Goal: Task Accomplishment & Management: Use online tool/utility

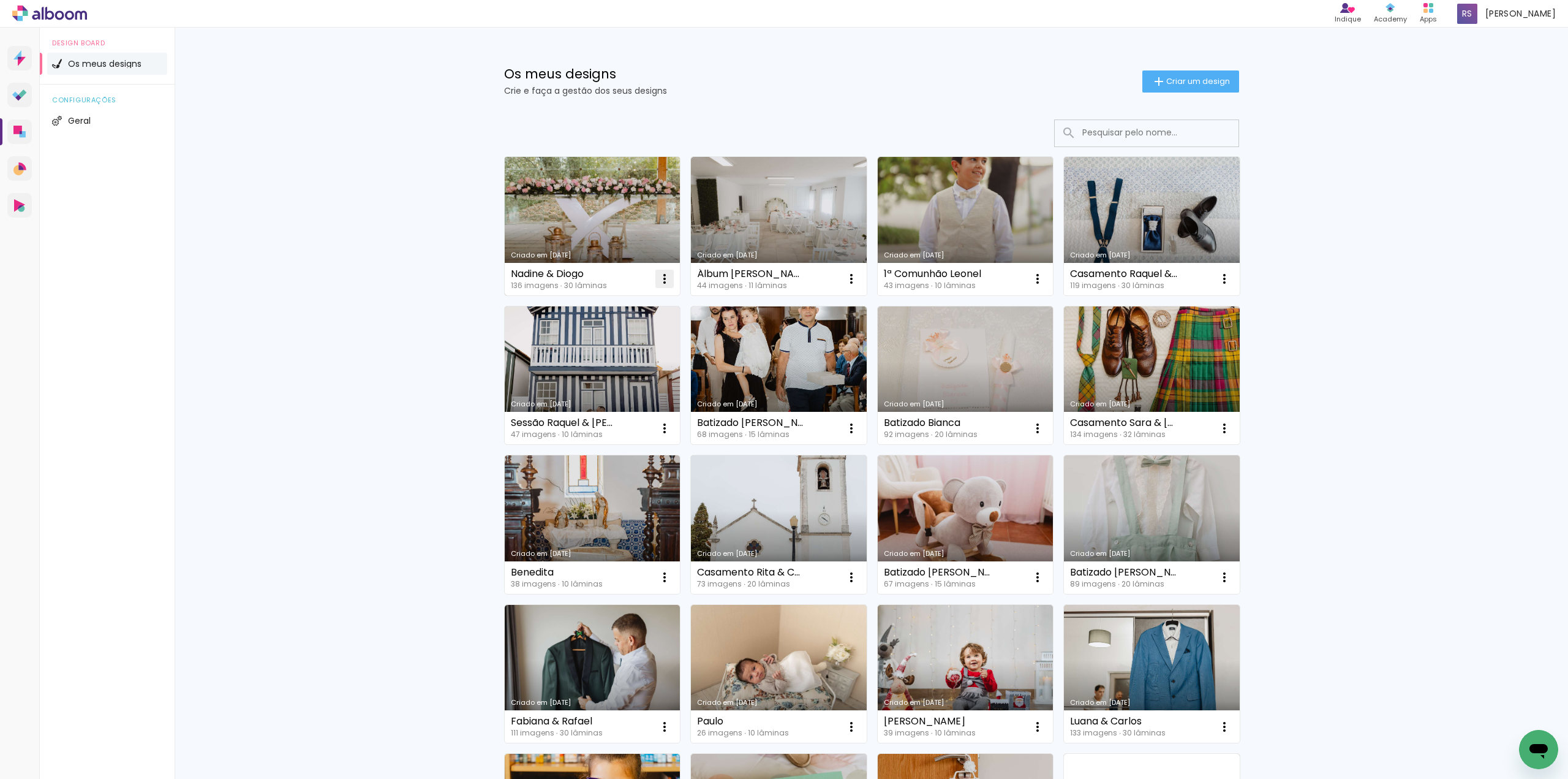
click at [659, 279] on iron-icon at bounding box center [664, 278] width 15 height 15
click at [637, 328] on span "Fazer uma cópia" at bounding box center [614, 331] width 71 height 9
type input "Cópia de Nadine & Diogo"
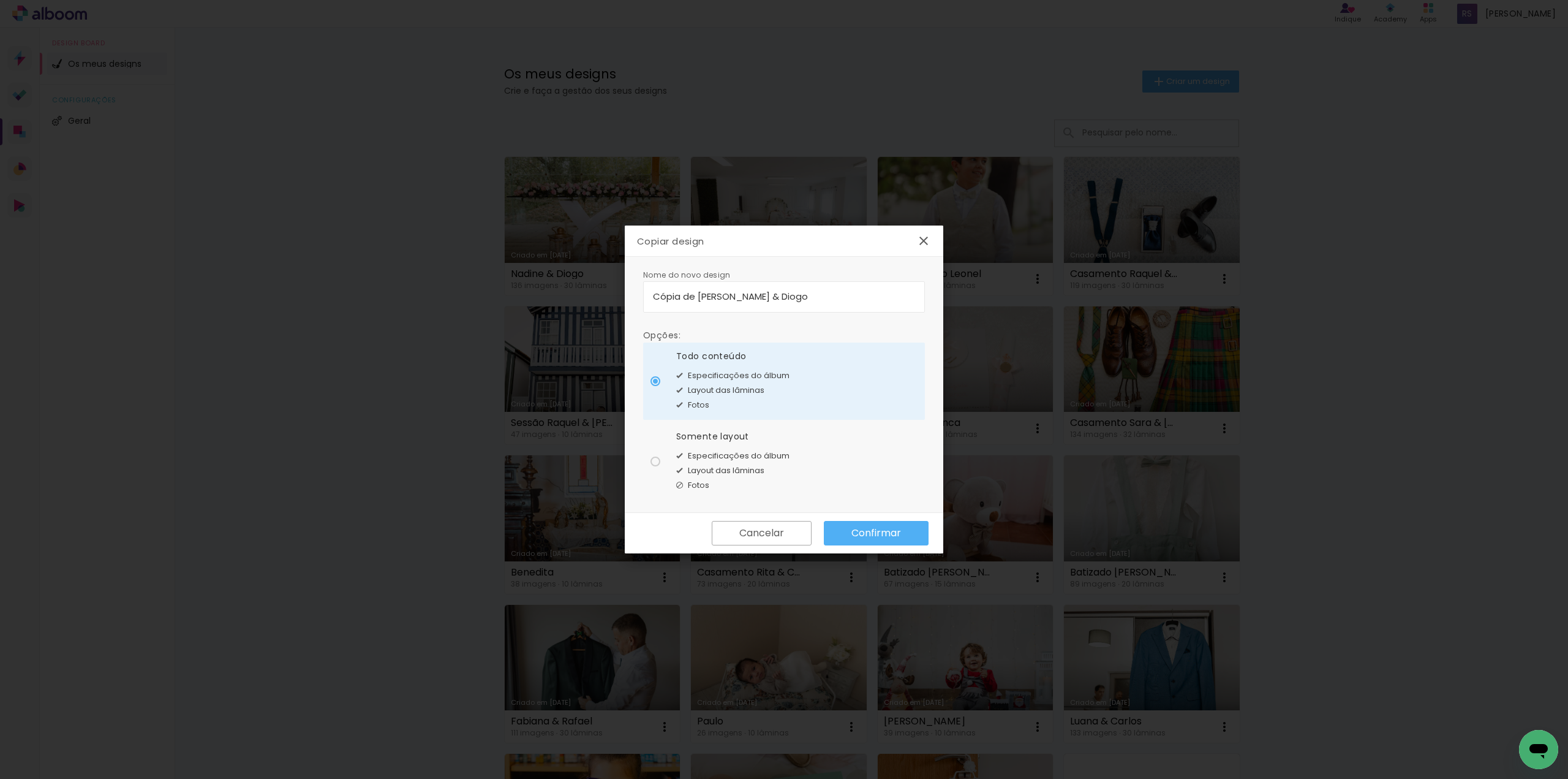
click at [656, 460] on div at bounding box center [656, 462] width 10 height 10
type paper-radio-button "on"
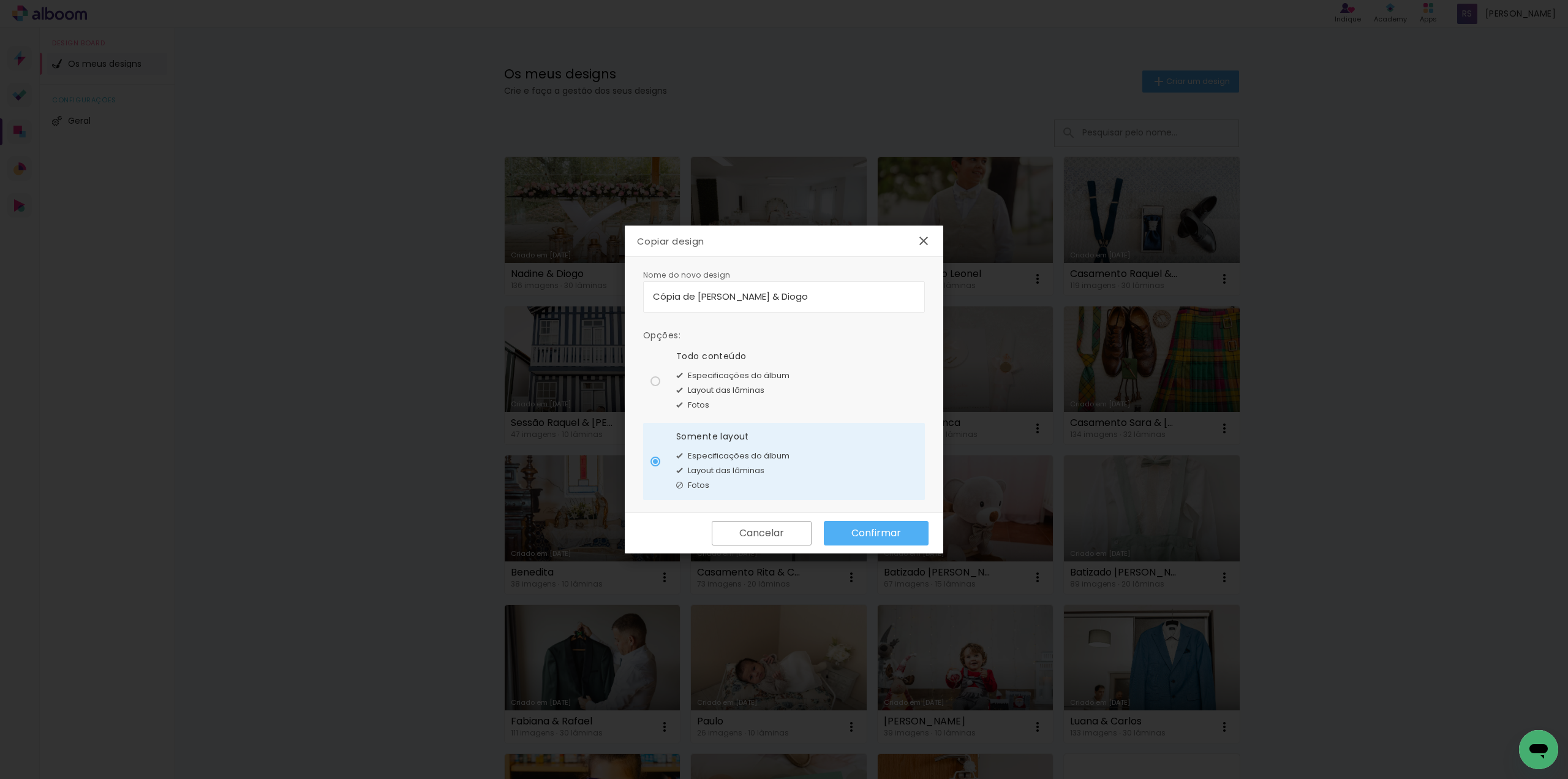
drag, startPoint x: 817, startPoint y: 294, endPoint x: 221, endPoint y: 242, distance: 598.3
click at [221, 242] on body "link( href="../../bower_components/polymer/polymer.html" rel="import" ) picture…" at bounding box center [784, 390] width 1568 height 779
drag, startPoint x: 656, startPoint y: 294, endPoint x: 692, endPoint y: 314, distance: 41.2
click at [657, 294] on input "raquel & Luís" at bounding box center [784, 296] width 262 height 14
click at [654, 296] on input "Raquel & Luís" at bounding box center [784, 296] width 262 height 14
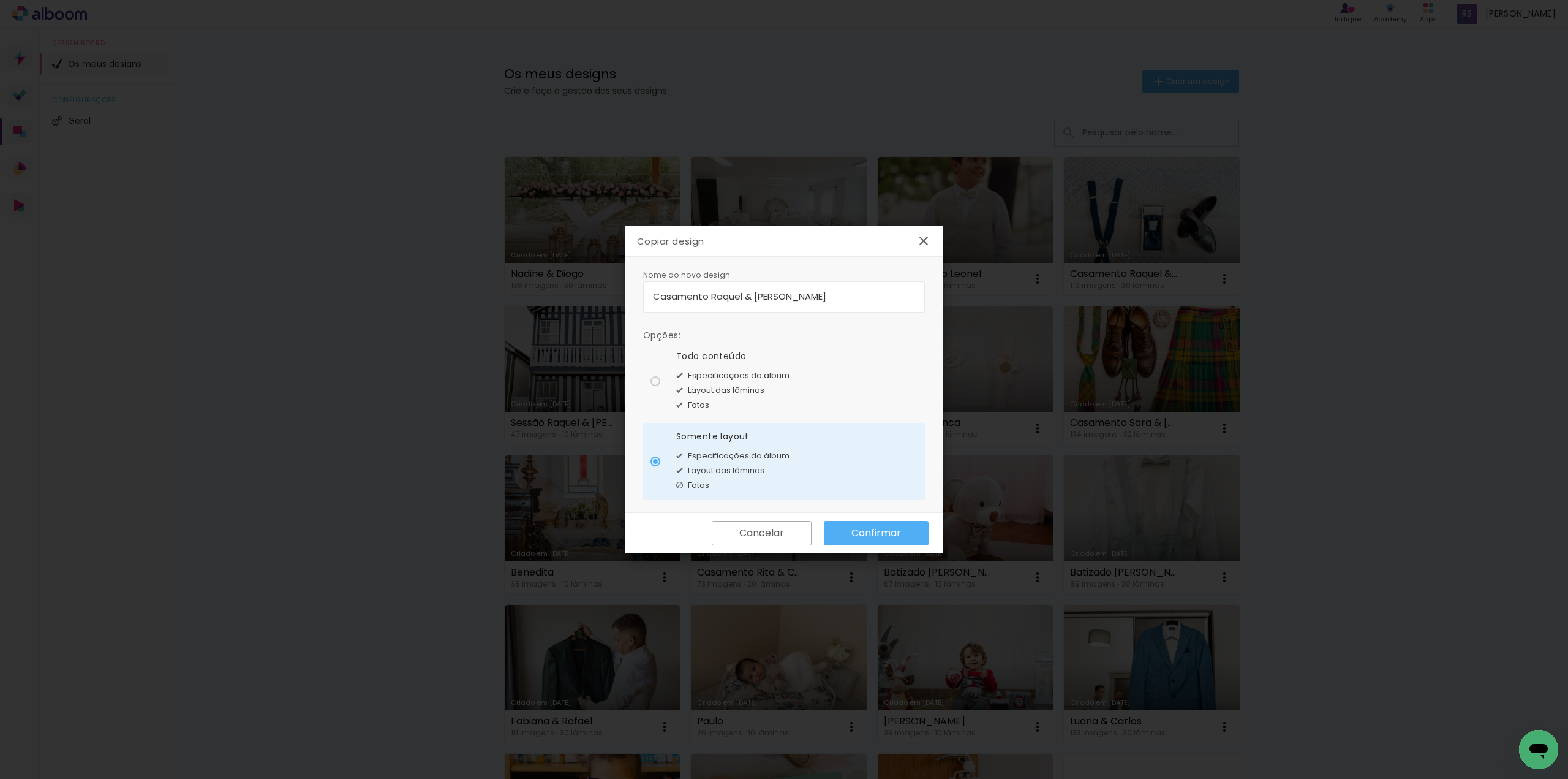
type input "Casamento Raquel & [PERSON_NAME]"
type paper-input "Casamento Raquel & [PERSON_NAME]"
click at [0, 0] on slot "Confirmar" at bounding box center [0, 0] width 0 height 0
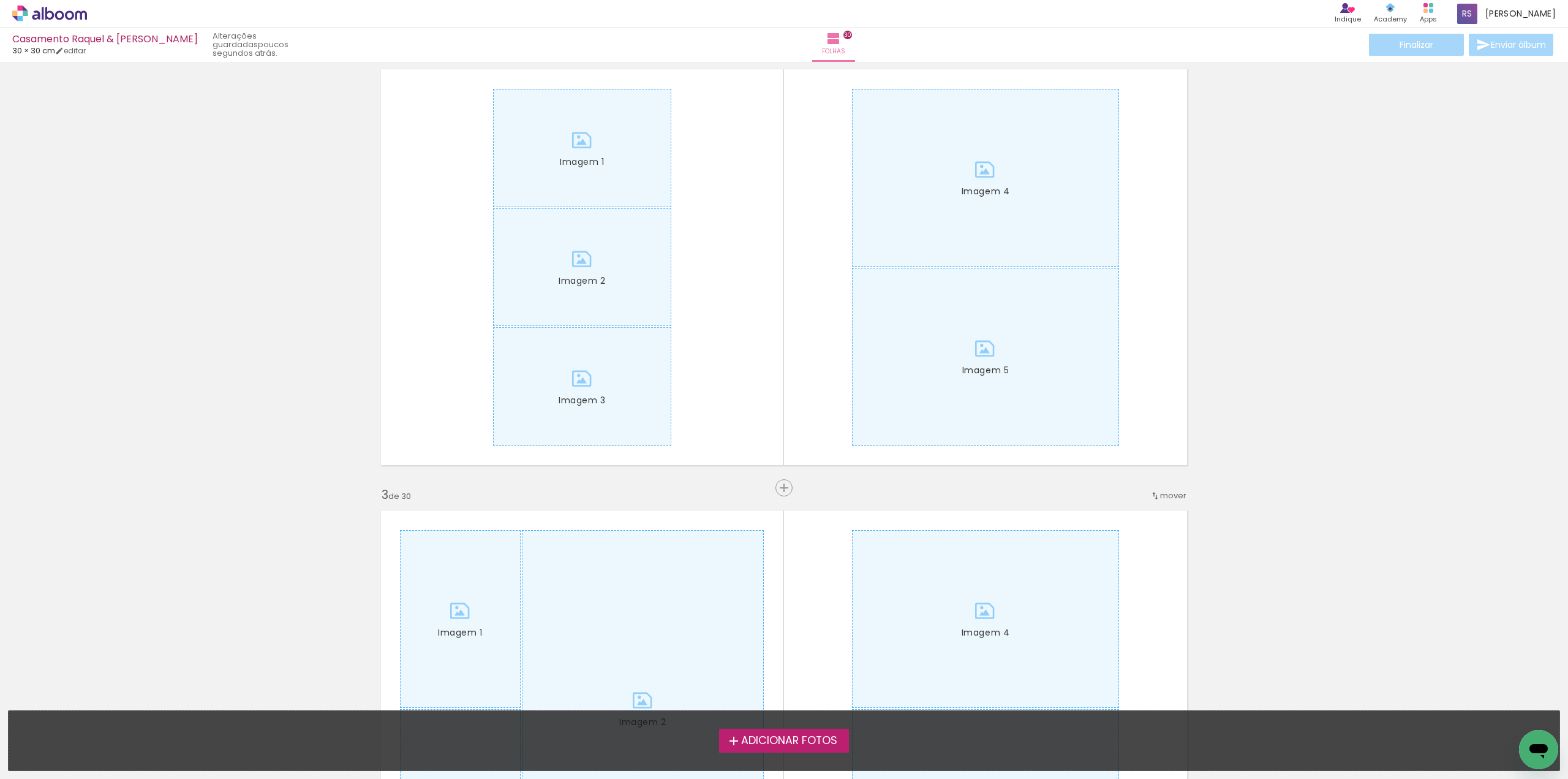
scroll to position [491, 0]
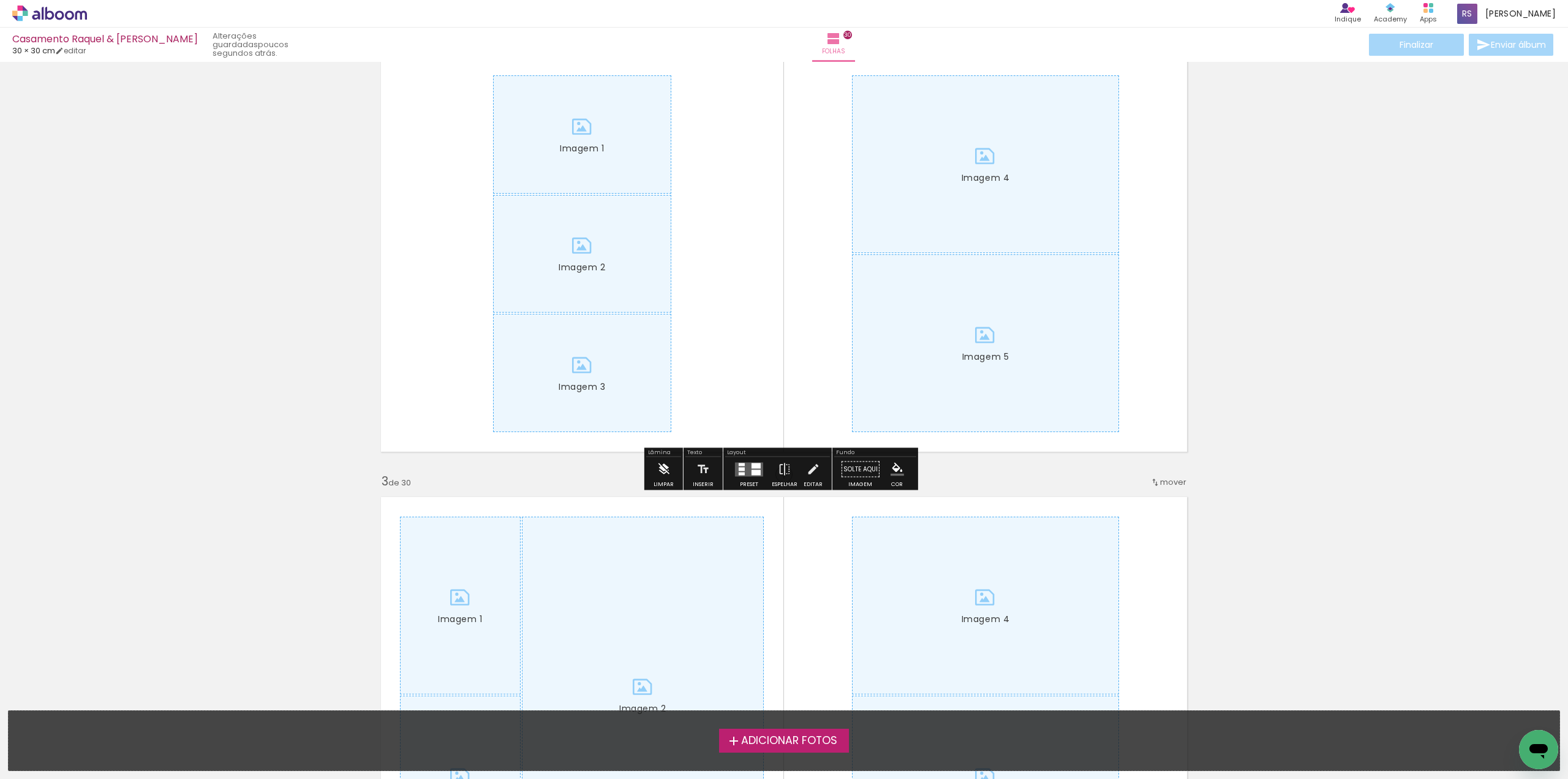
click at [667, 465] on iron-icon at bounding box center [664, 469] width 14 height 25
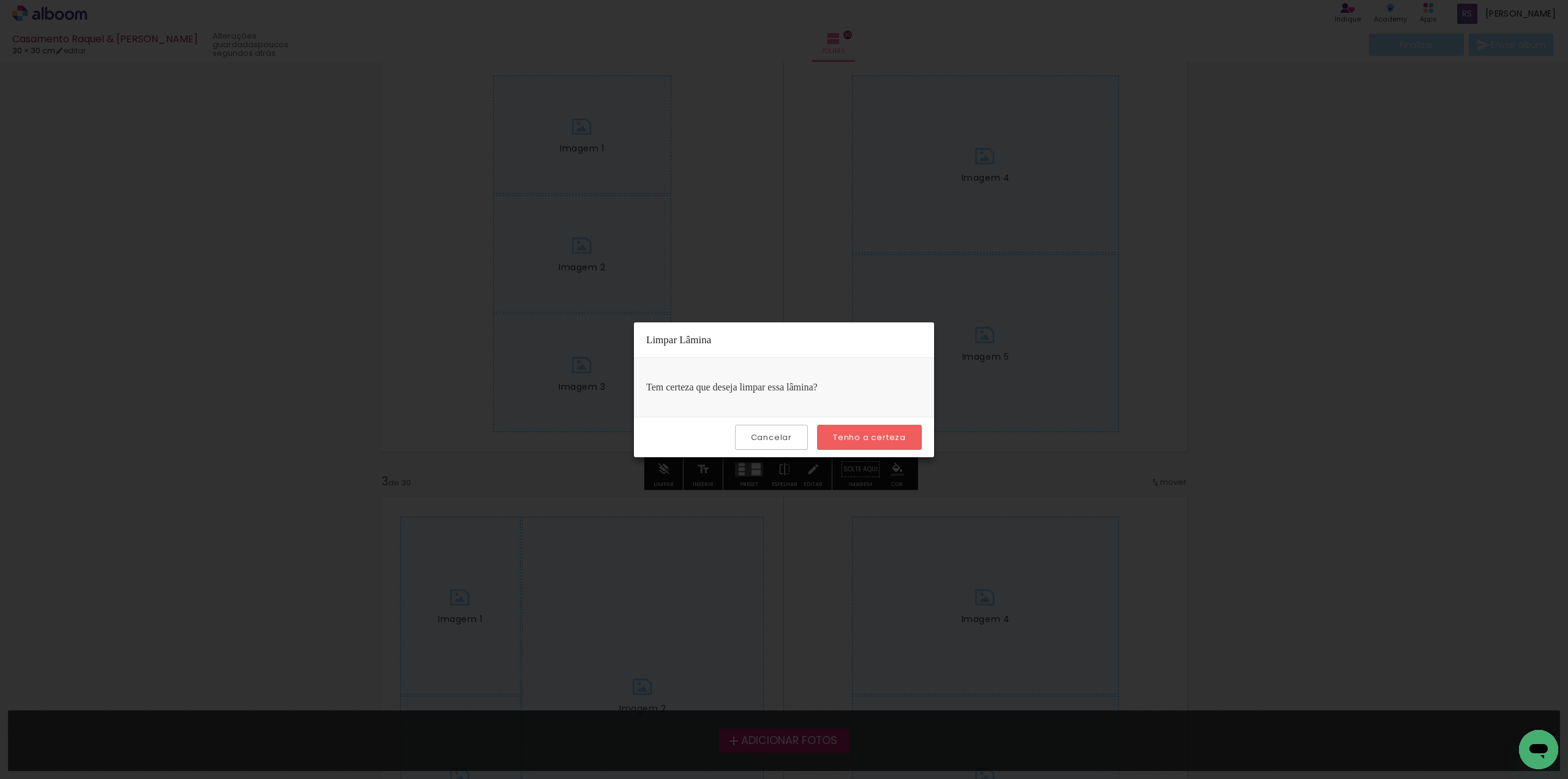
click at [891, 428] on paper-button "Tenho a certeza" at bounding box center [870, 436] width 105 height 25
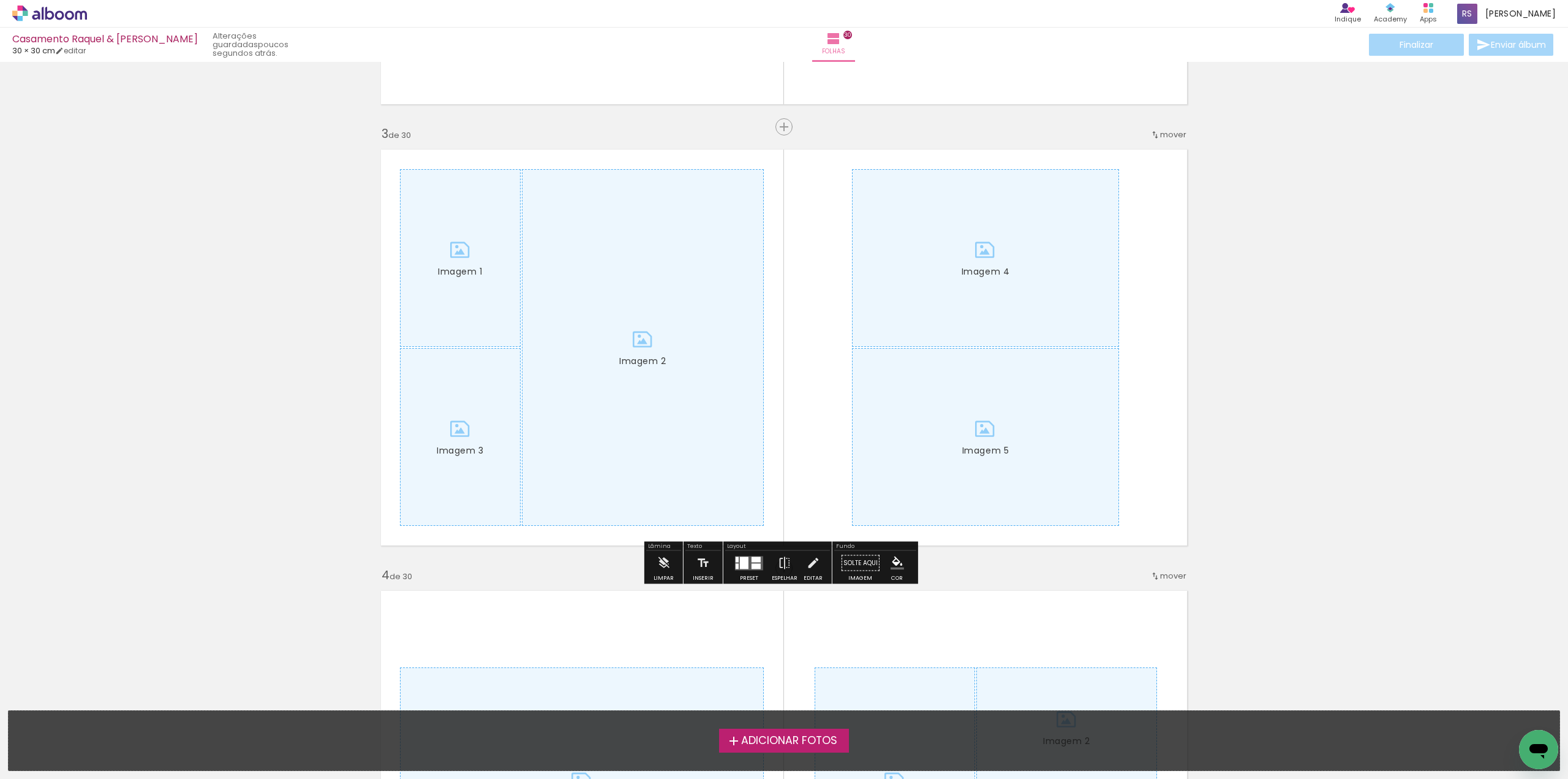
scroll to position [857, 0]
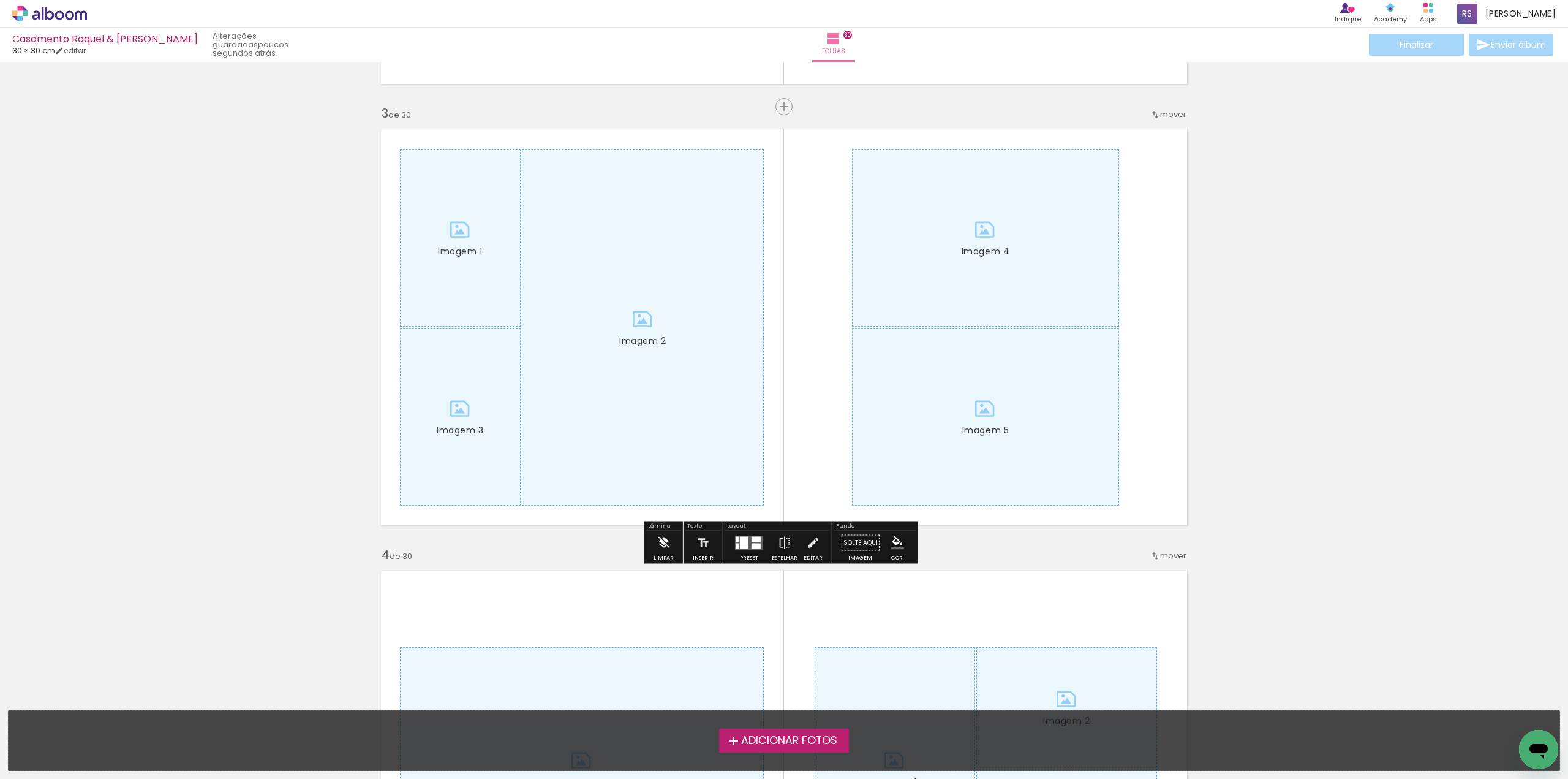
click at [663, 540] on iron-icon at bounding box center [664, 542] width 14 height 25
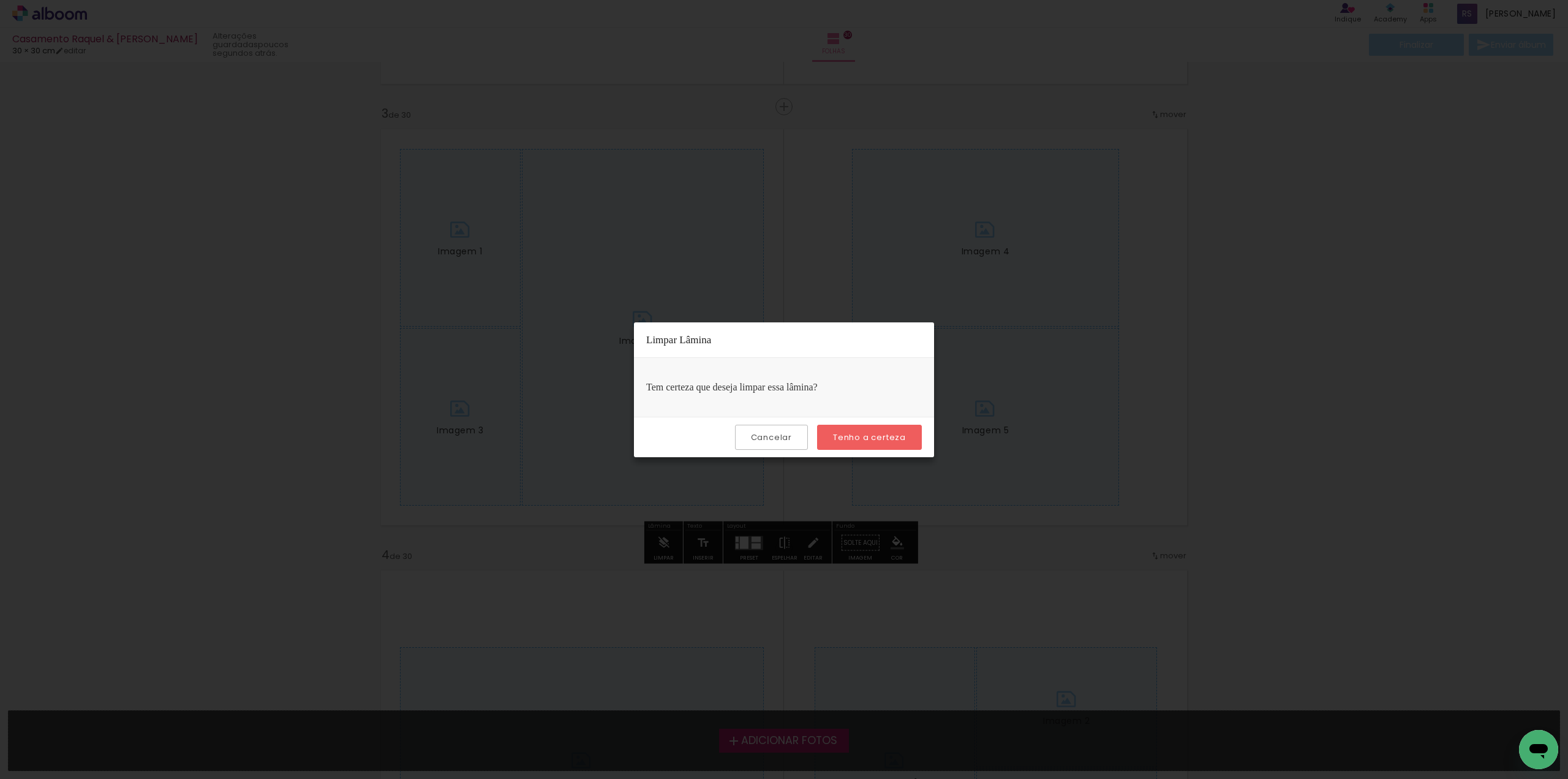
click at [869, 428] on paper-button "Tenho a certeza" at bounding box center [870, 436] width 105 height 25
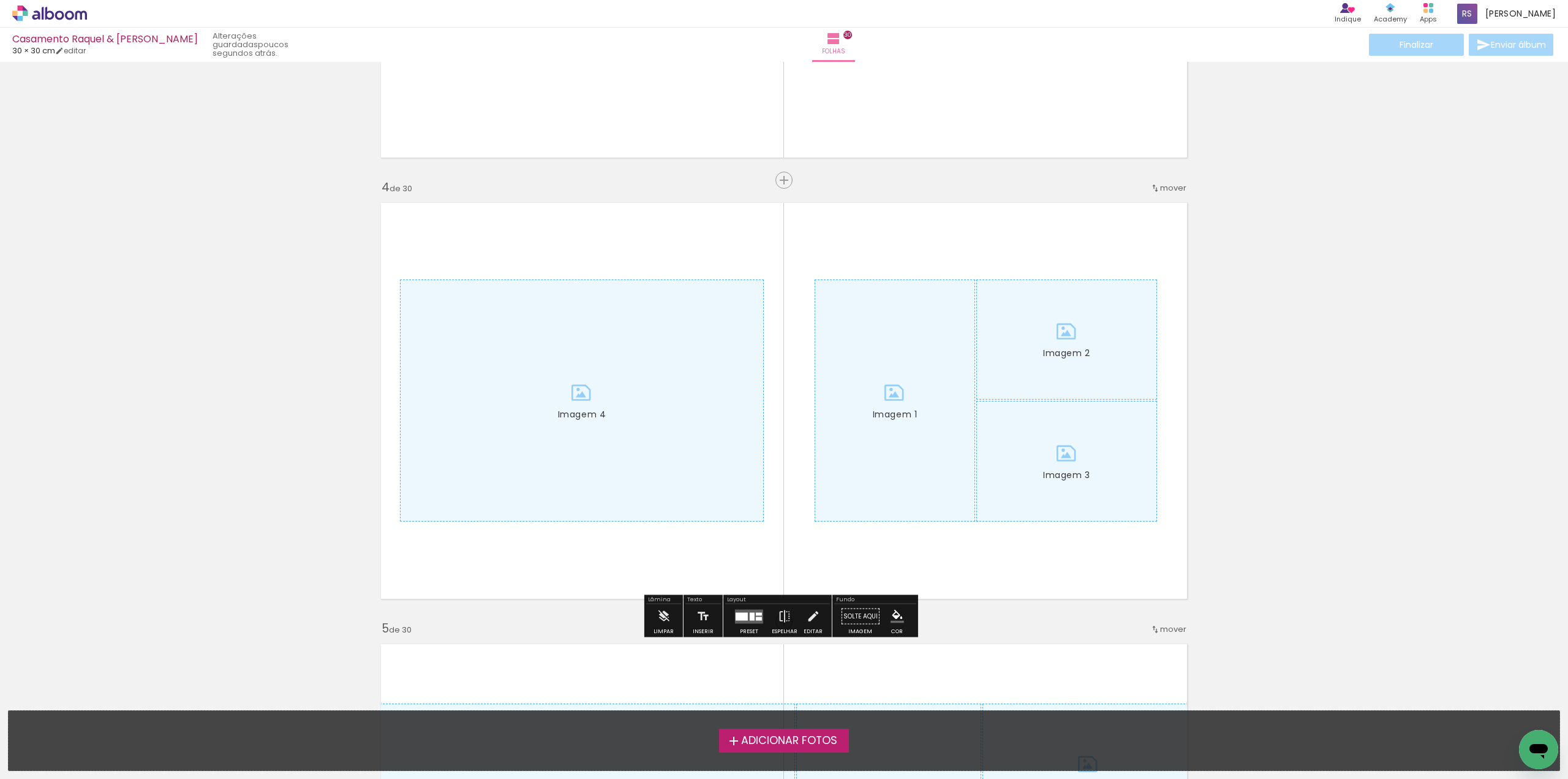
scroll to position [1286, 0]
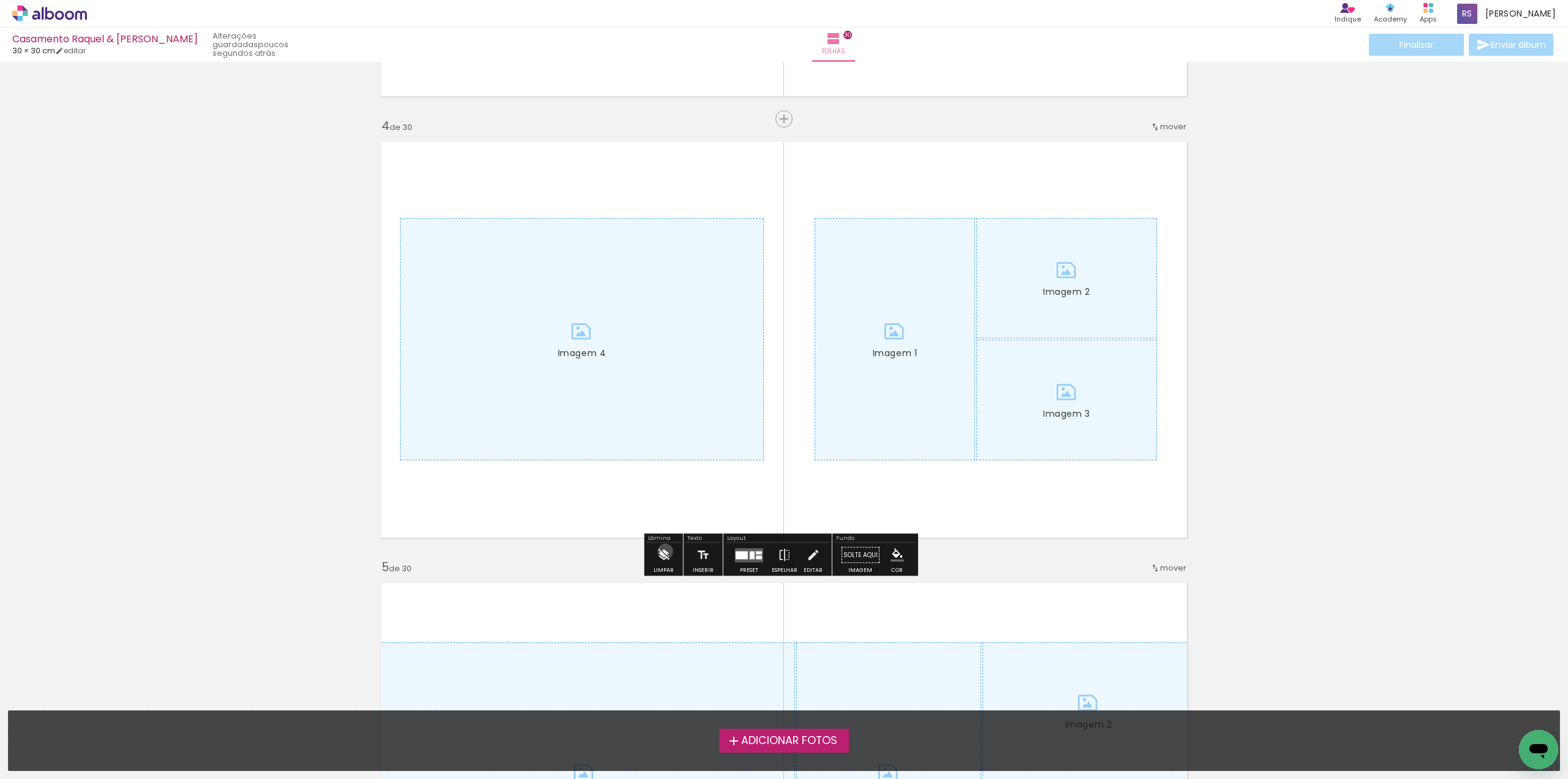
click at [665, 551] on iron-icon at bounding box center [664, 555] width 14 height 25
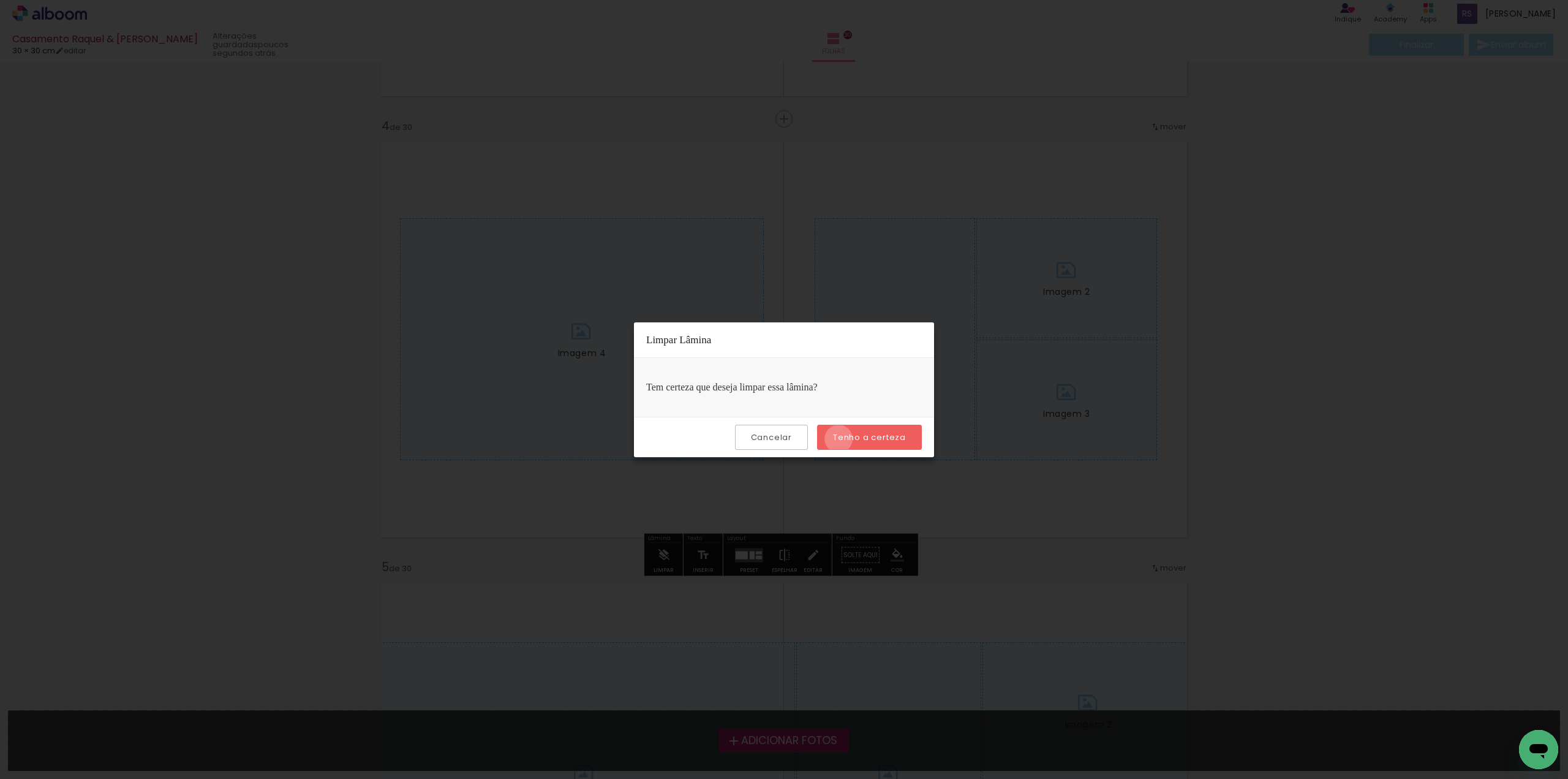
click at [0, 0] on slot "Tenho a certeza" at bounding box center [0, 0] width 0 height 0
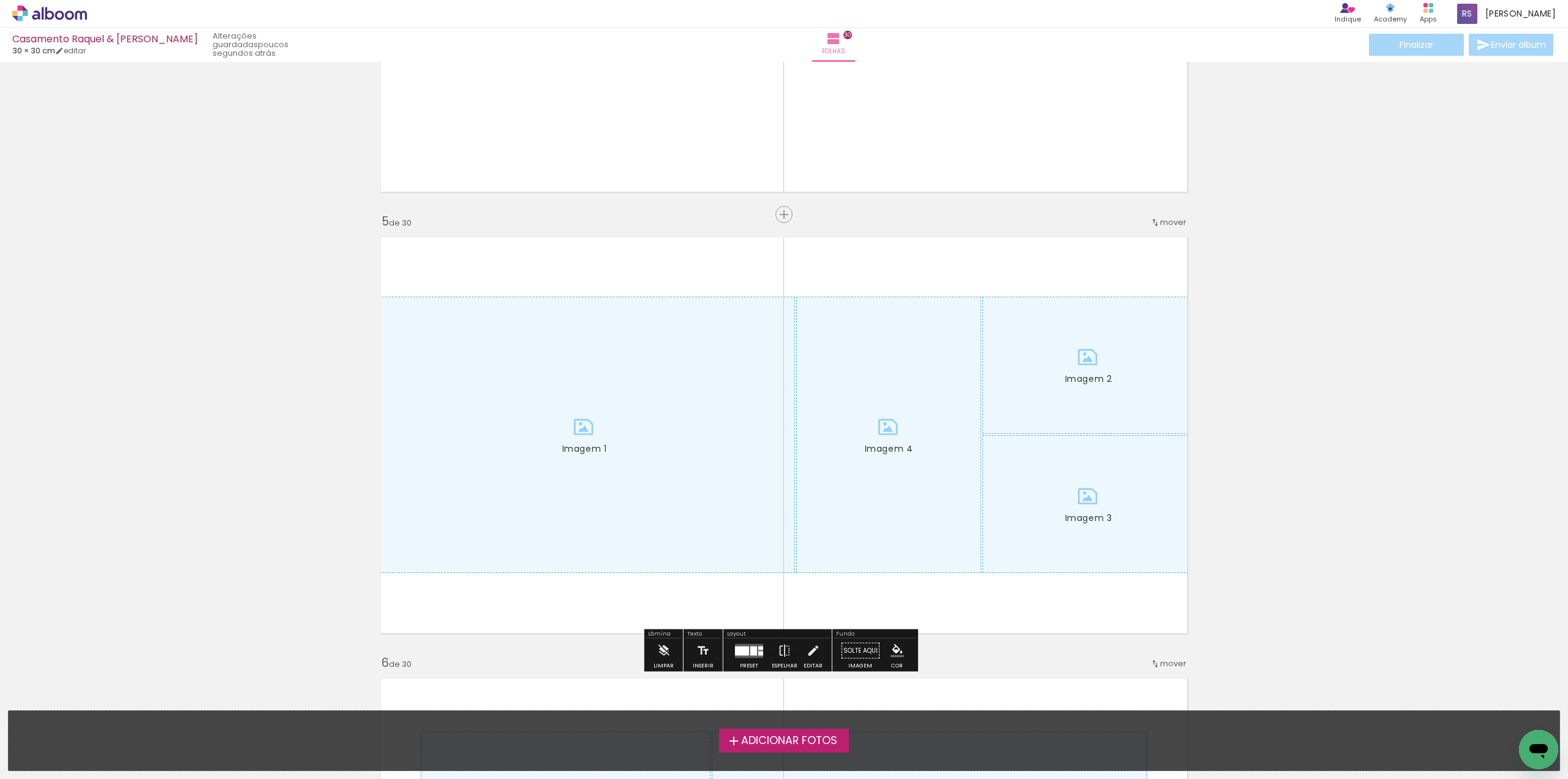
scroll to position [1654, 0]
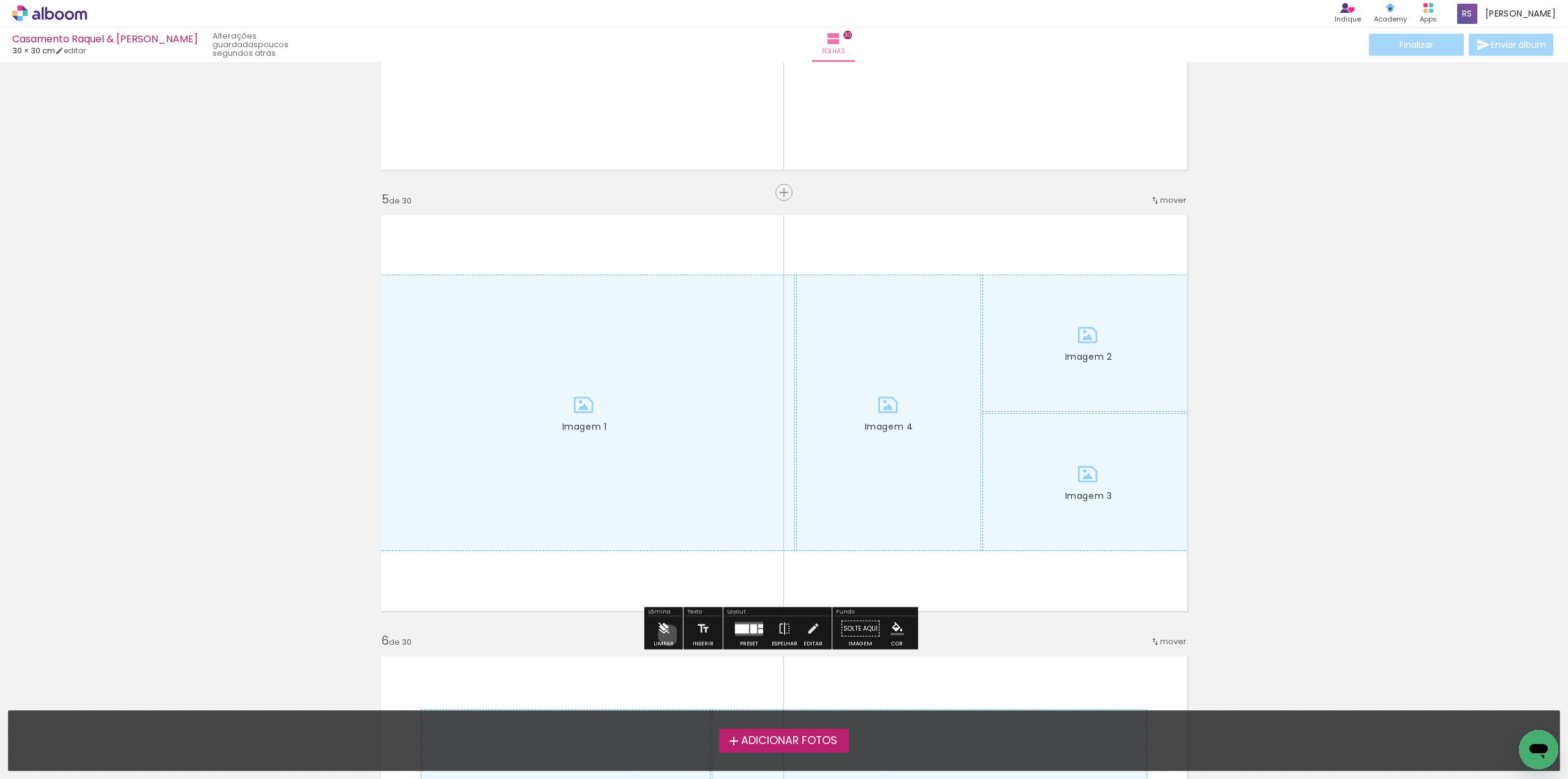
click at [668, 634] on iron-icon at bounding box center [664, 628] width 14 height 25
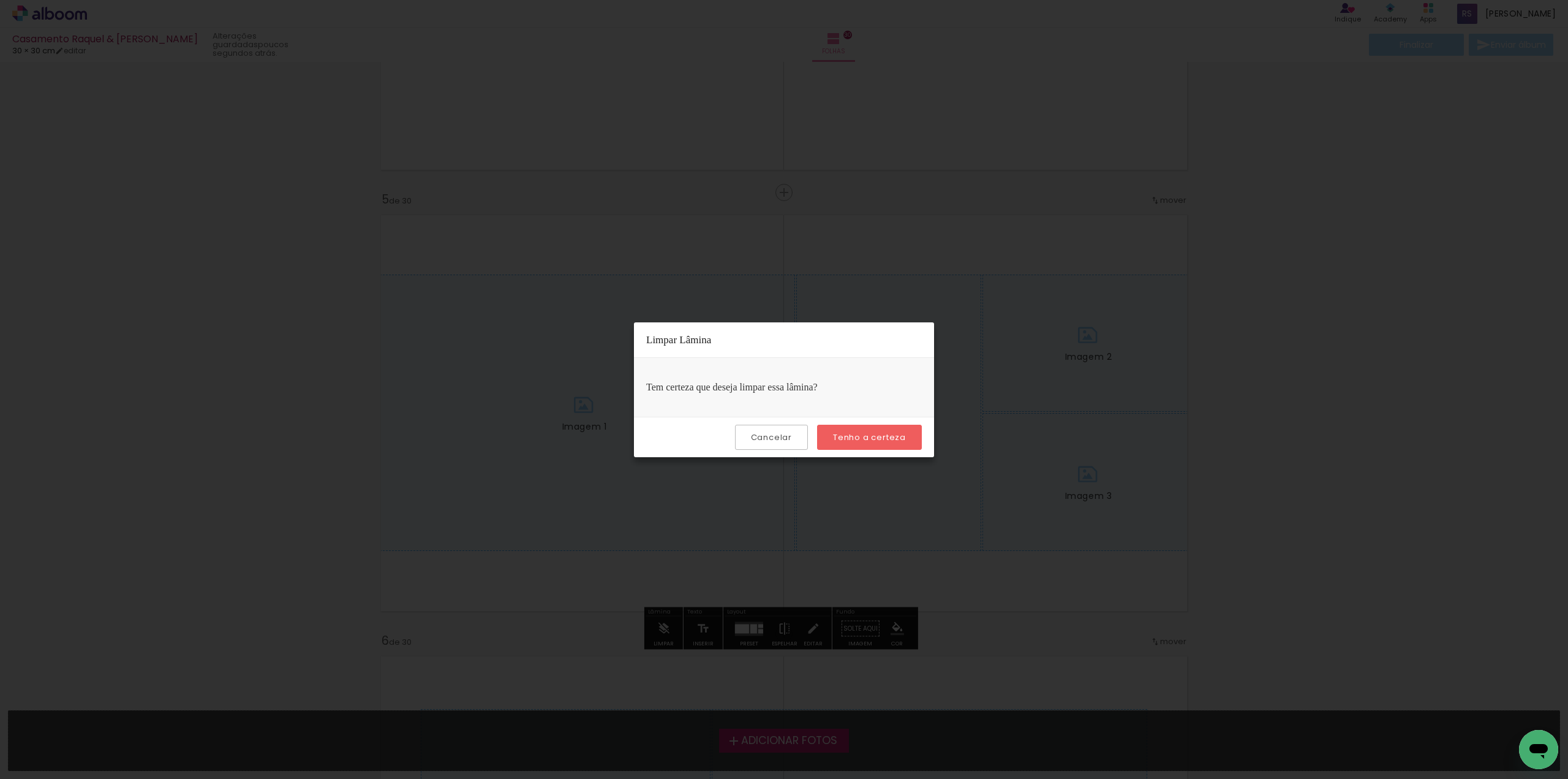
click at [905, 437] on paper-button "Tenho a certeza" at bounding box center [870, 436] width 105 height 25
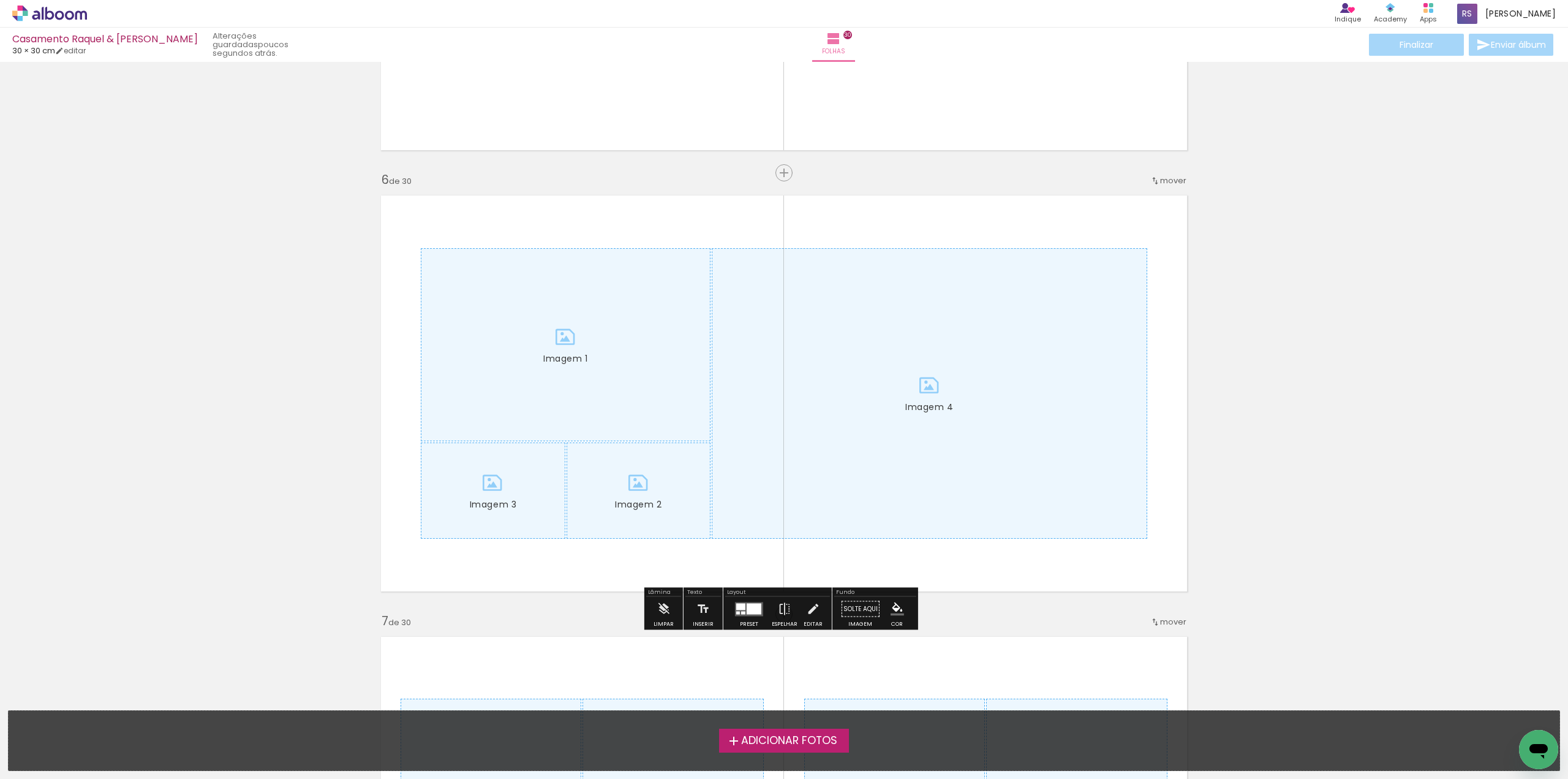
scroll to position [2145, 0]
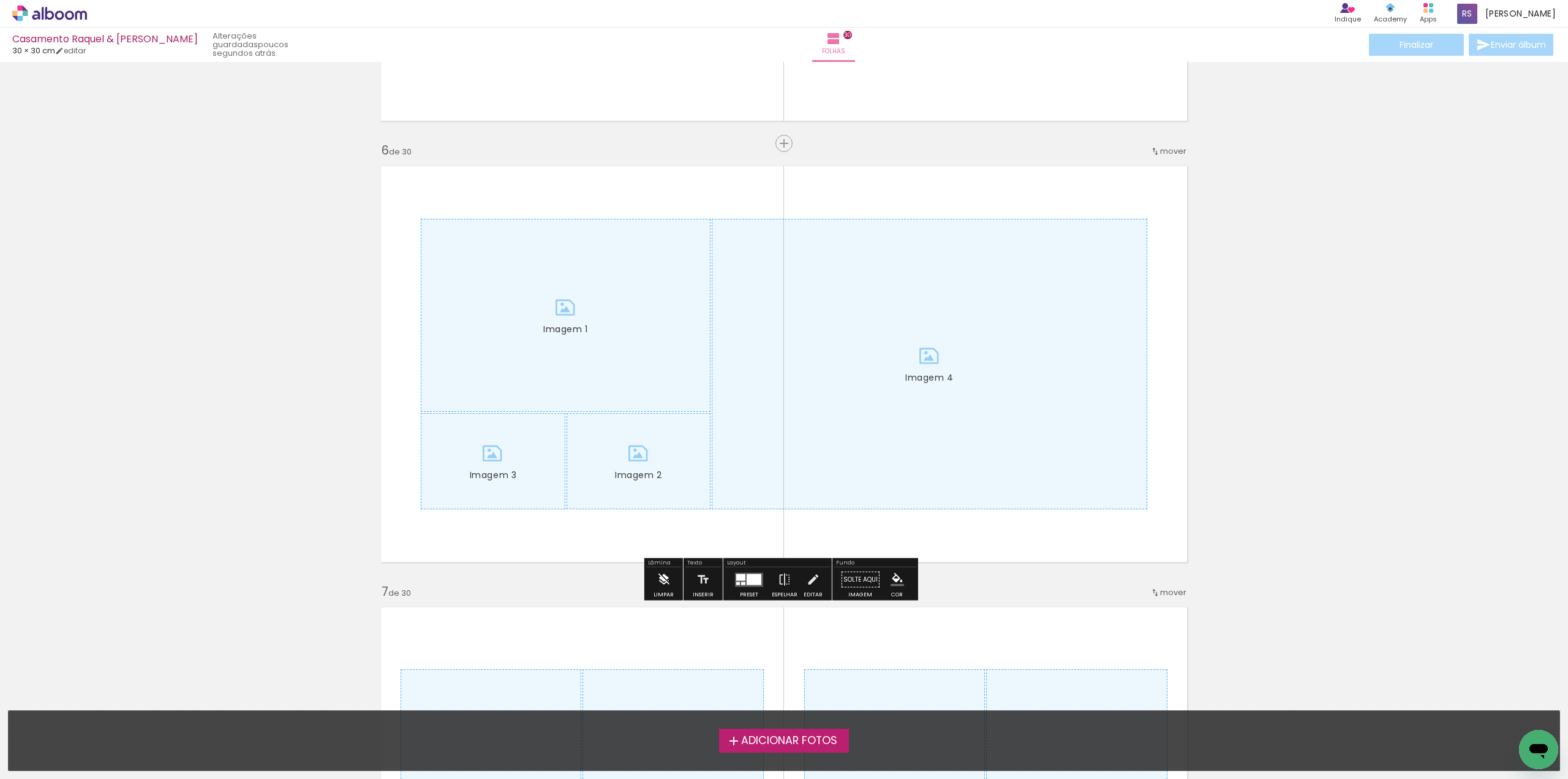
click at [664, 579] on iron-icon at bounding box center [664, 579] width 14 height 25
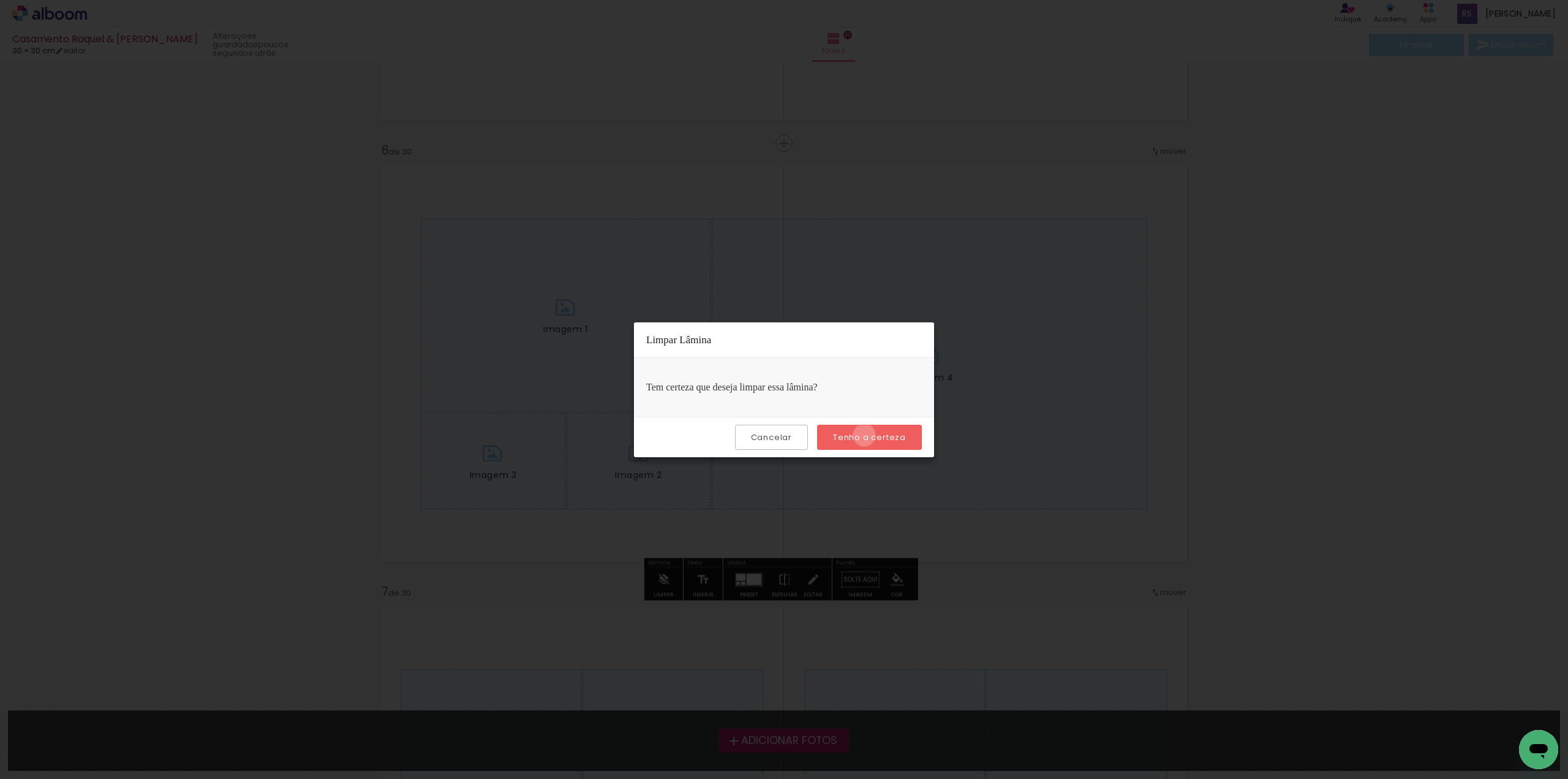
click at [0, 0] on slot "Tenho a certeza" at bounding box center [0, 0] width 0 height 0
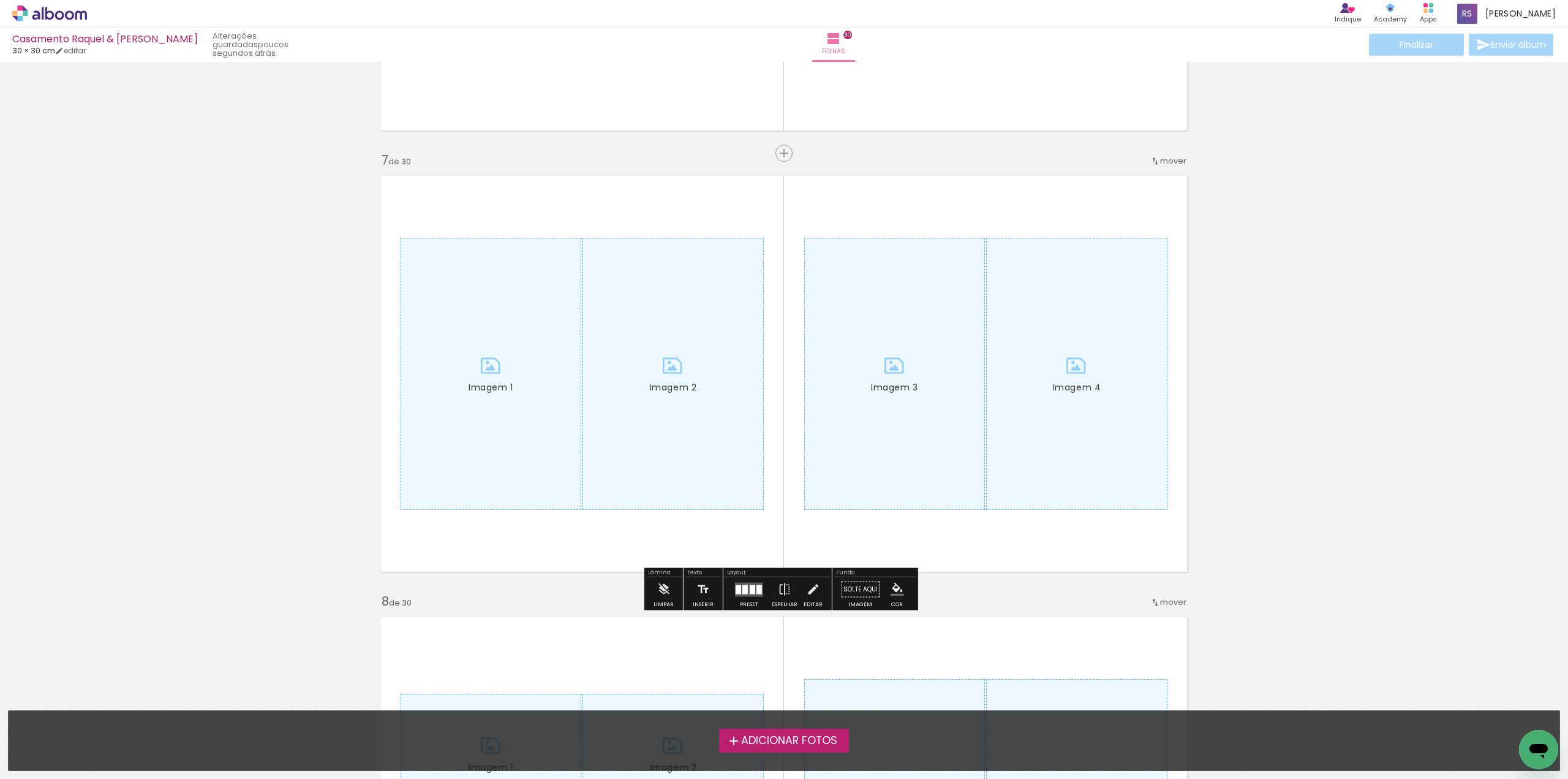
scroll to position [2634, 0]
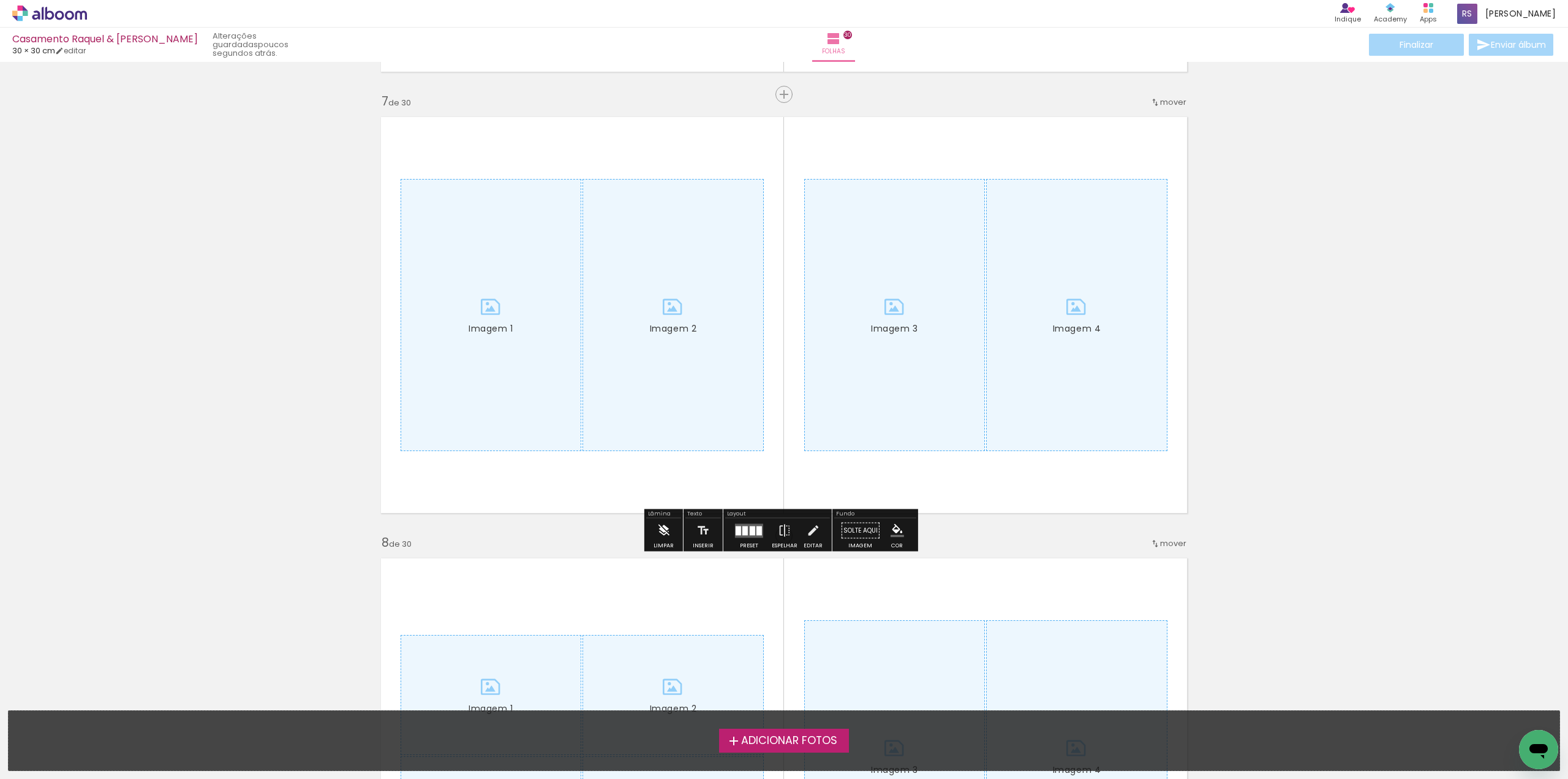
click at [661, 525] on iron-icon at bounding box center [664, 530] width 14 height 25
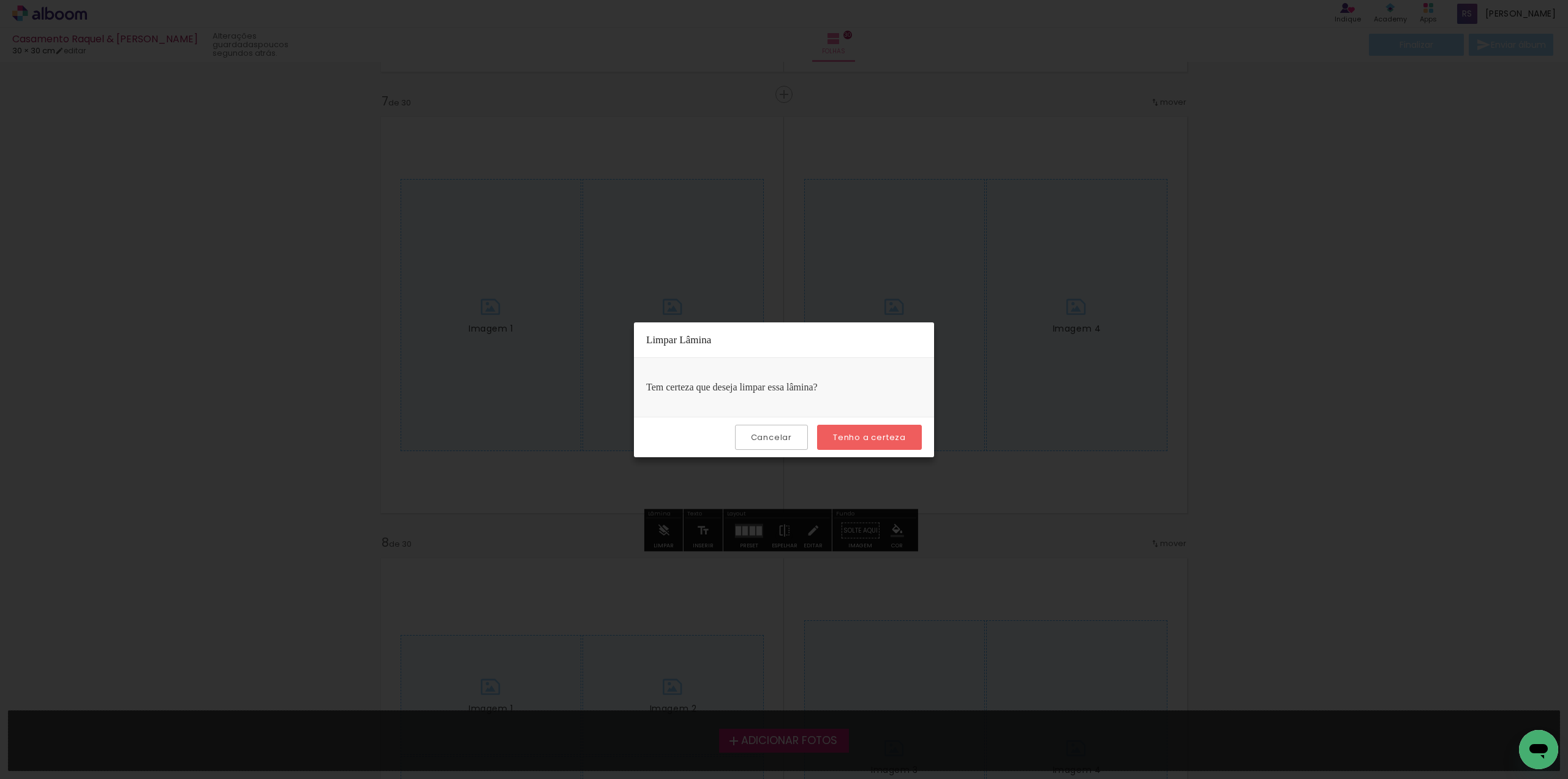
click at [0, 0] on slot "Tenho a certeza" at bounding box center [0, 0] width 0 height 0
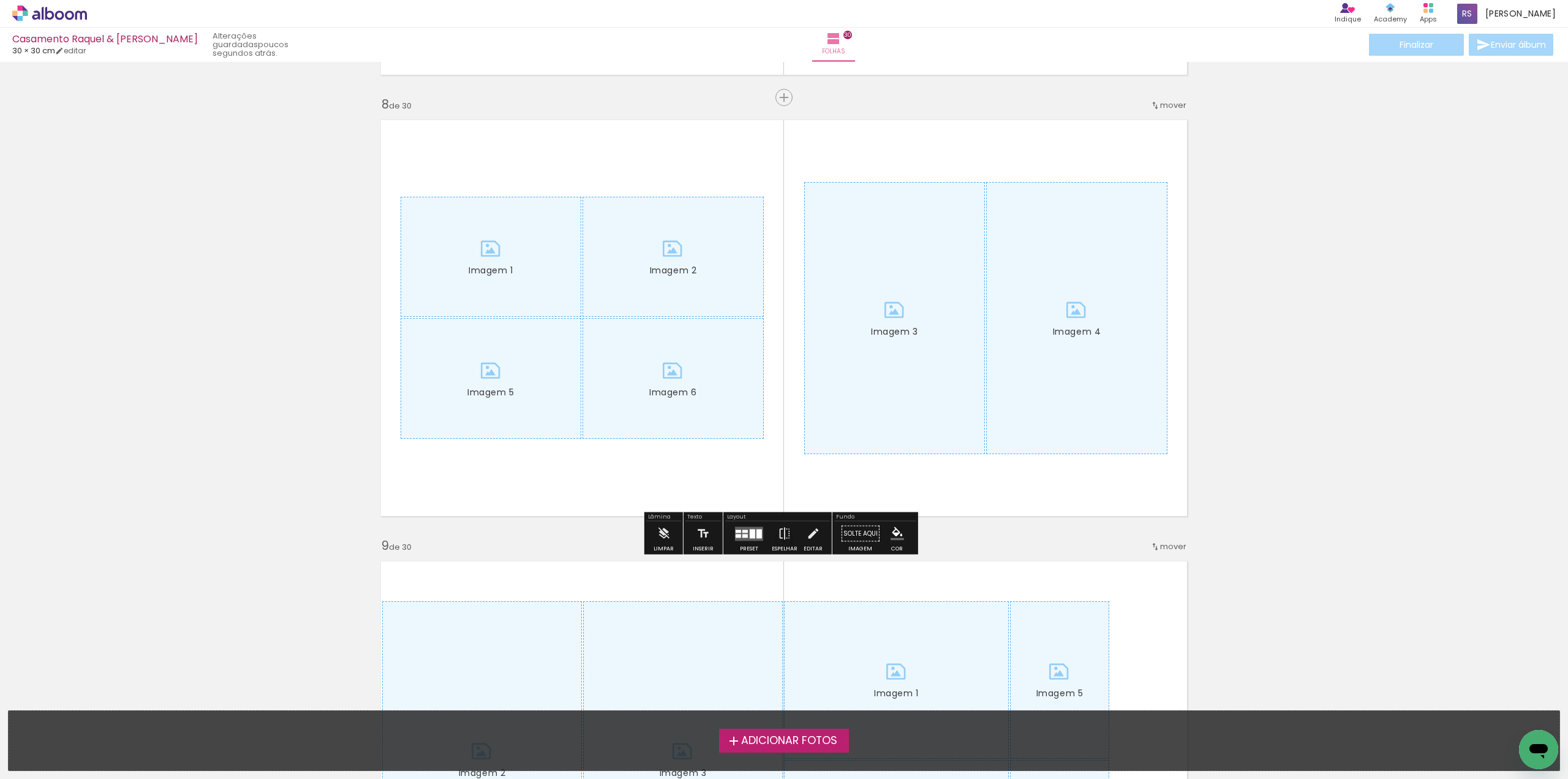
scroll to position [3186, 0]
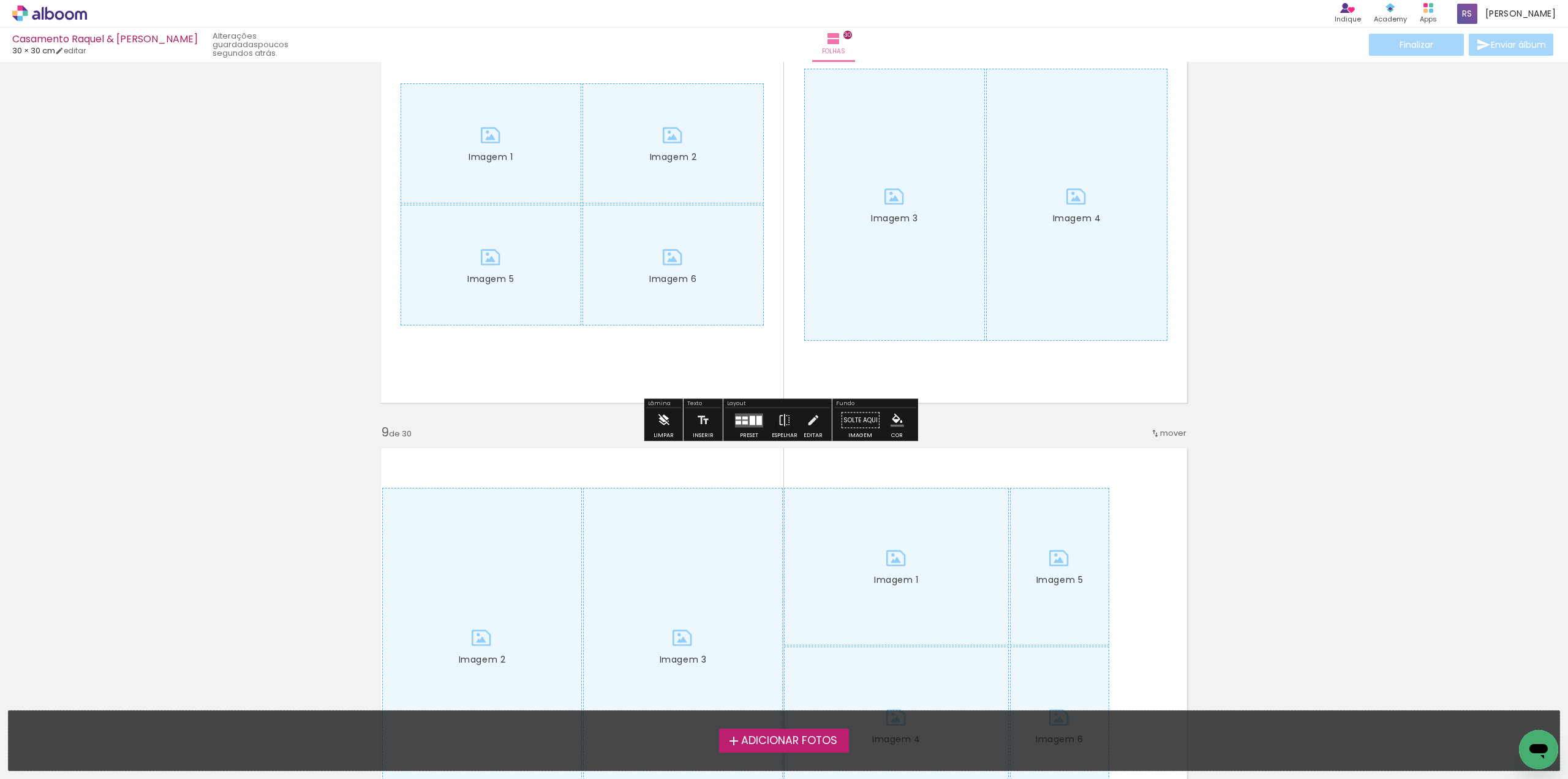
click at [662, 416] on iron-icon at bounding box center [664, 420] width 14 height 25
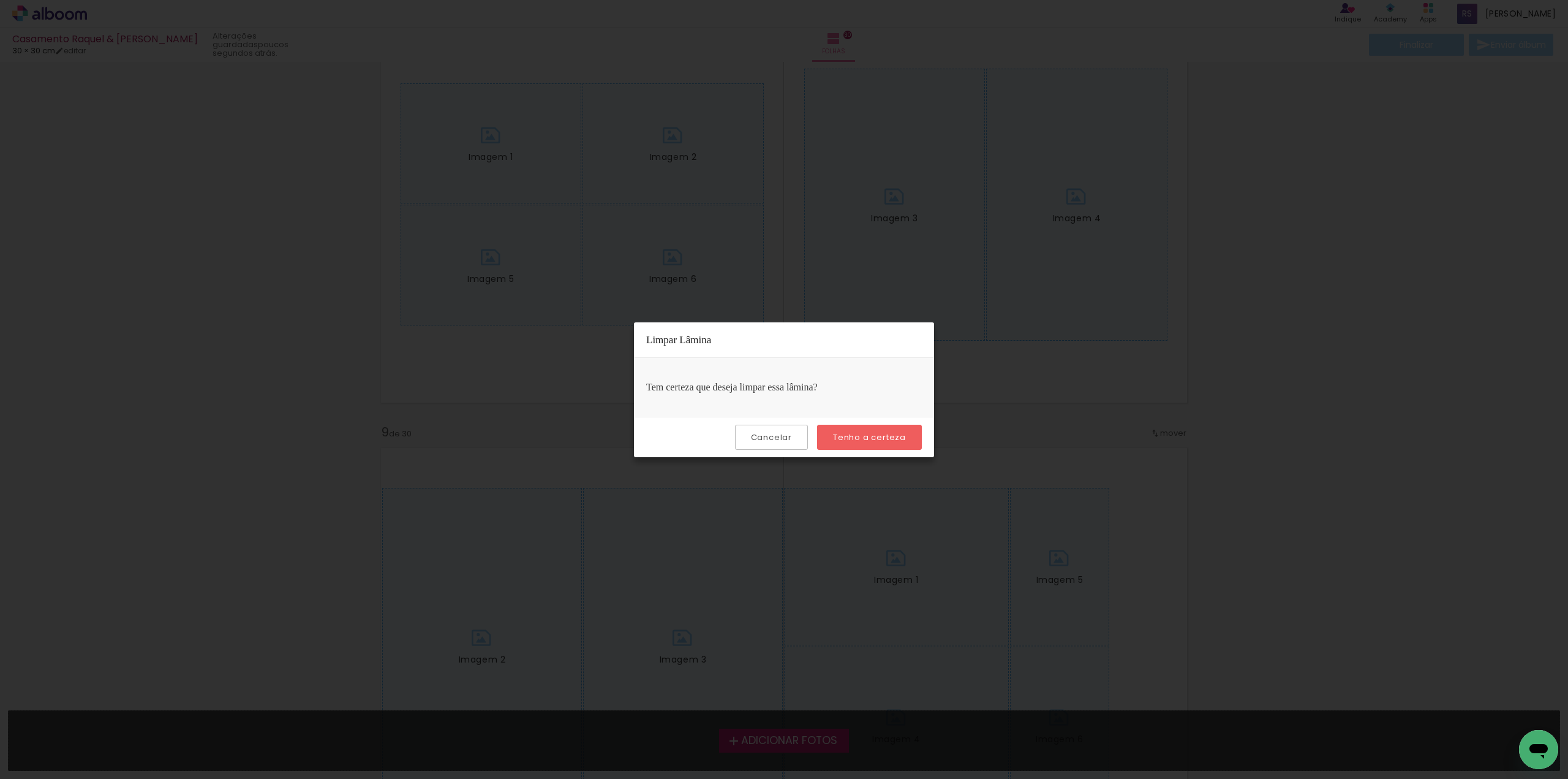
click at [0, 0] on slot "Tenho a certeza" at bounding box center [0, 0] width 0 height 0
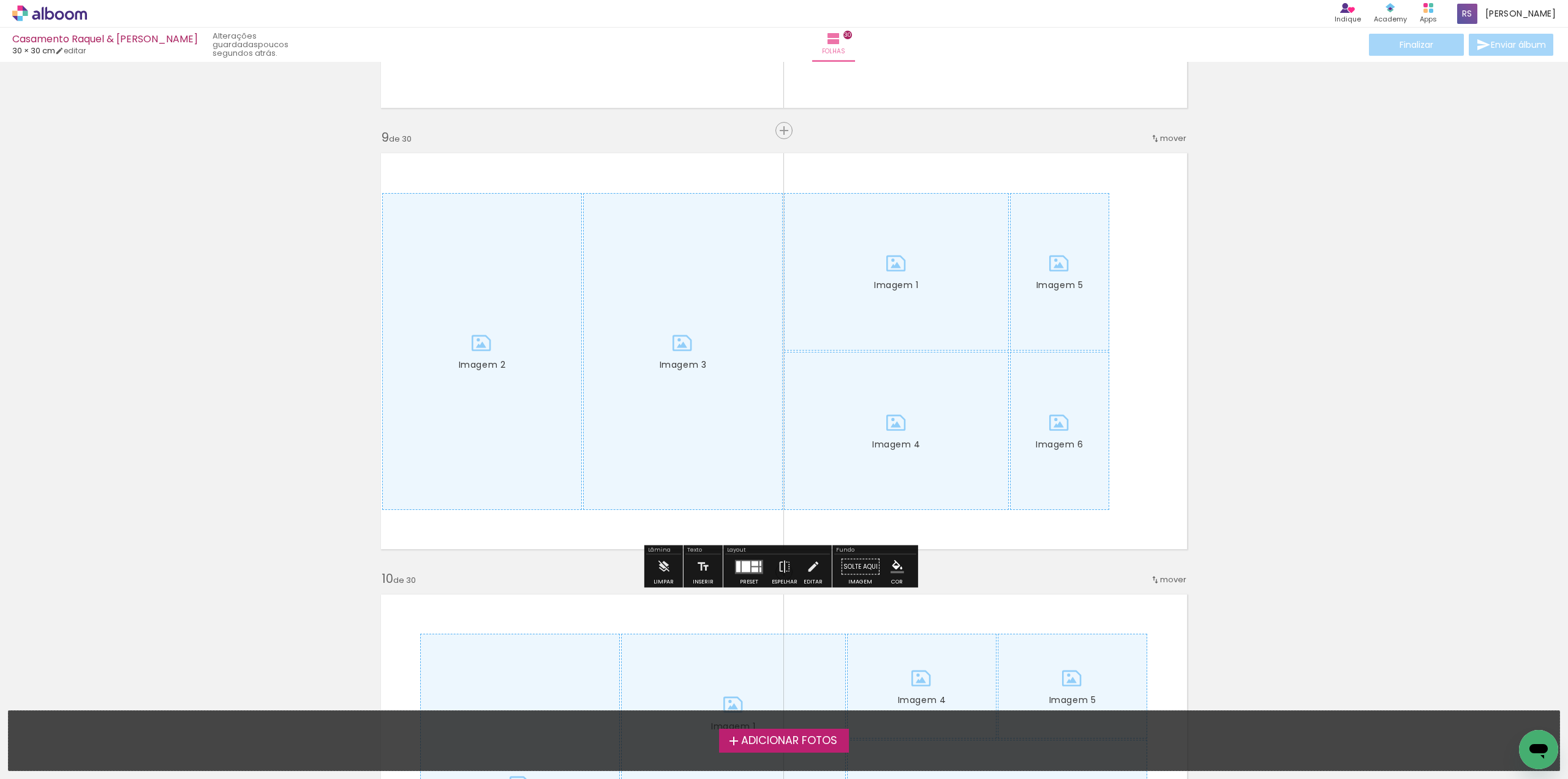
scroll to position [3493, 0]
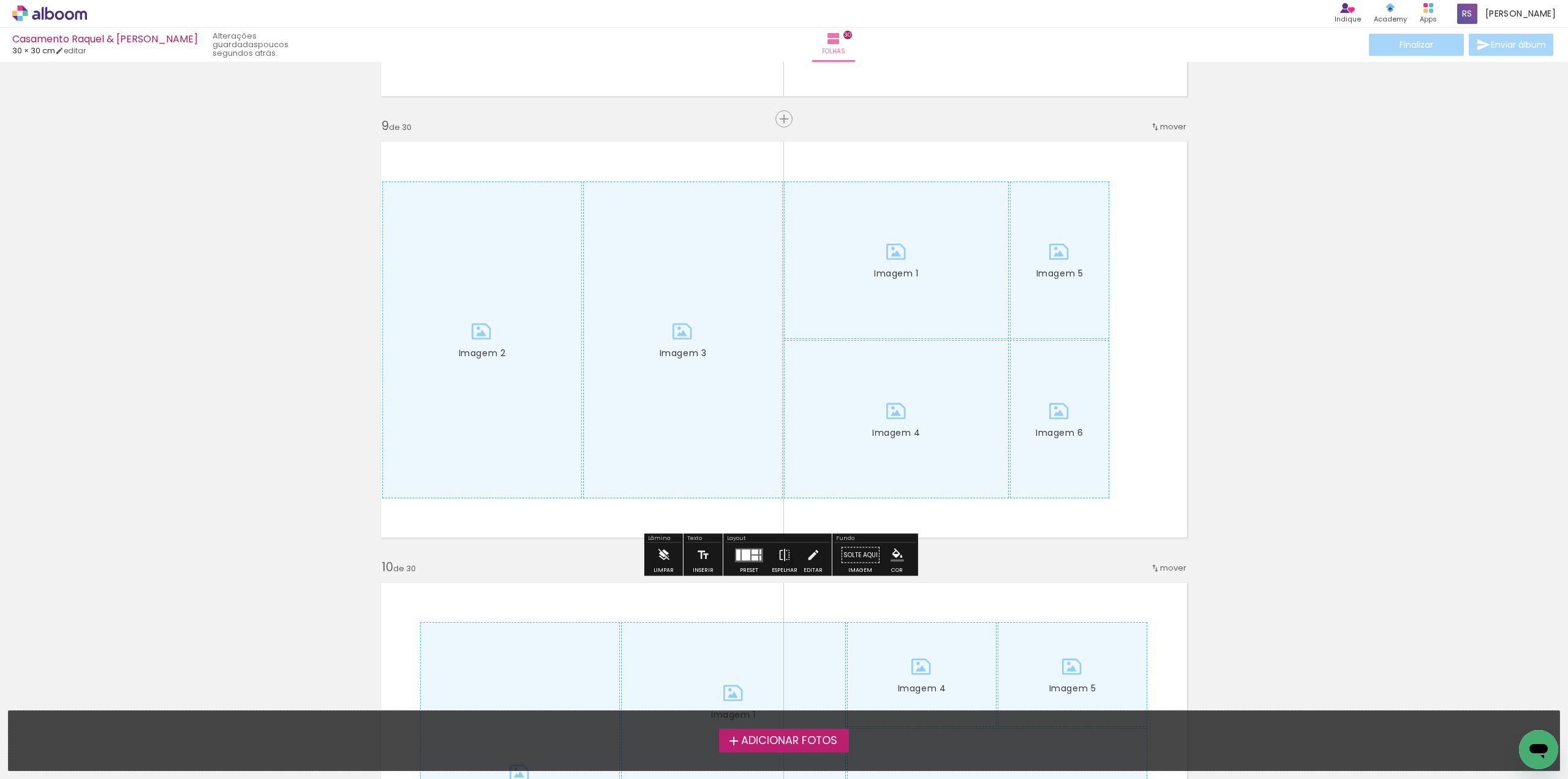
click at [662, 554] on iron-icon at bounding box center [664, 555] width 14 height 25
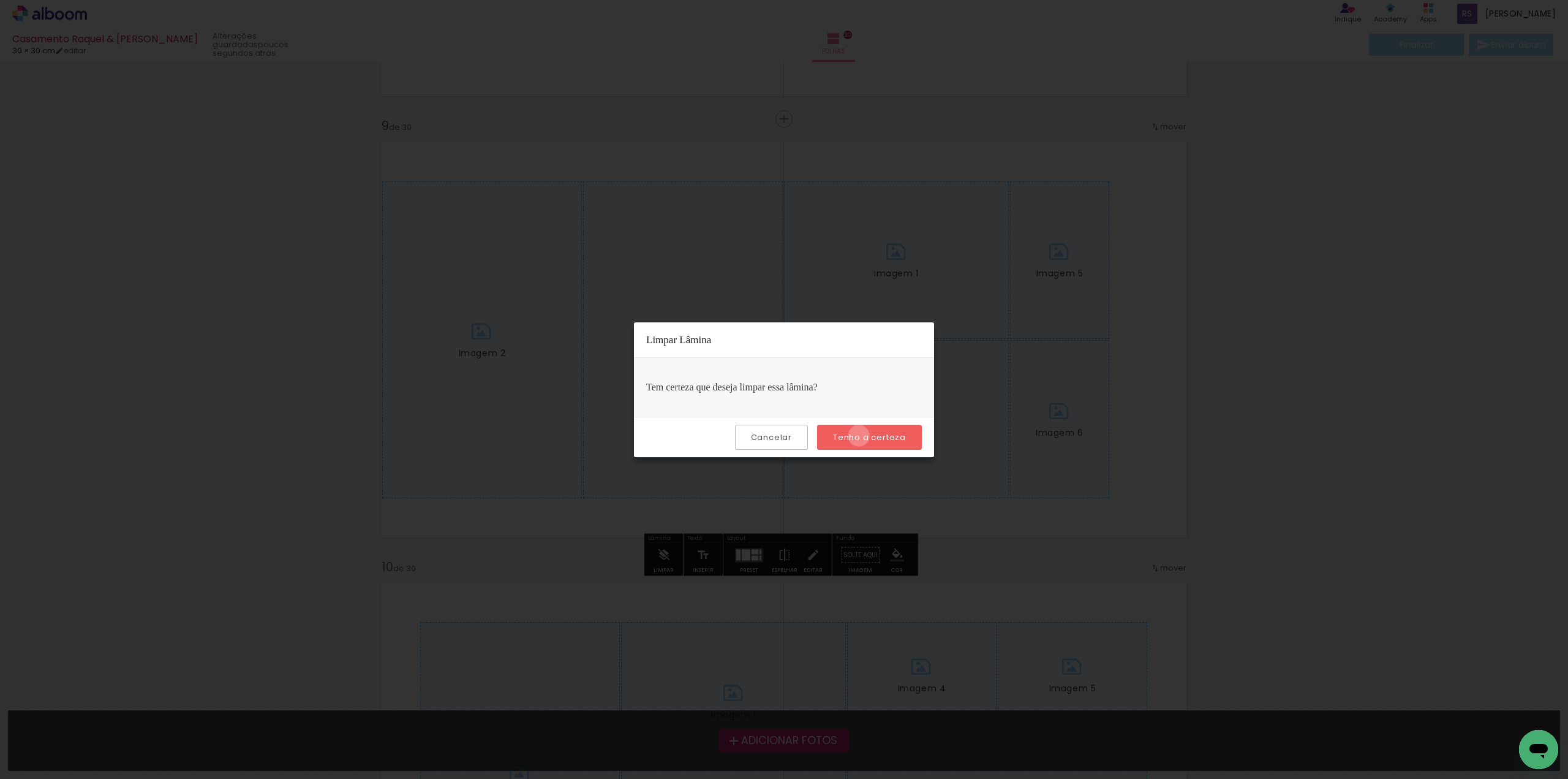
click at [0, 0] on slot "Tenho a certeza" at bounding box center [0, 0] width 0 height 0
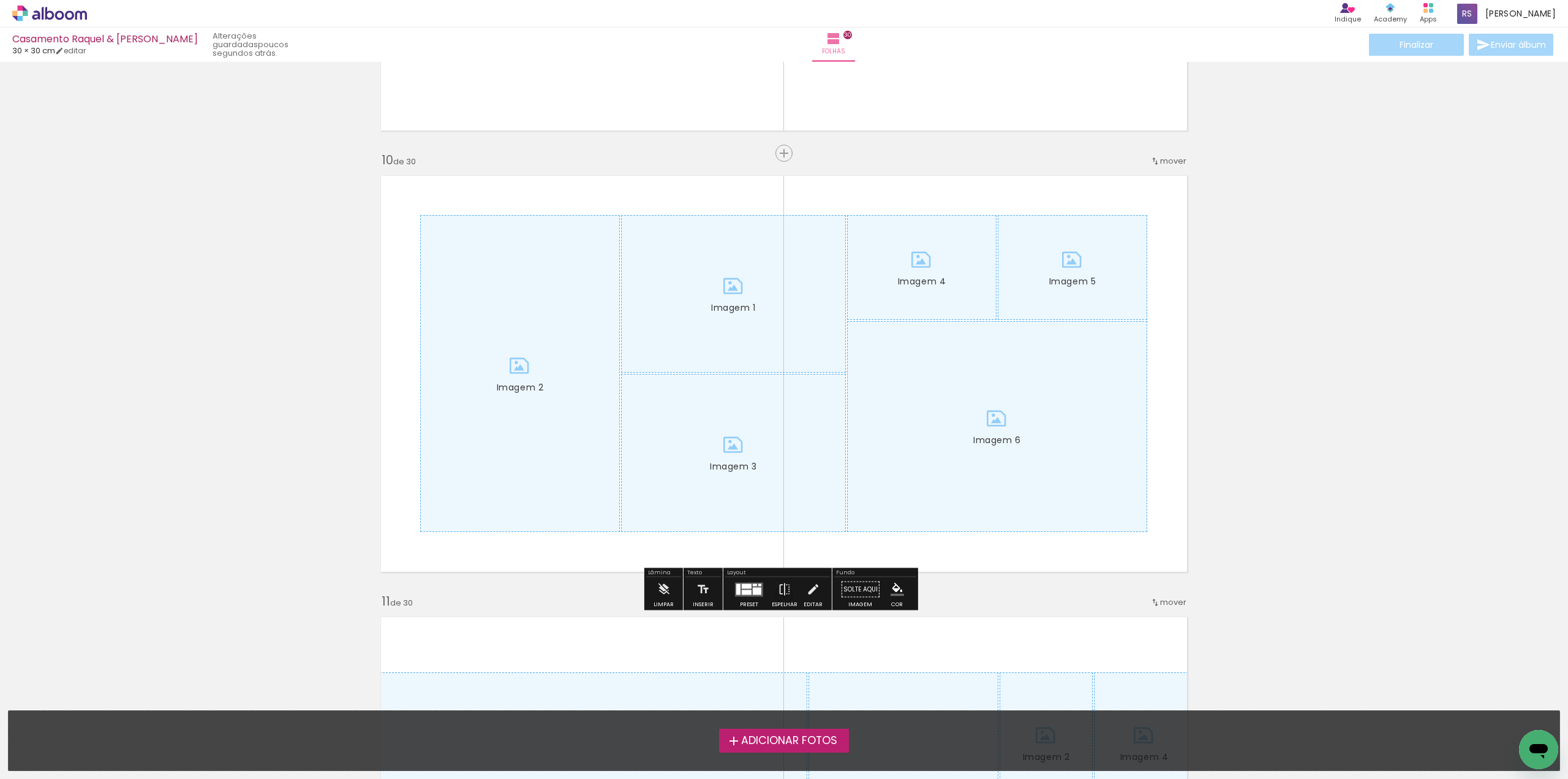
scroll to position [3921, 0]
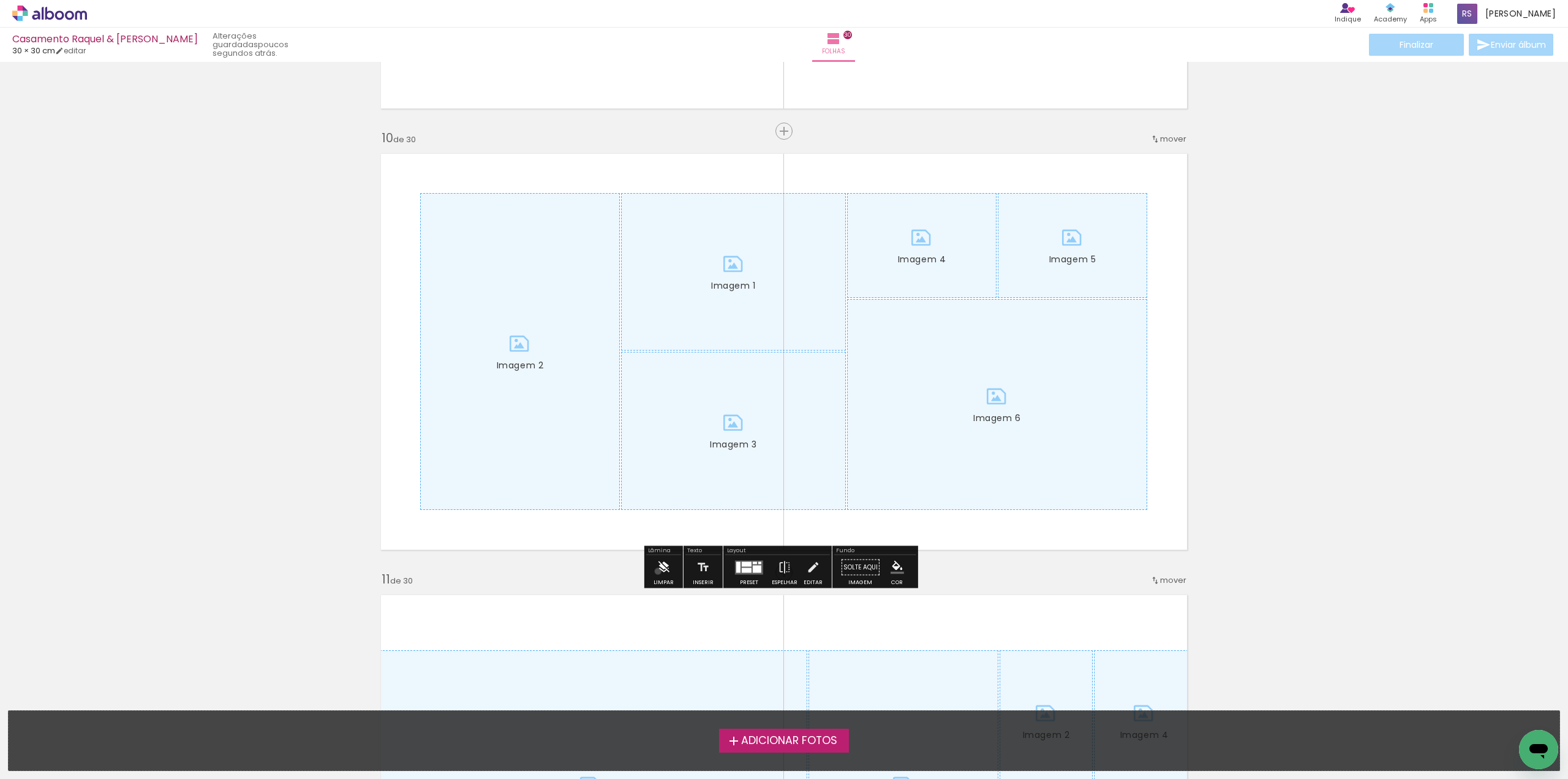
drag, startPoint x: 658, startPoint y: 571, endPoint x: 664, endPoint y: 566, distance: 7.8
click at [660, 569] on iron-icon at bounding box center [664, 567] width 14 height 25
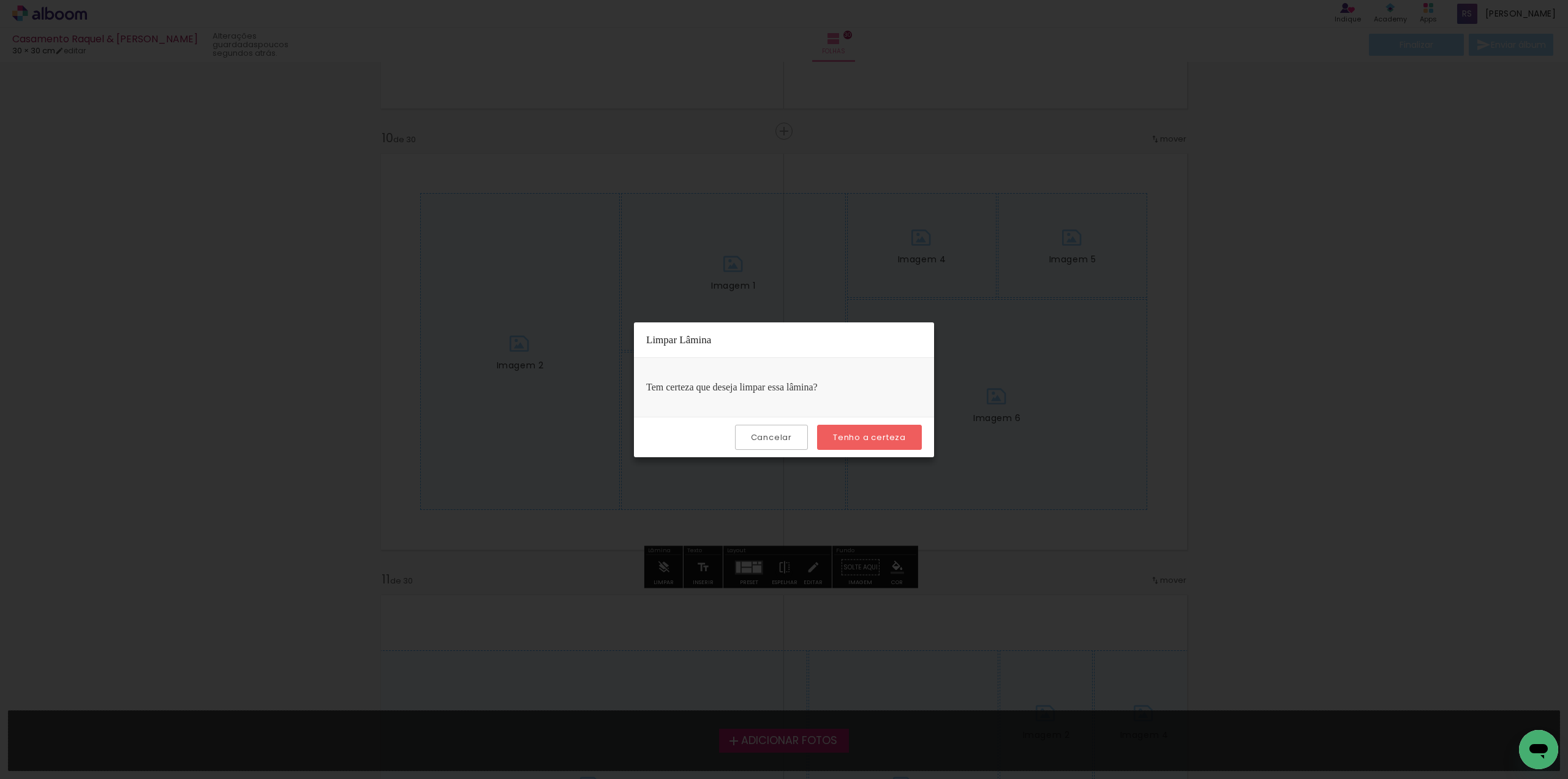
click at [0, 0] on slot "Tenho a certeza" at bounding box center [0, 0] width 0 height 0
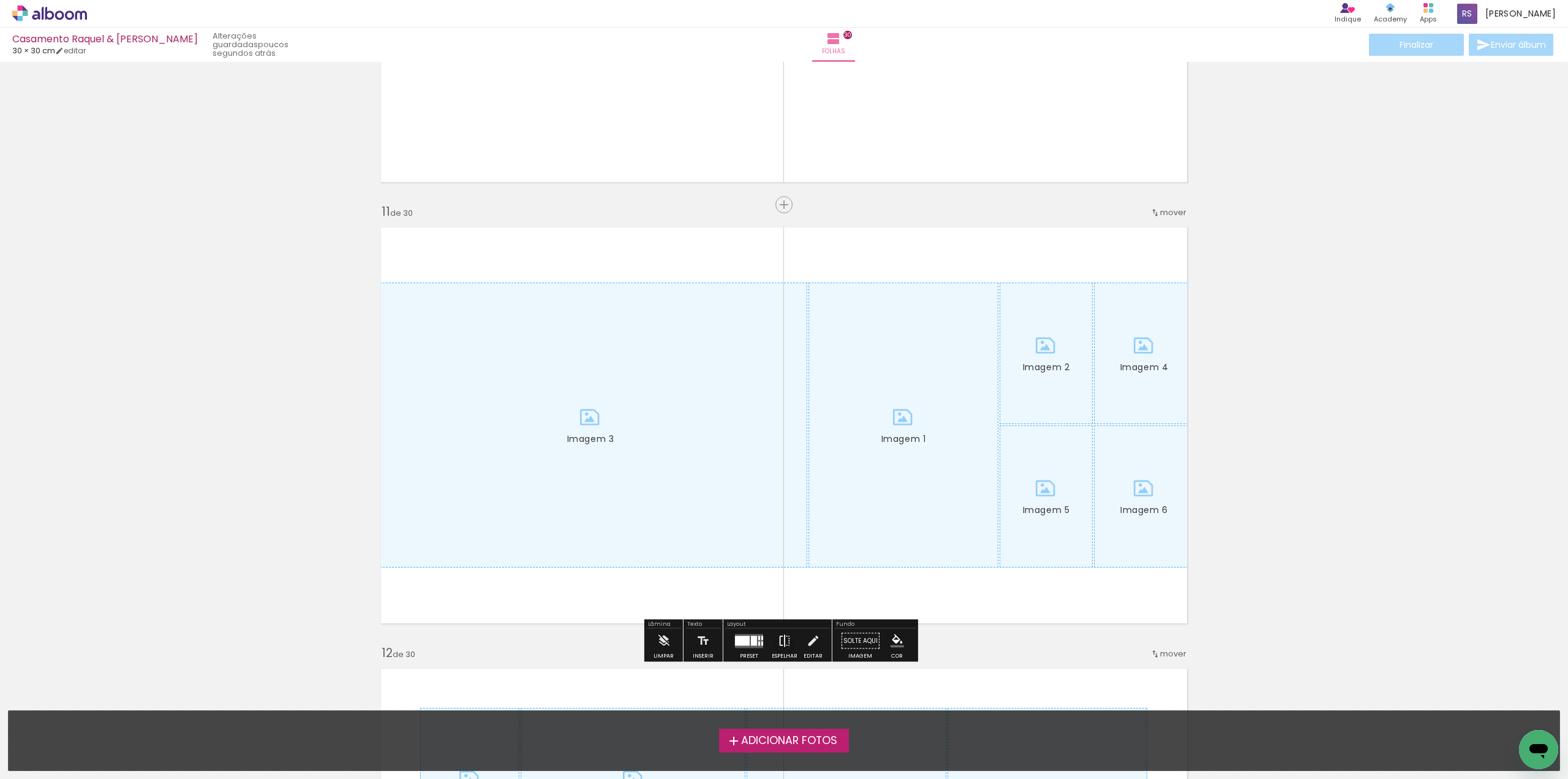
scroll to position [4473, 0]
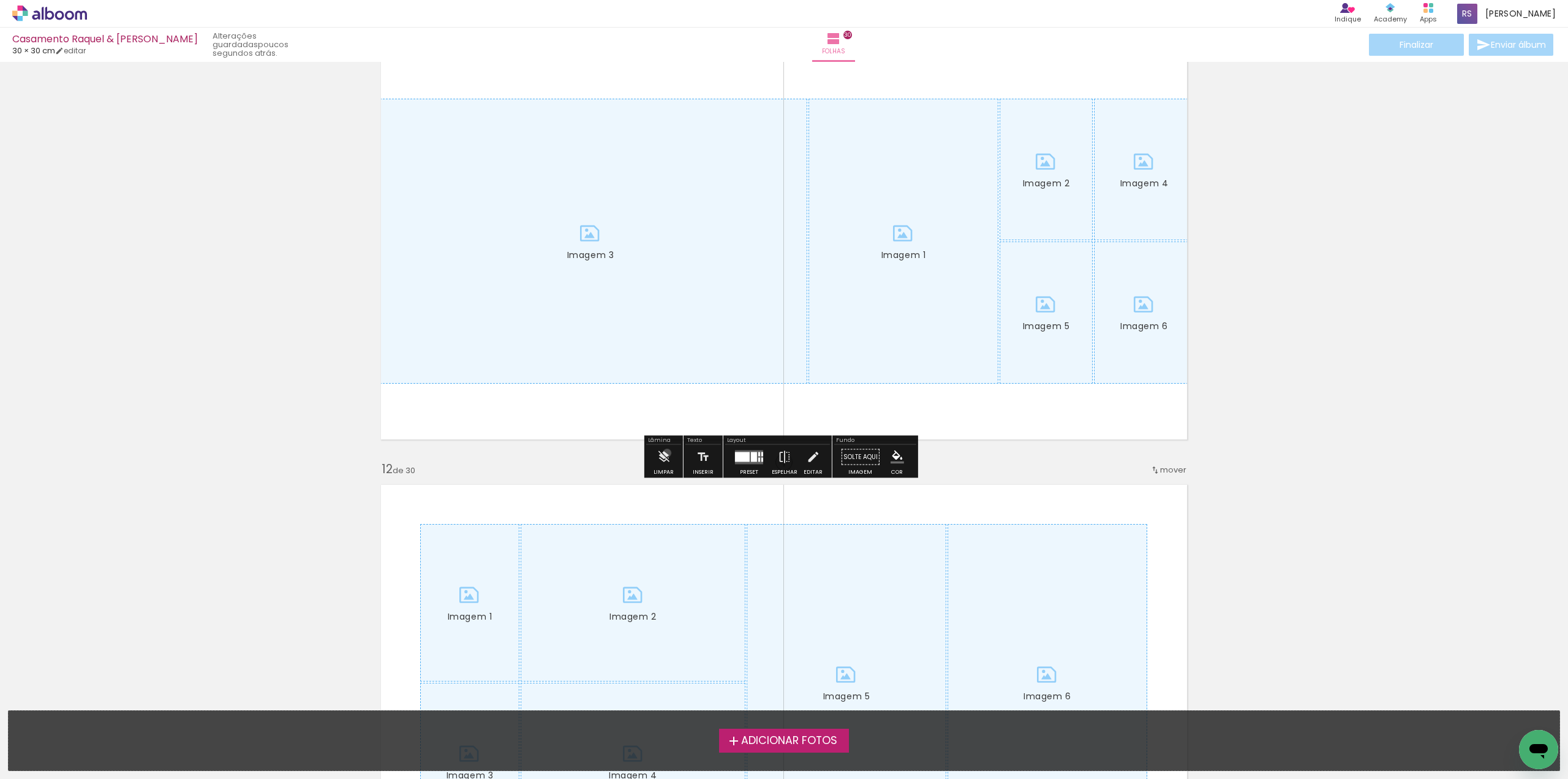
drag, startPoint x: 667, startPoint y: 453, endPoint x: 746, endPoint y: 434, distance: 81.3
click at [667, 452] on iron-icon at bounding box center [664, 457] width 14 height 25
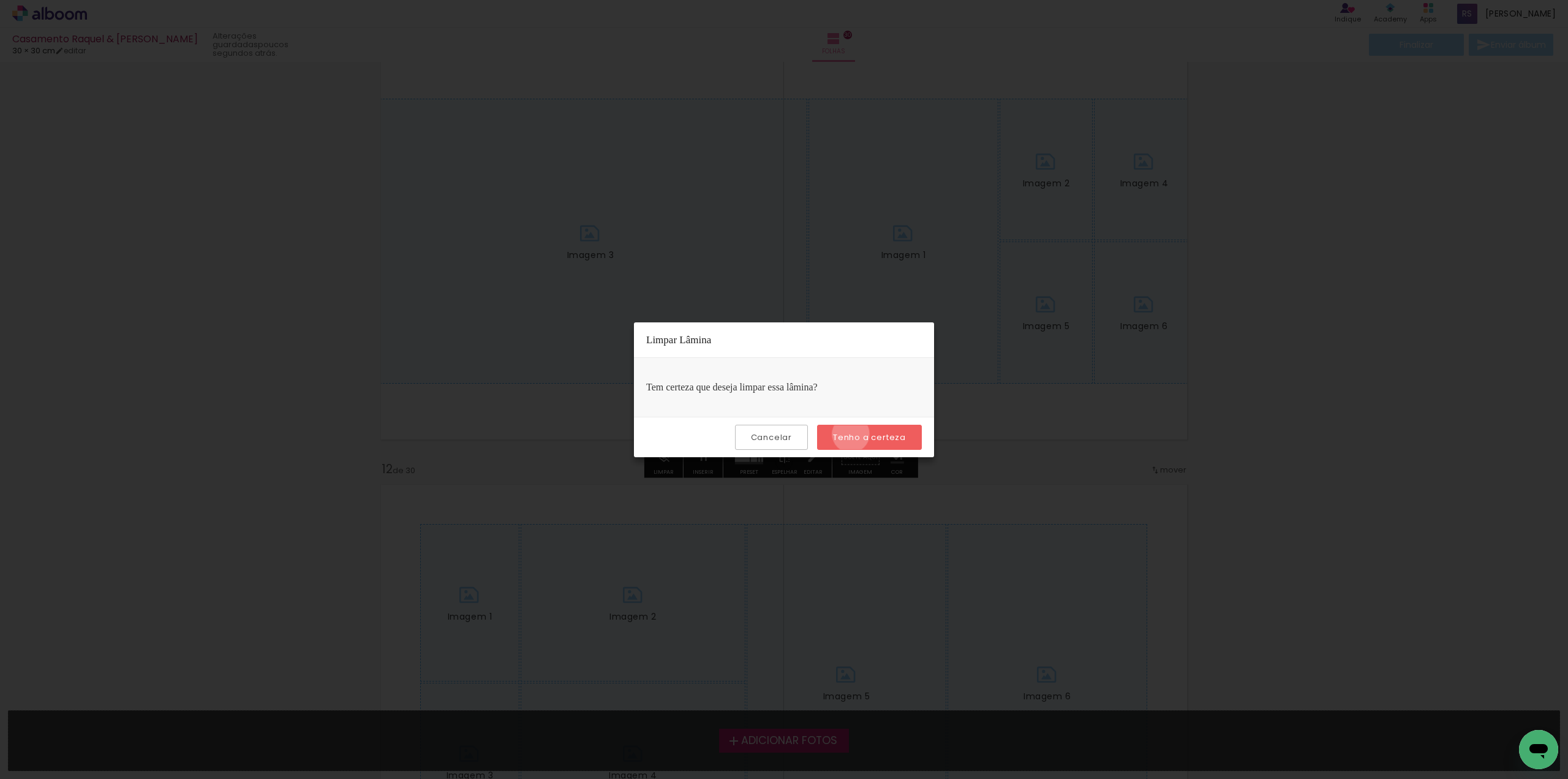
click at [0, 0] on slot "Tenho a certeza" at bounding box center [0, 0] width 0 height 0
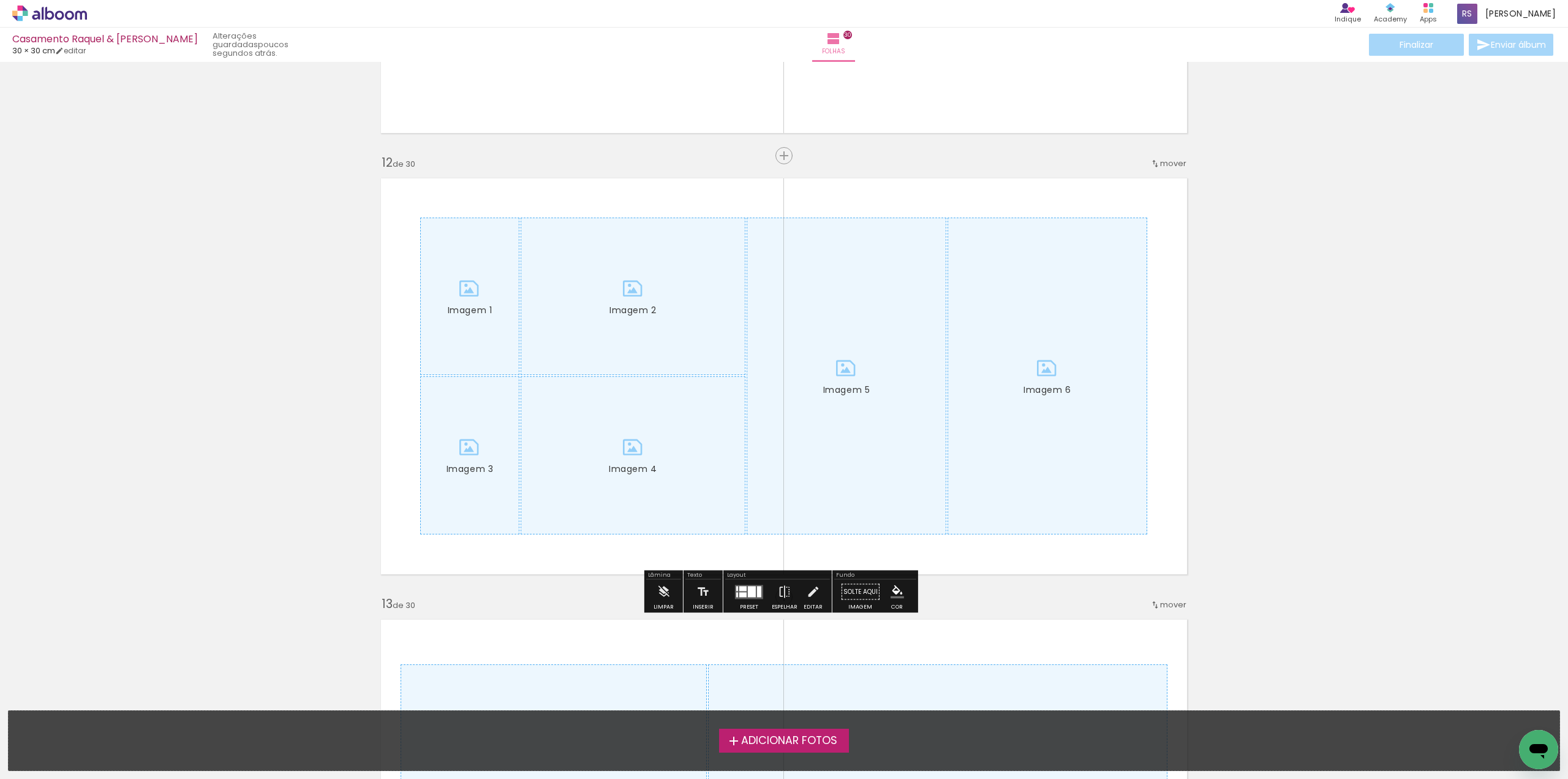
scroll to position [4962, 0]
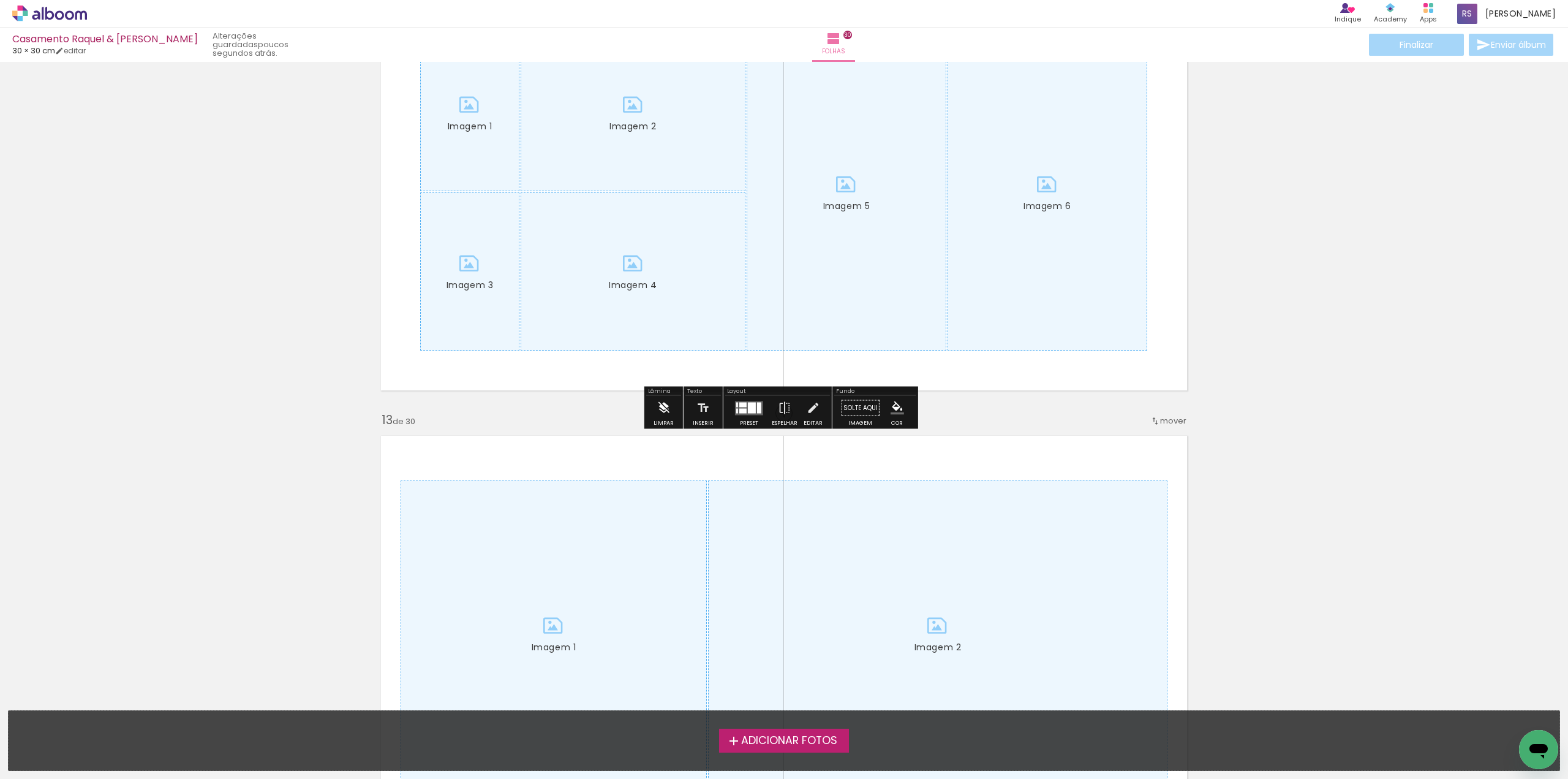
click at [665, 408] on iron-icon at bounding box center [664, 407] width 14 height 25
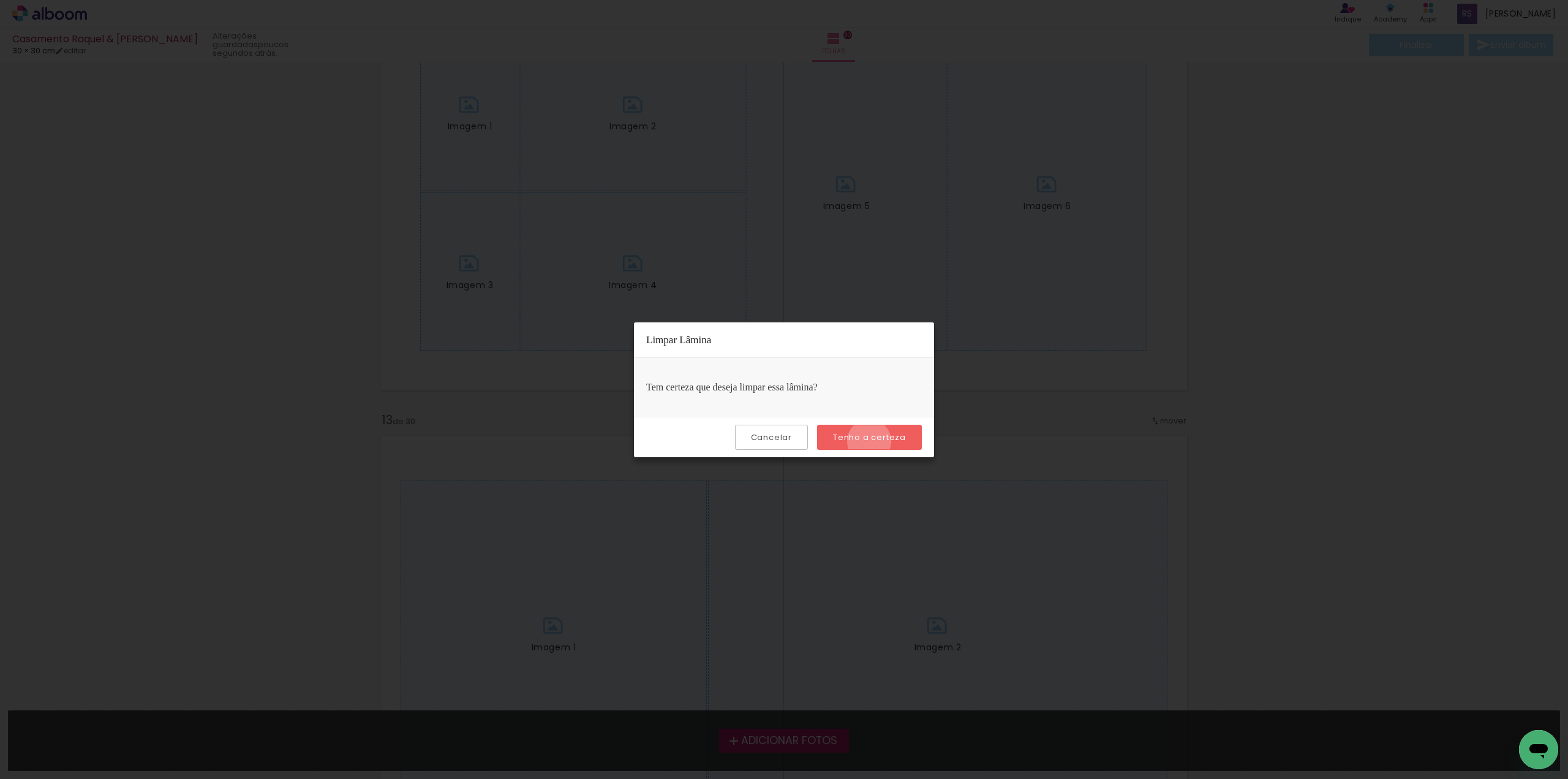
drag, startPoint x: 871, startPoint y: 441, endPoint x: 857, endPoint y: 426, distance: 20.5
click at [0, 0] on slot "Tenho a certeza" at bounding box center [0, 0] width 0 height 0
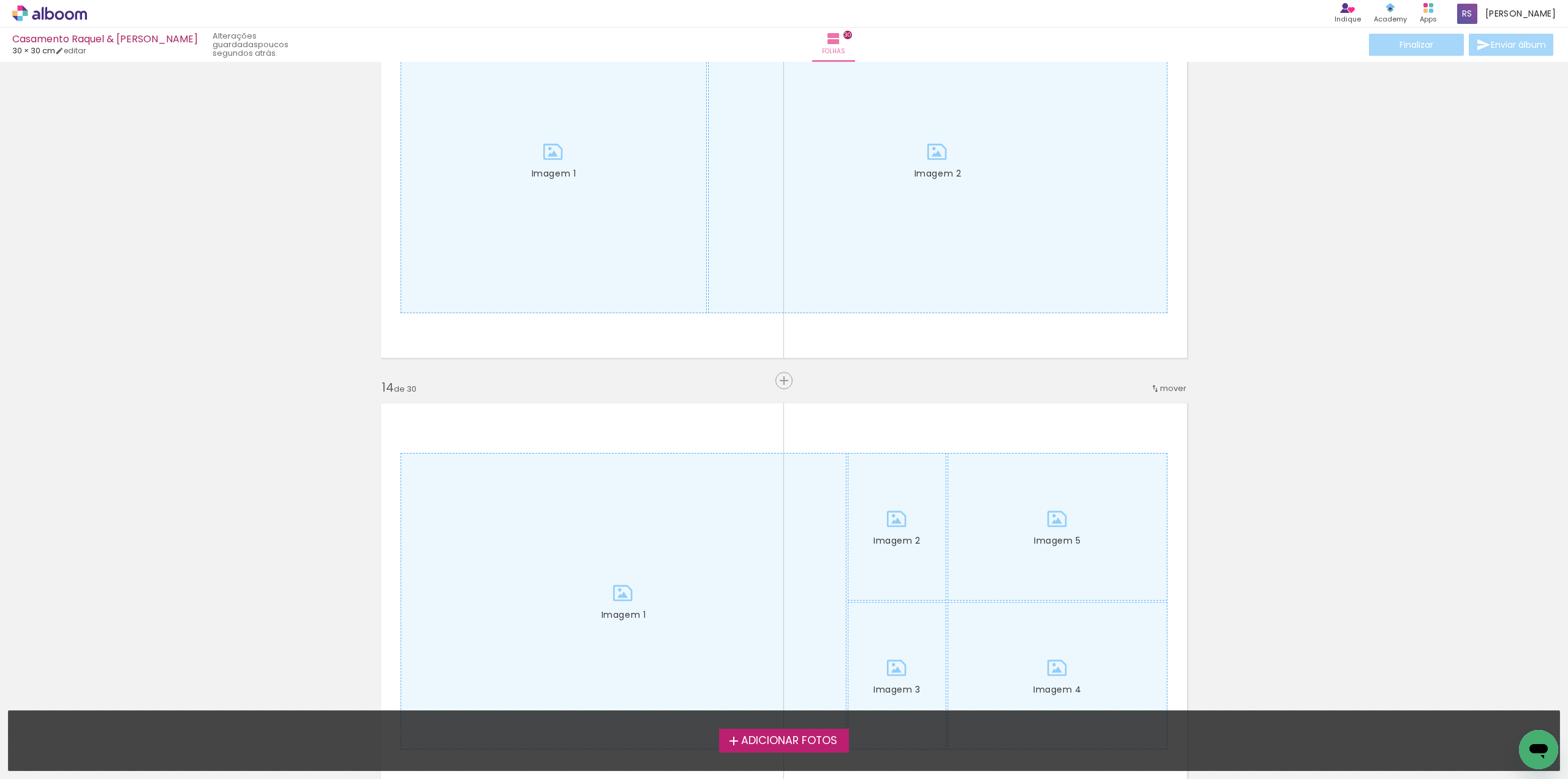
scroll to position [5453, 0]
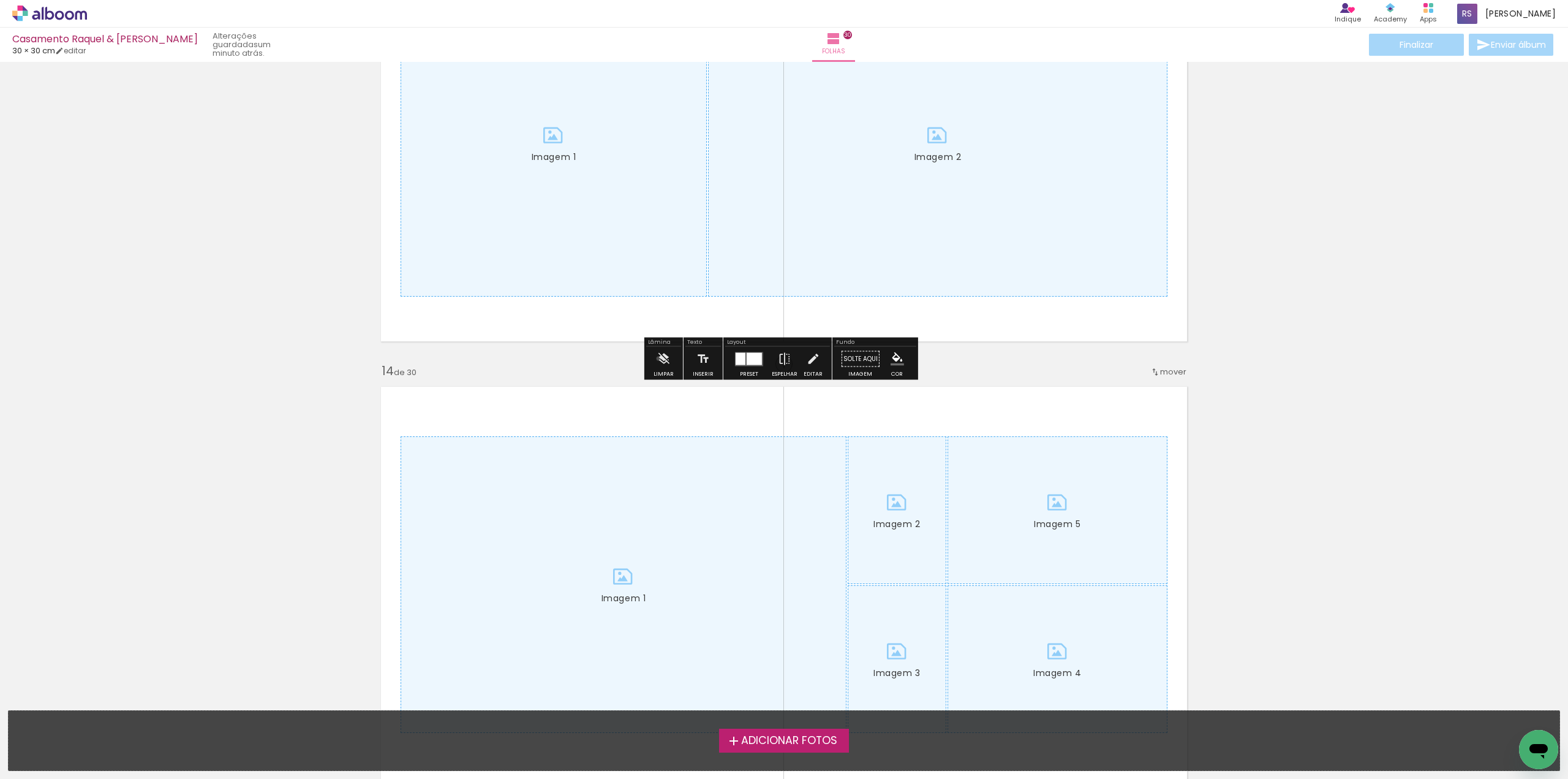
drag, startPoint x: 659, startPoint y: 359, endPoint x: 726, endPoint y: 357, distance: 67.0
click at [660, 358] on iron-icon at bounding box center [664, 359] width 14 height 25
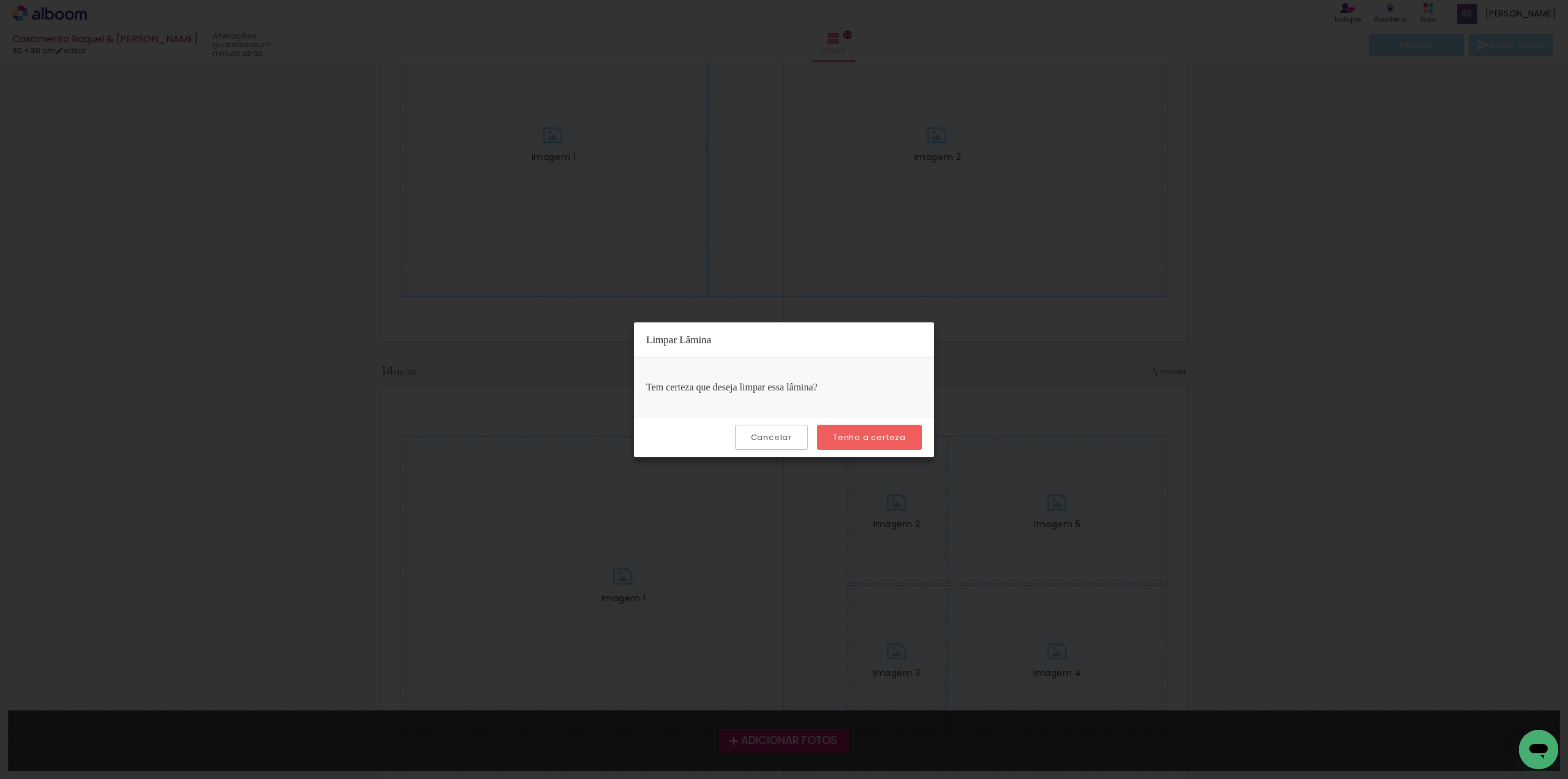
click at [0, 0] on slot "Tenho a certeza" at bounding box center [0, 0] width 0 height 0
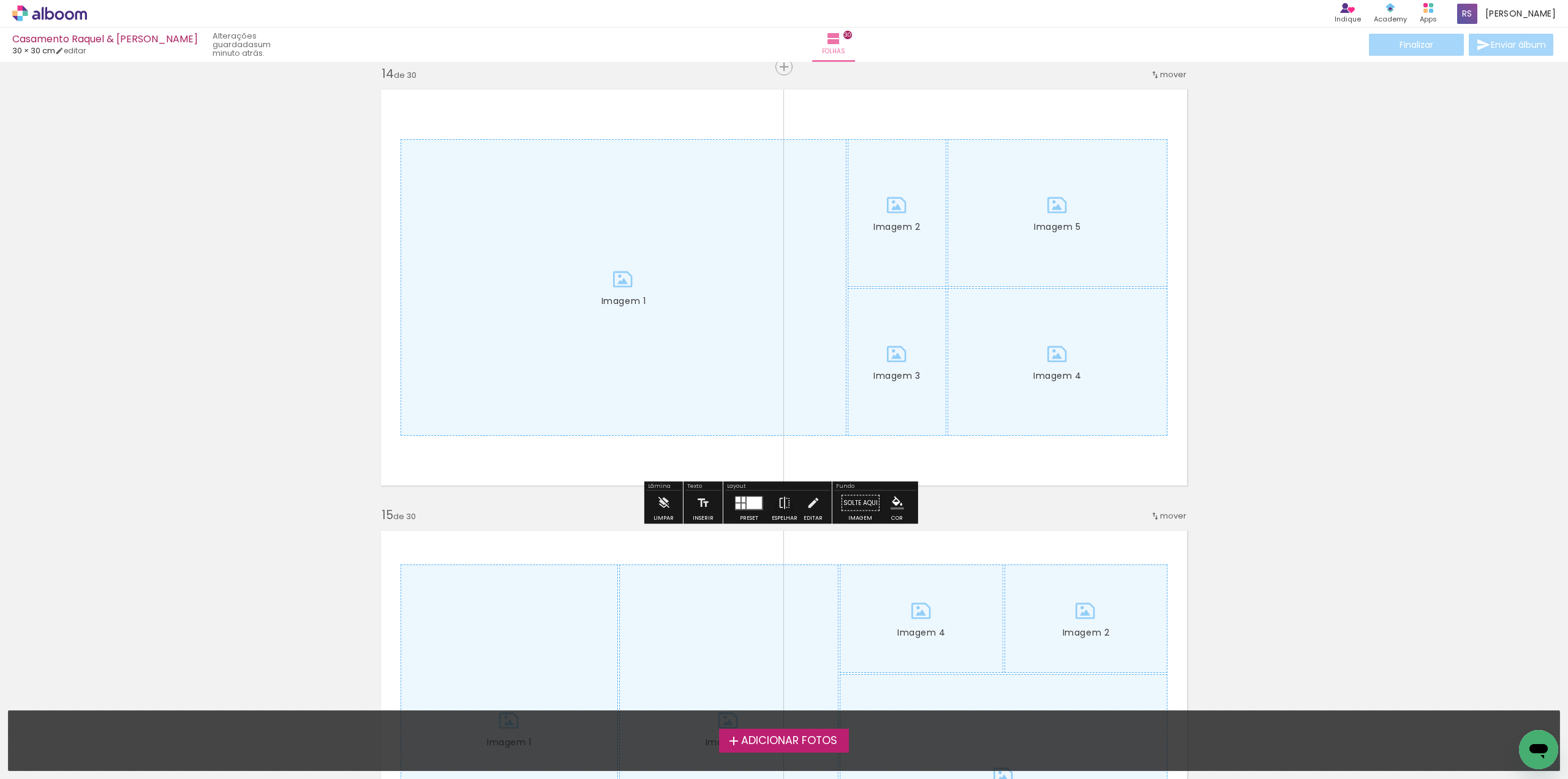
scroll to position [5821, 0]
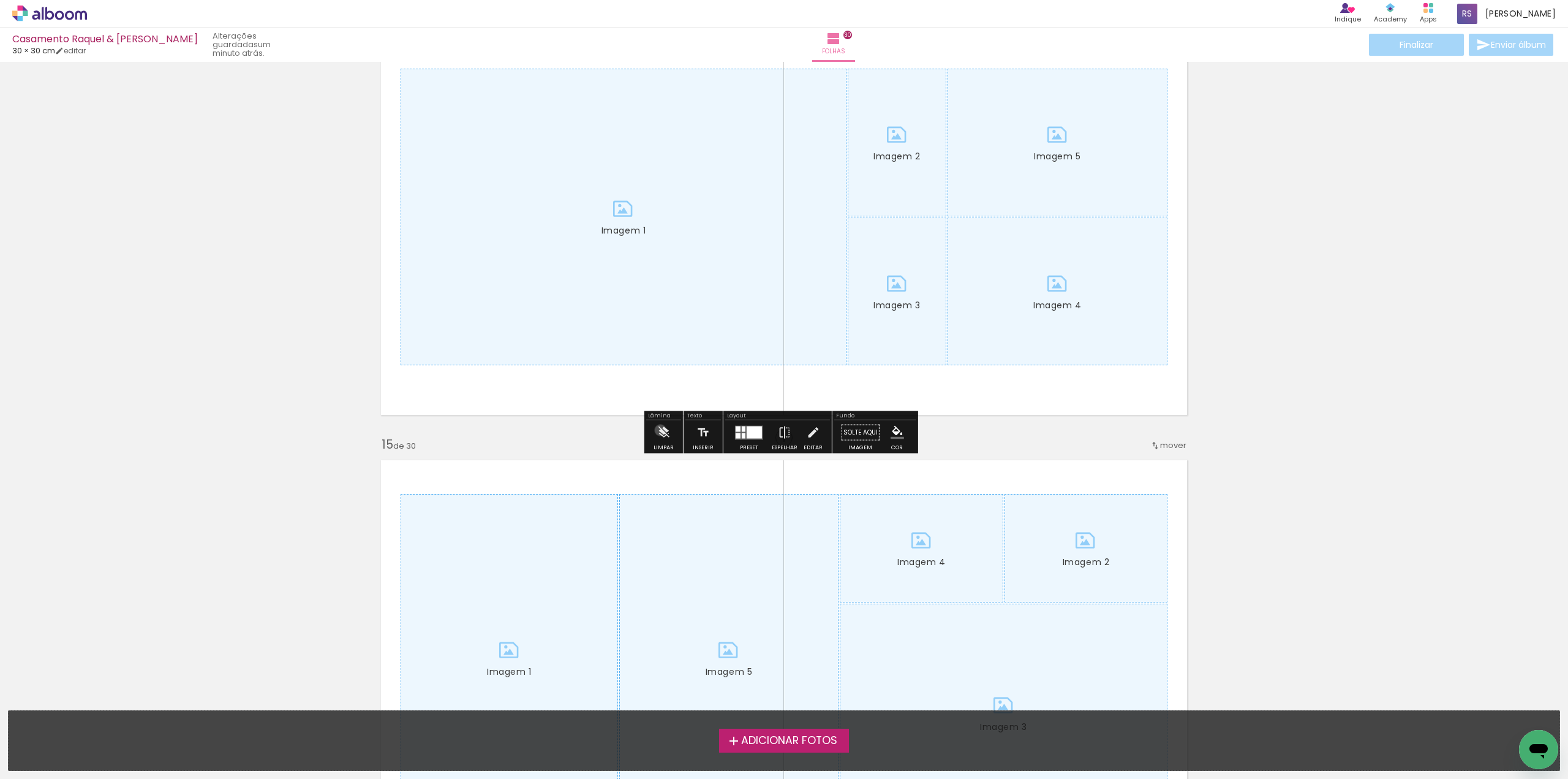
drag, startPoint x: 661, startPoint y: 430, endPoint x: 678, endPoint y: 428, distance: 17.1
click at [661, 429] on iron-icon at bounding box center [664, 432] width 14 height 25
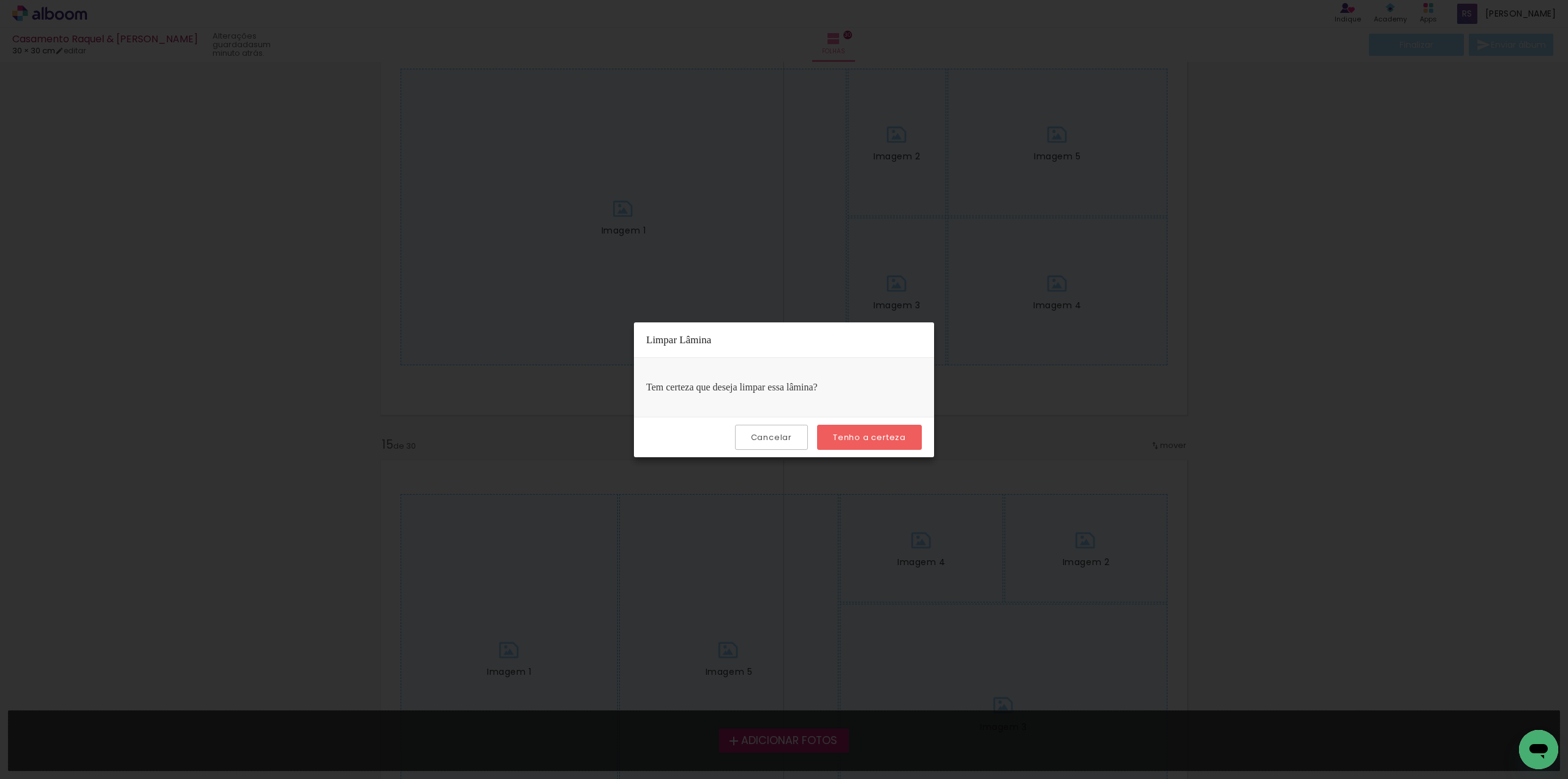
click at [0, 0] on slot "Tenho a certeza" at bounding box center [0, 0] width 0 height 0
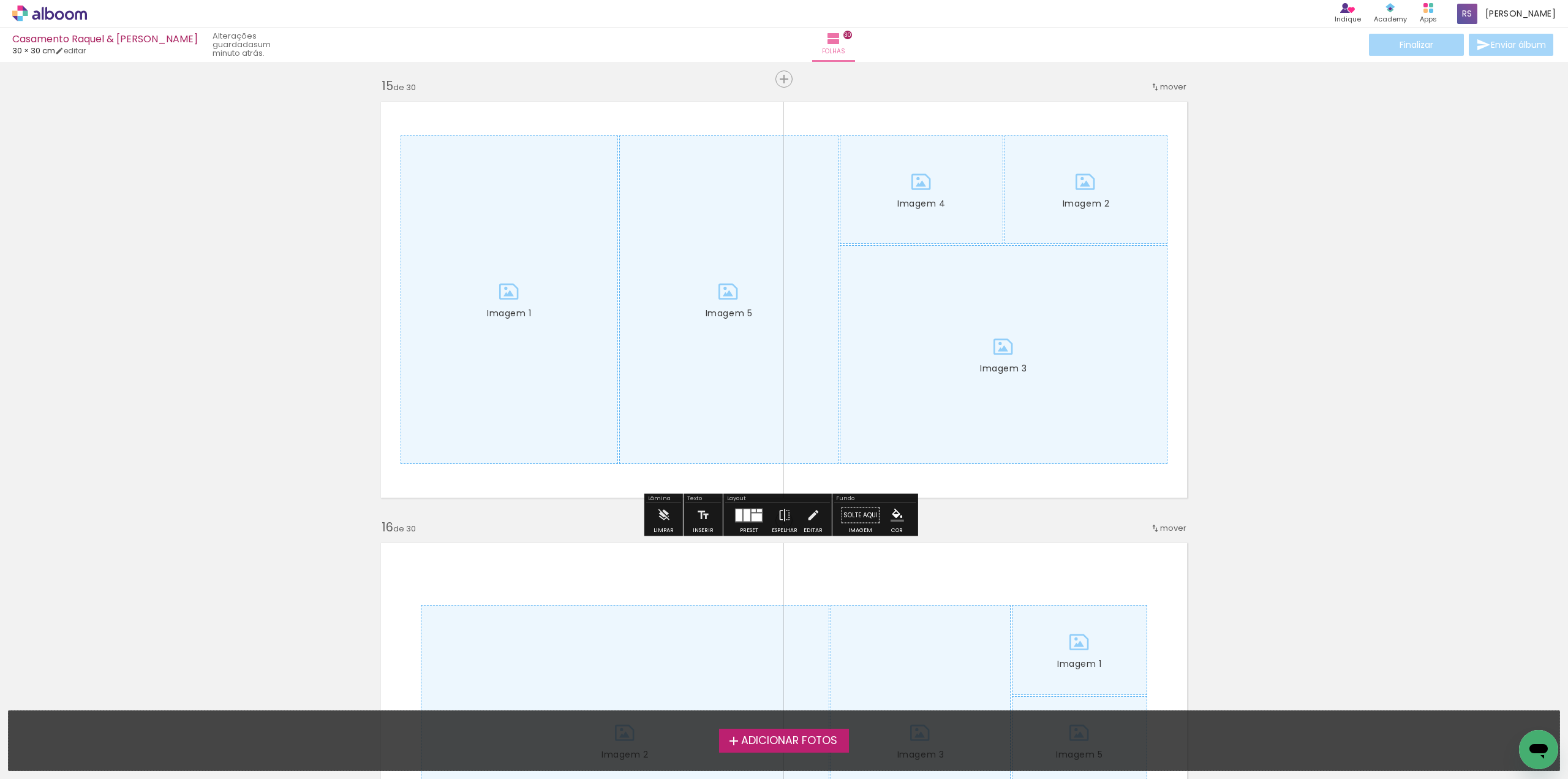
scroll to position [6188, 0]
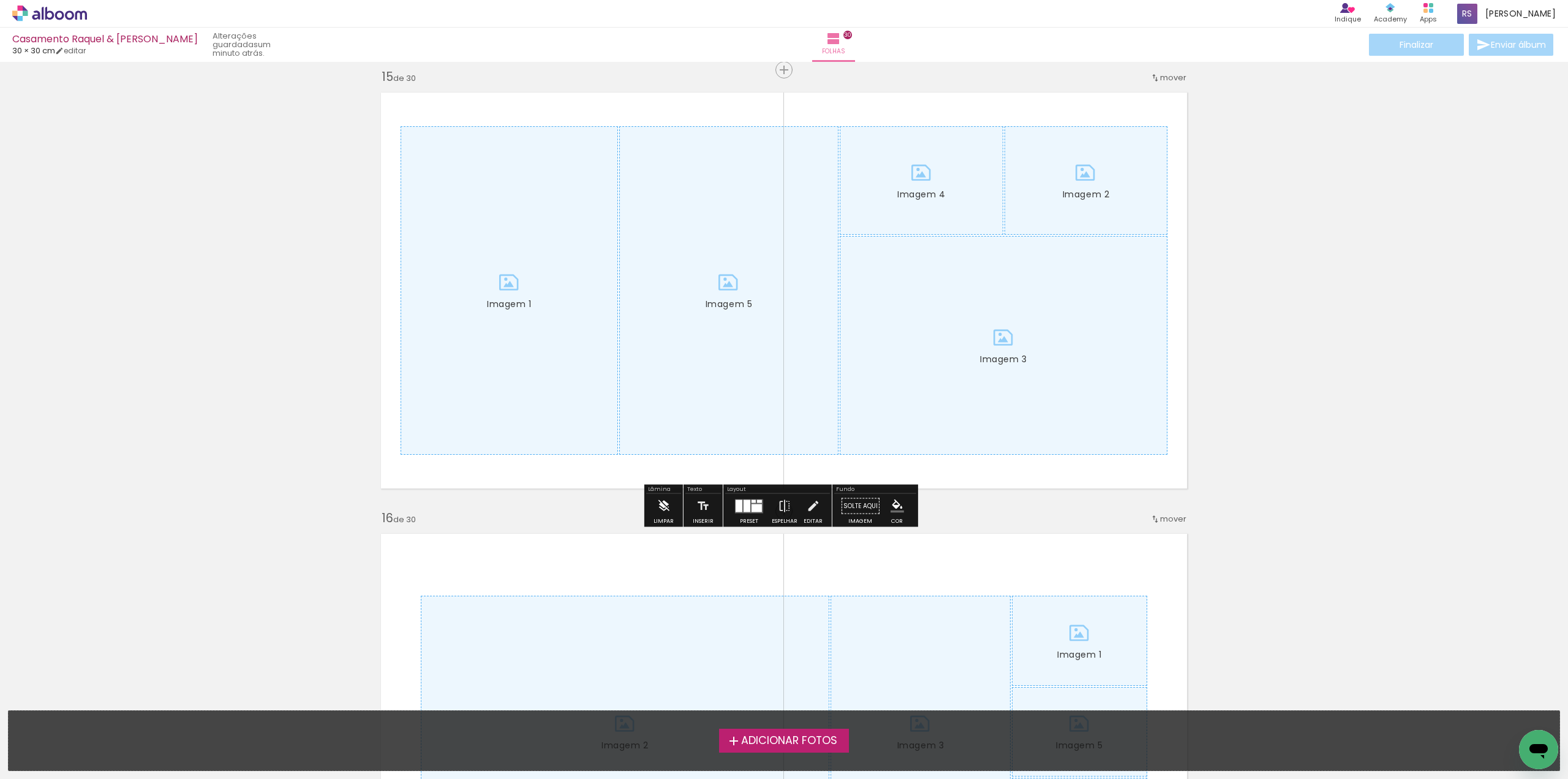
click at [667, 503] on iron-icon at bounding box center [664, 505] width 14 height 25
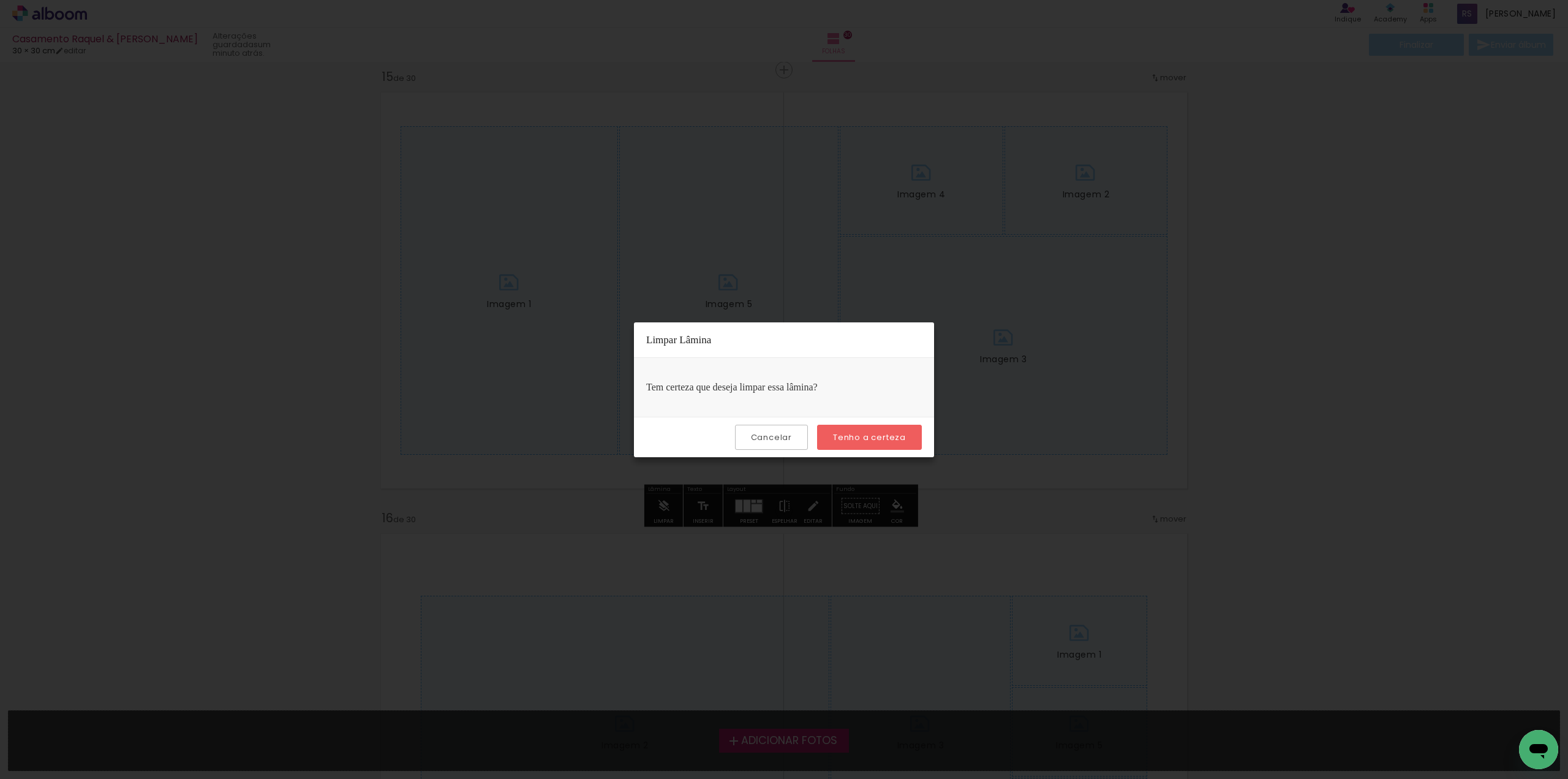
click at [0, 0] on slot "Tenho a certeza" at bounding box center [0, 0] width 0 height 0
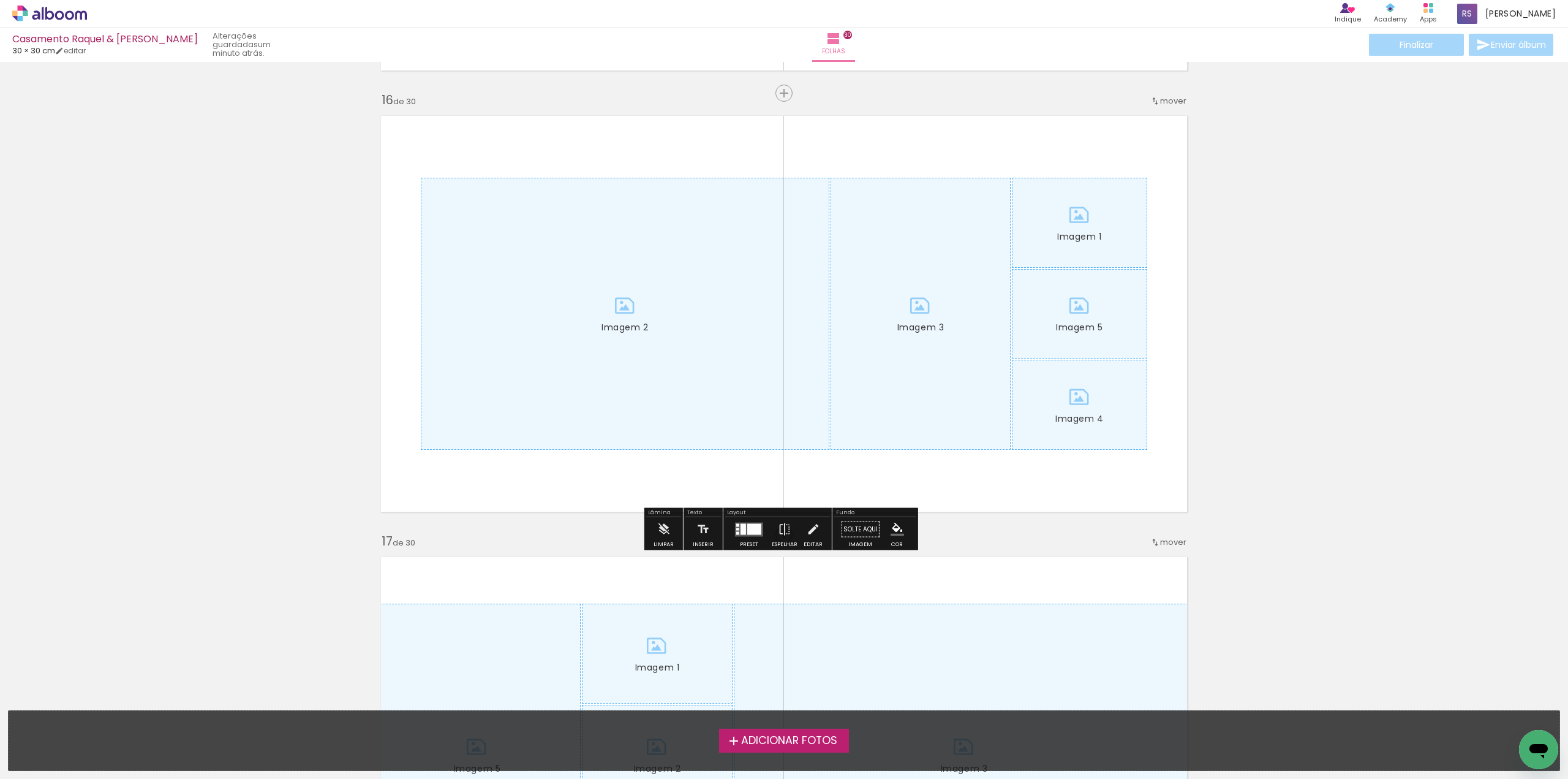
scroll to position [6618, 0]
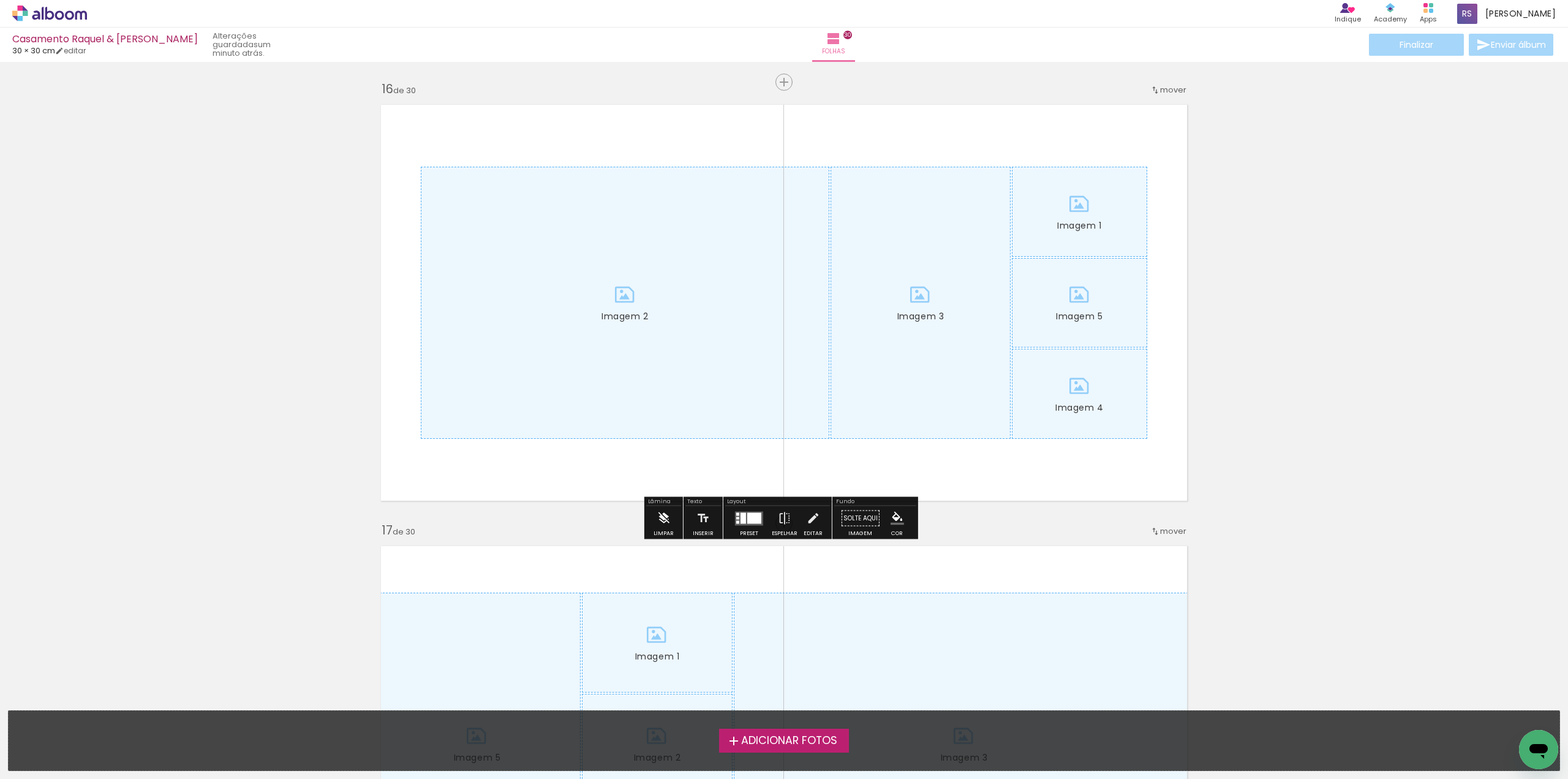
click at [661, 519] on iron-icon at bounding box center [664, 518] width 14 height 25
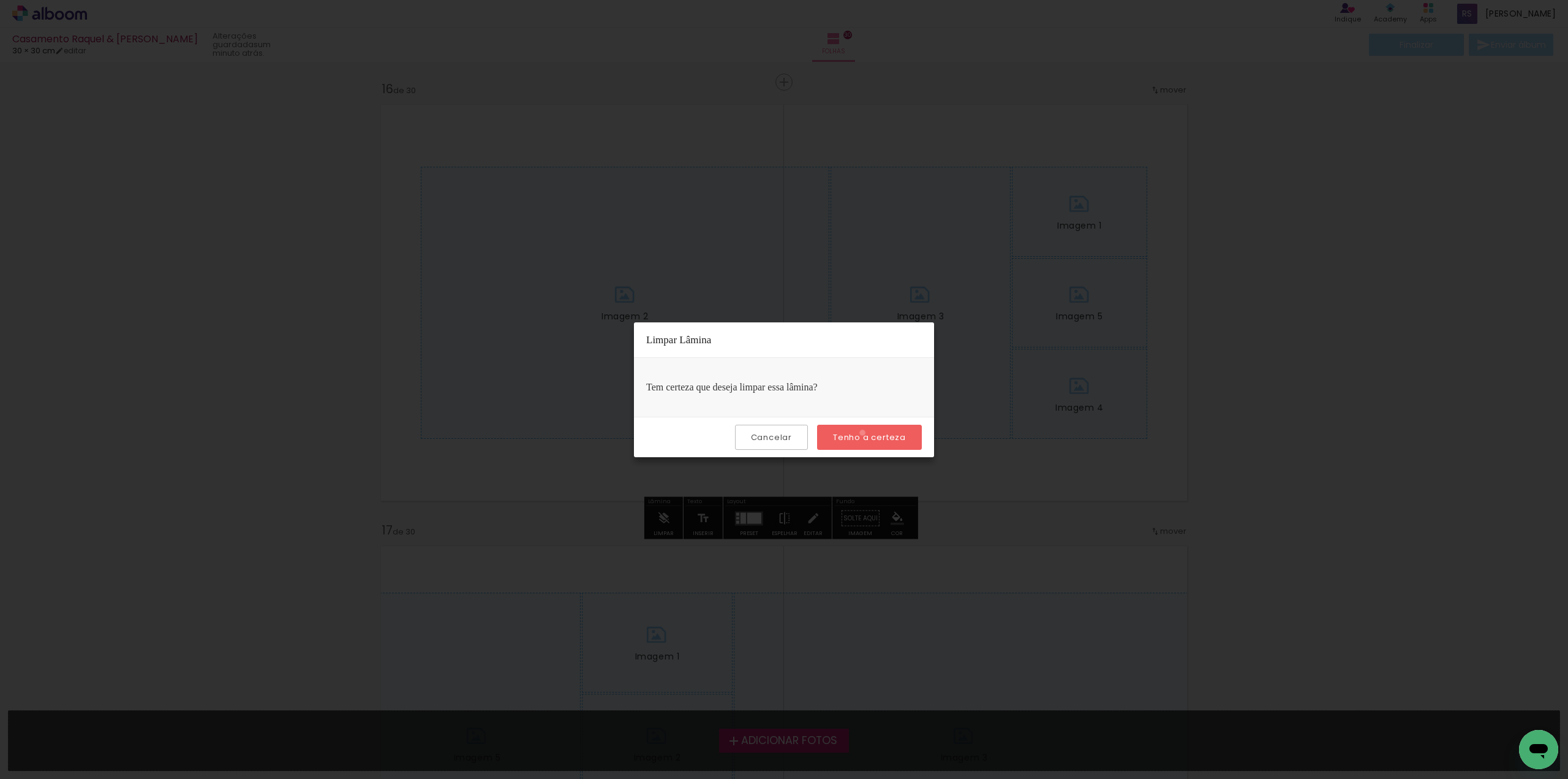
click at [0, 0] on slot "Tenho a certeza" at bounding box center [0, 0] width 0 height 0
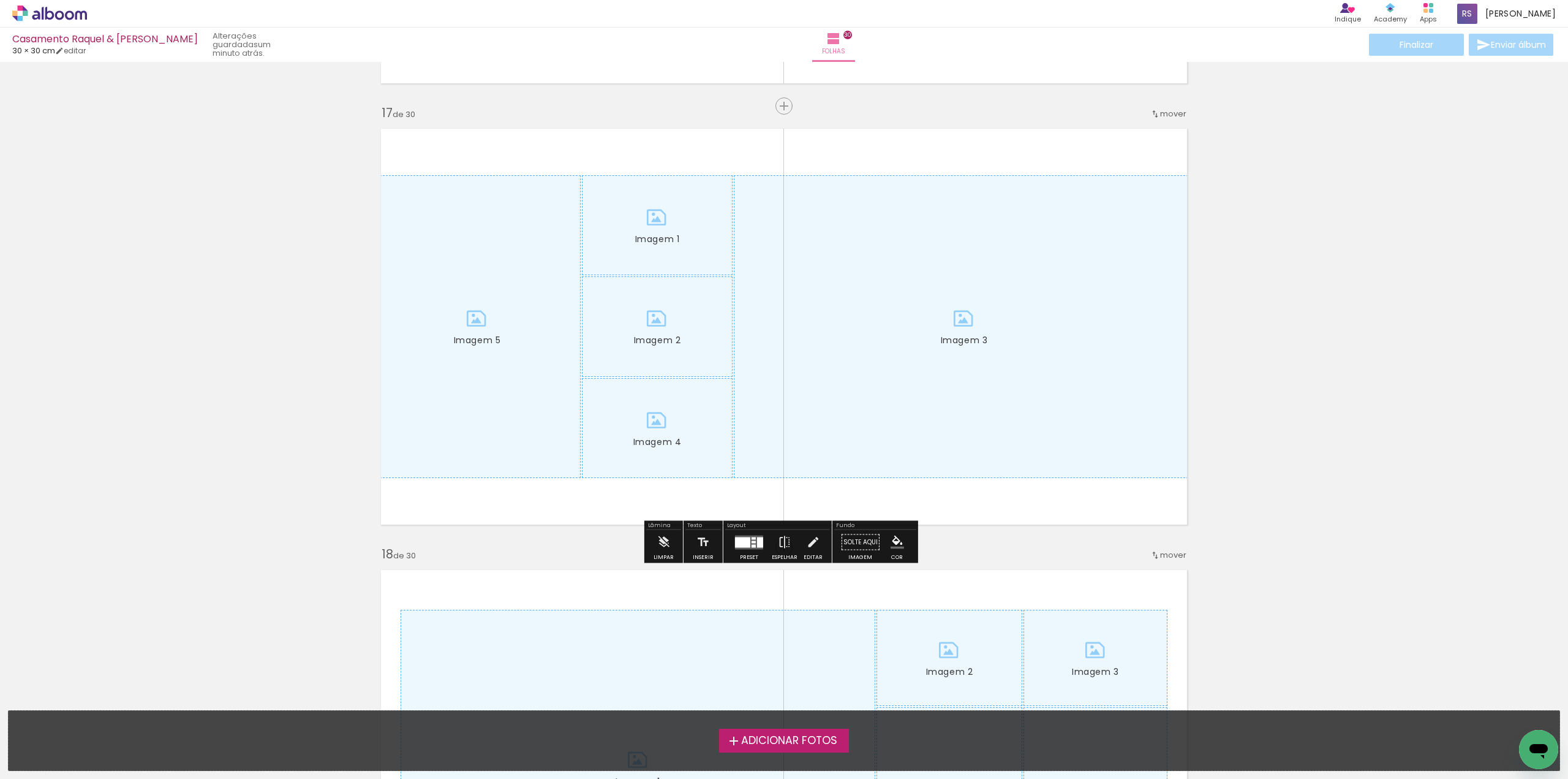
scroll to position [7046, 0]
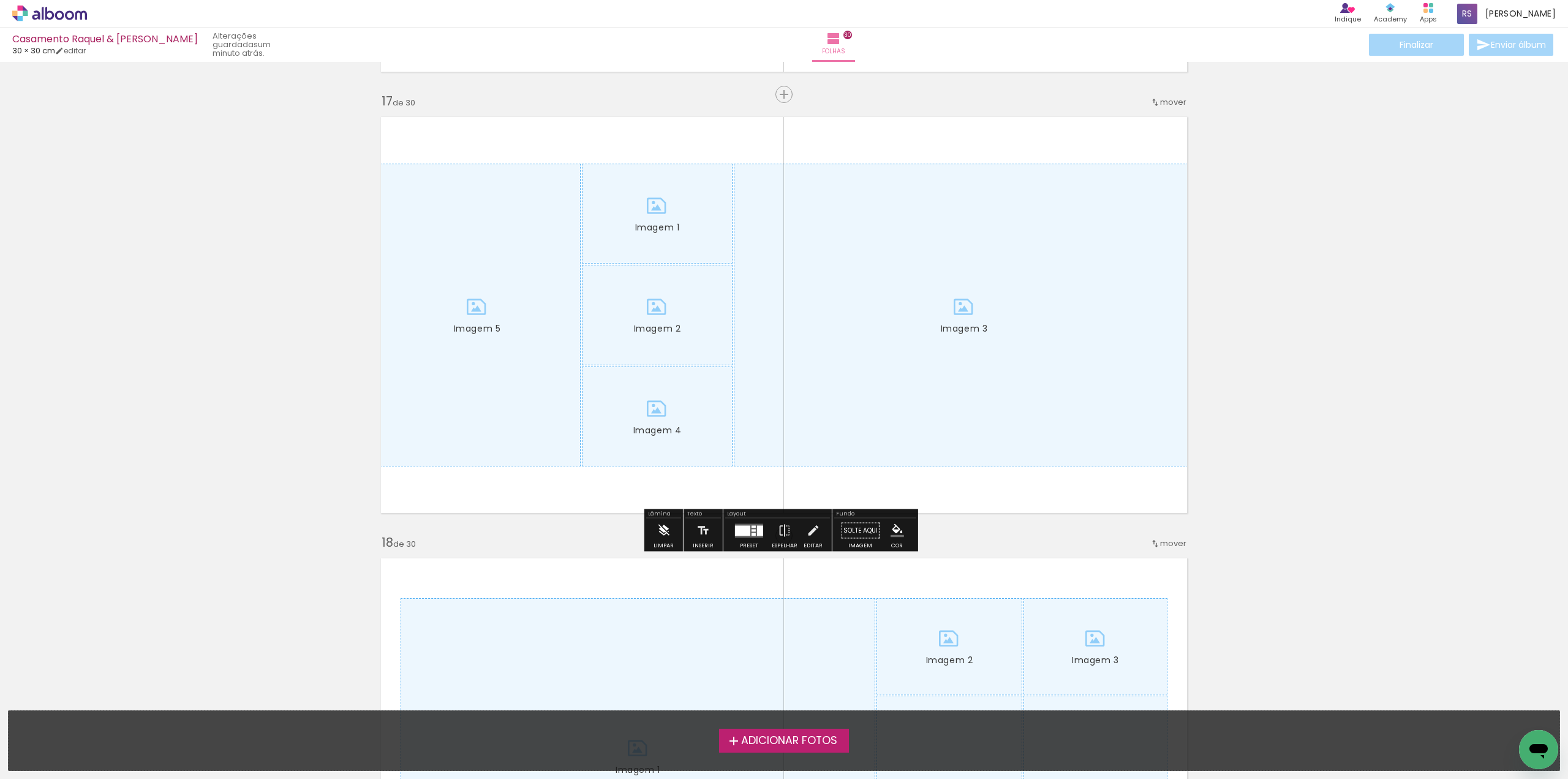
drag, startPoint x: 660, startPoint y: 527, endPoint x: 666, endPoint y: 525, distance: 6.3
click at [665, 525] on iron-icon at bounding box center [664, 530] width 14 height 25
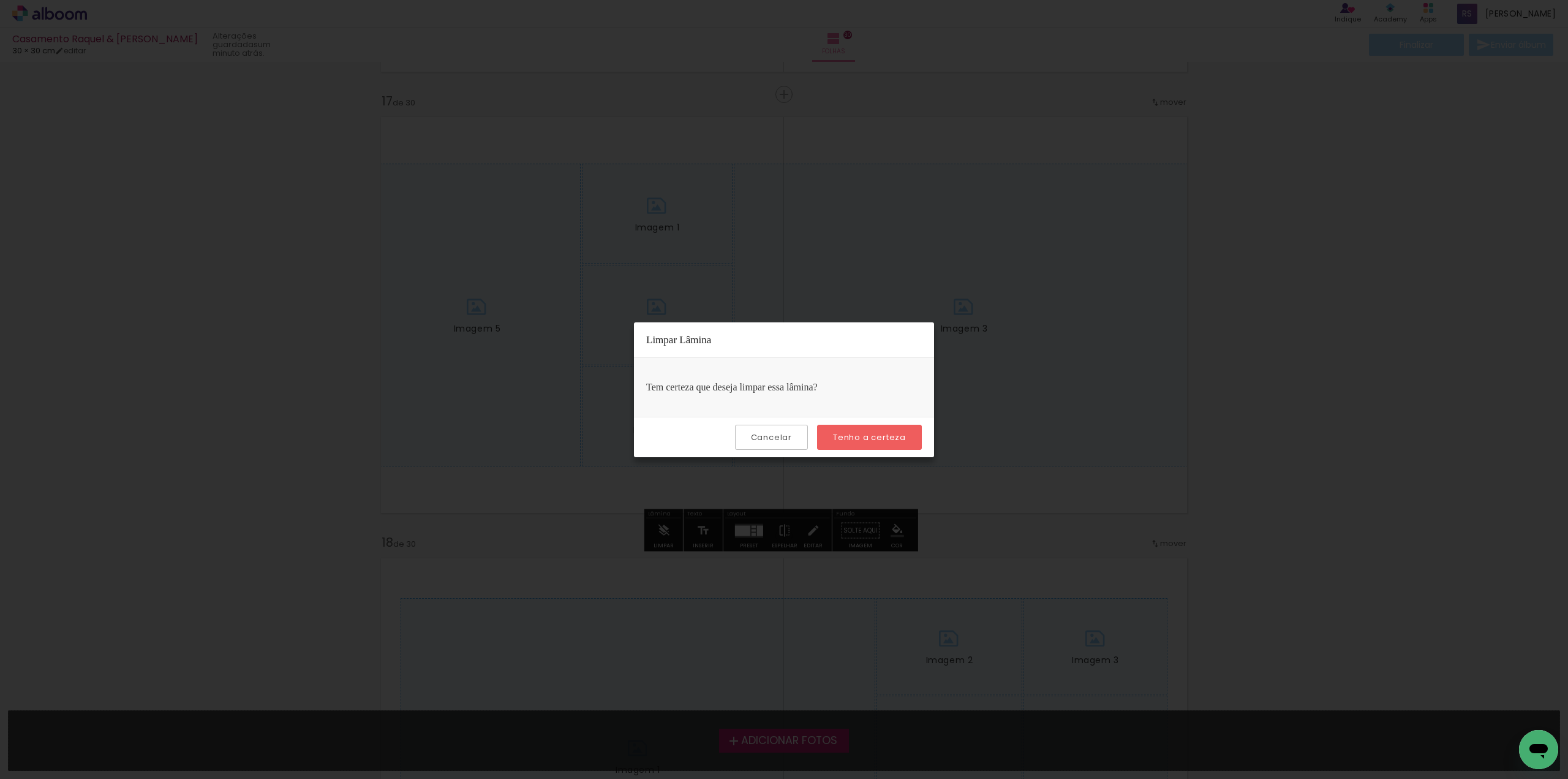
click at [853, 429] on paper-button "Tenho a certeza" at bounding box center [870, 436] width 105 height 25
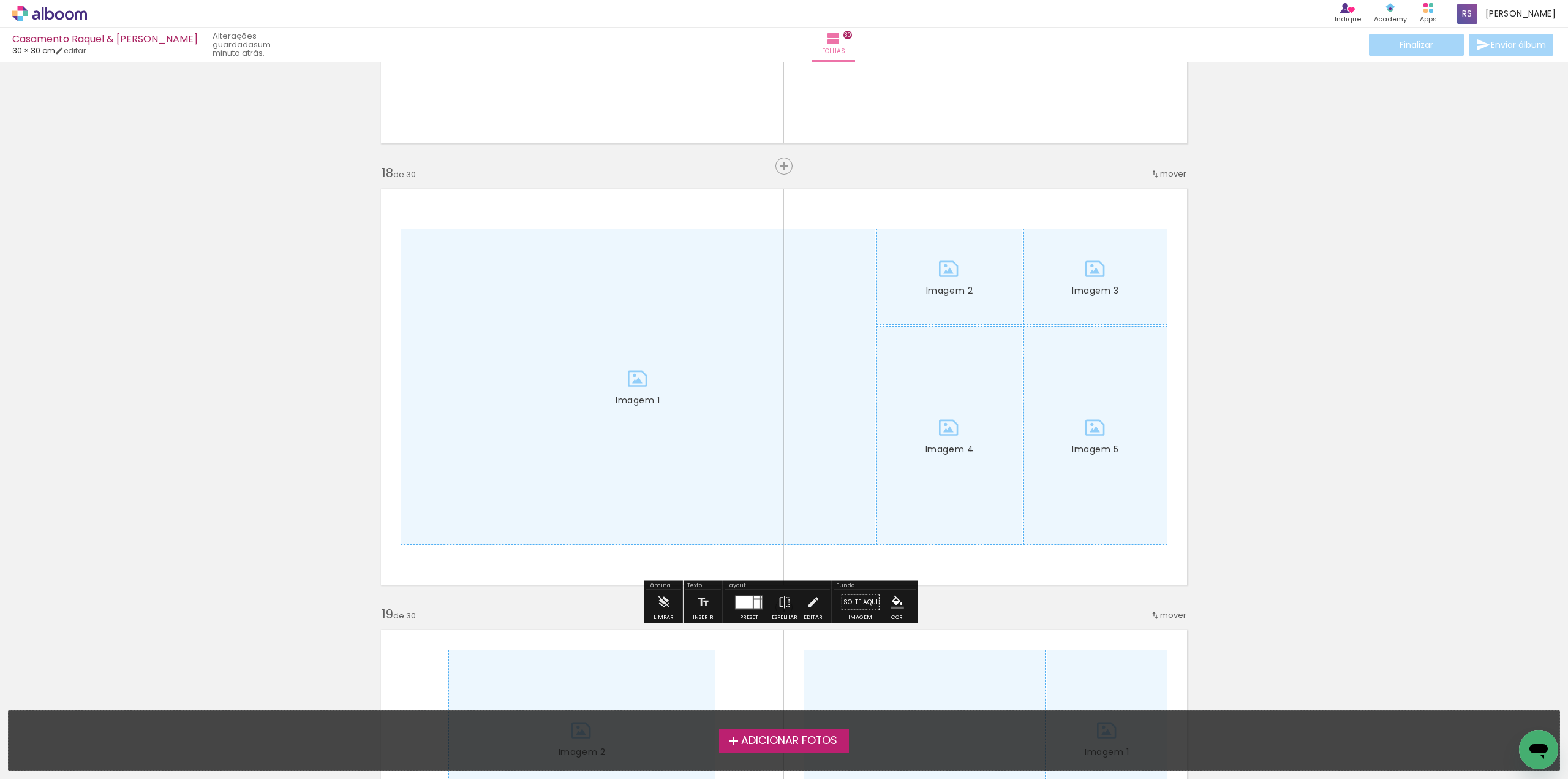
scroll to position [7475, 0]
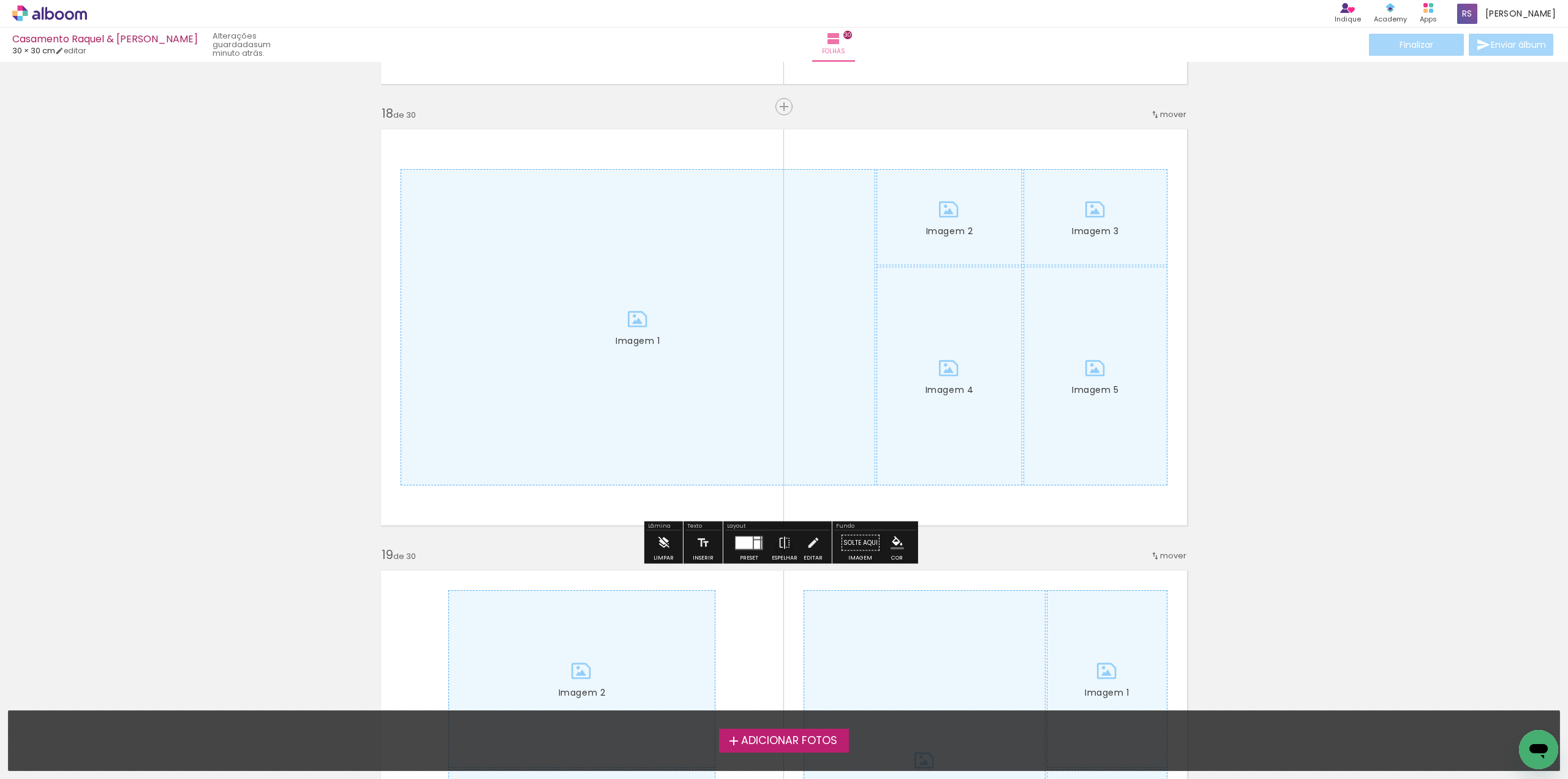
click at [661, 541] on iron-icon at bounding box center [664, 542] width 14 height 25
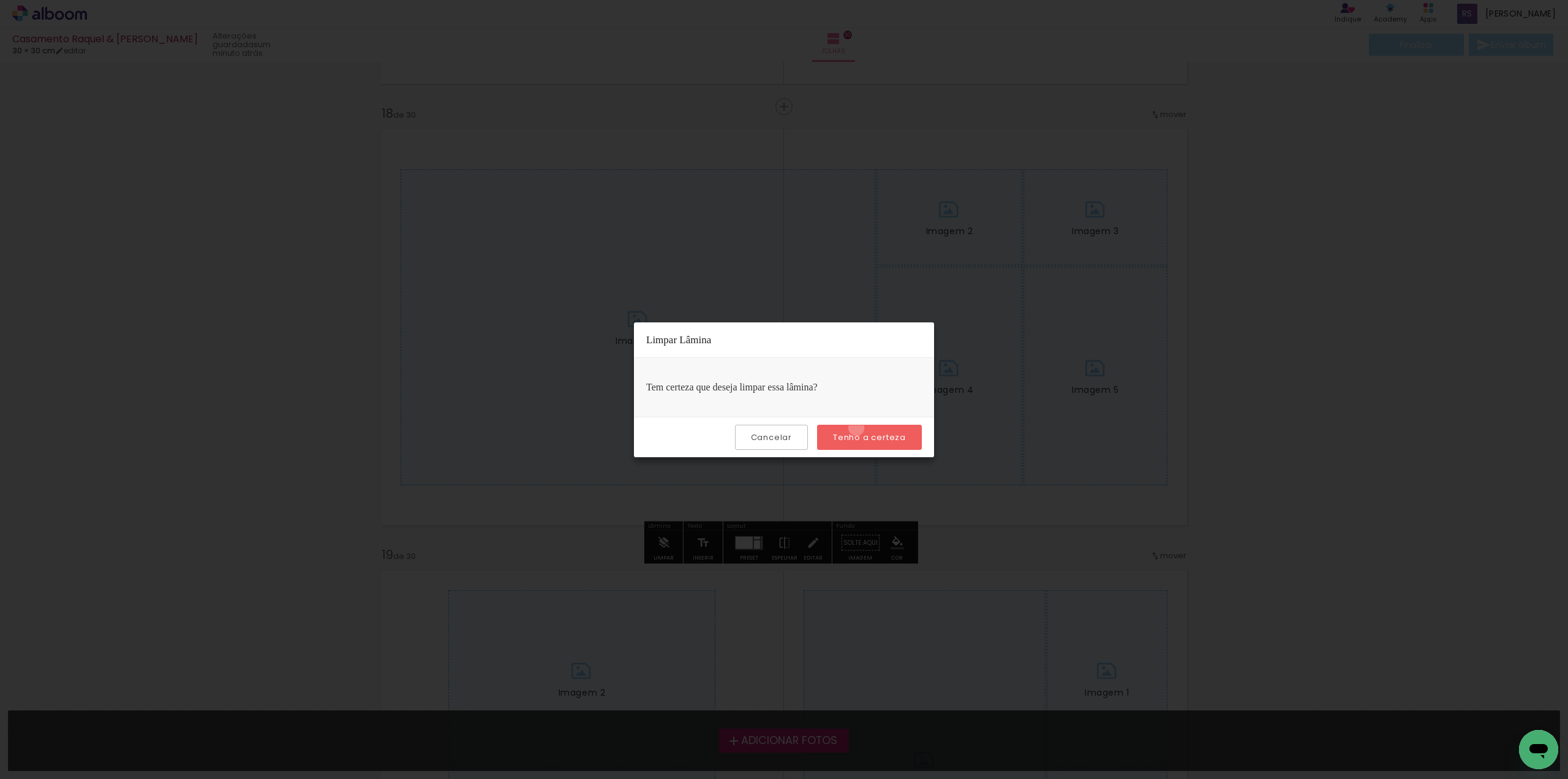
click at [858, 428] on paper-button "Tenho a certeza" at bounding box center [870, 436] width 105 height 25
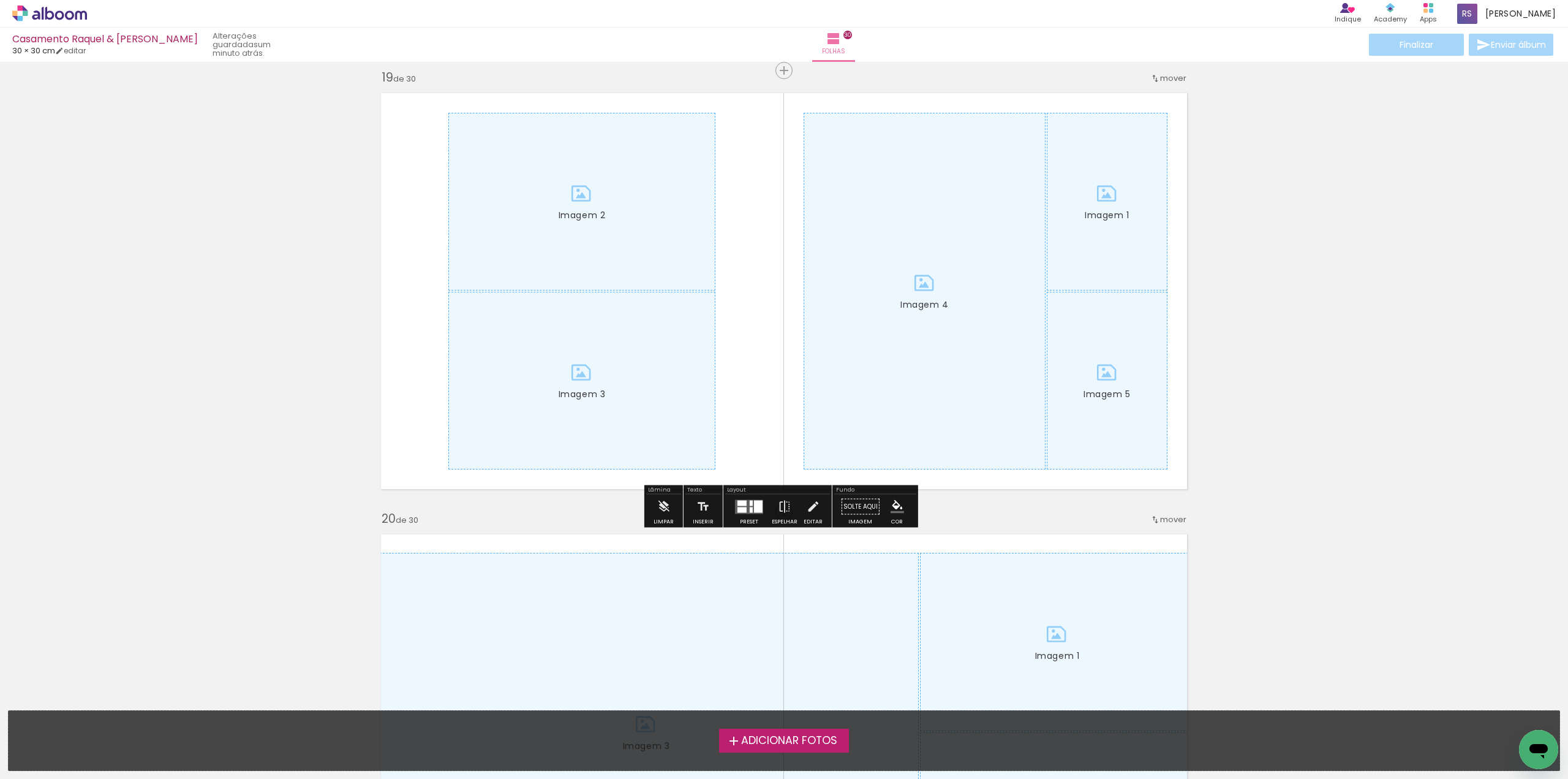
scroll to position [7965, 0]
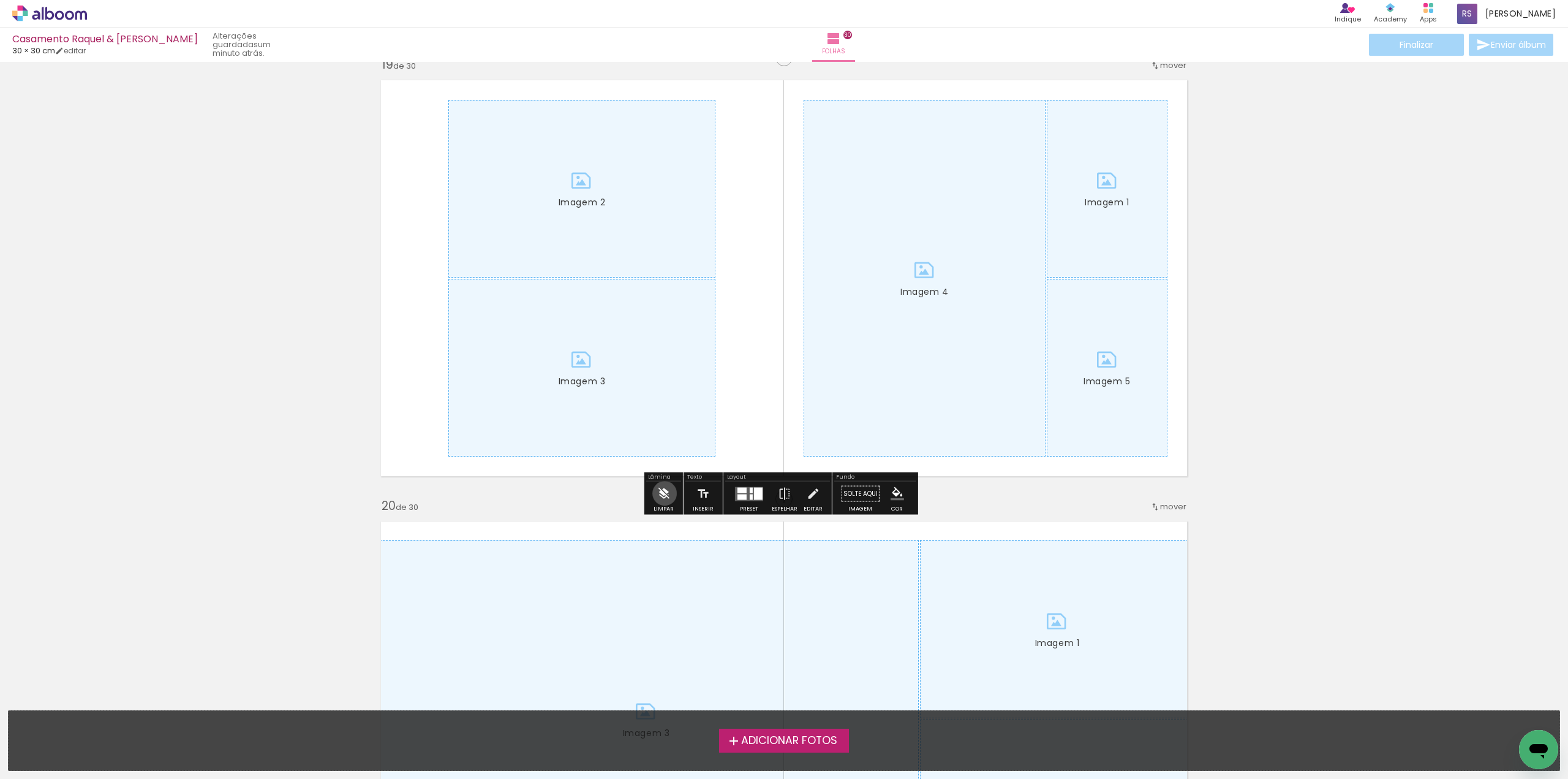
drag, startPoint x: 665, startPoint y: 494, endPoint x: 672, endPoint y: 491, distance: 7.6
click at [666, 494] on iron-icon at bounding box center [664, 494] width 14 height 25
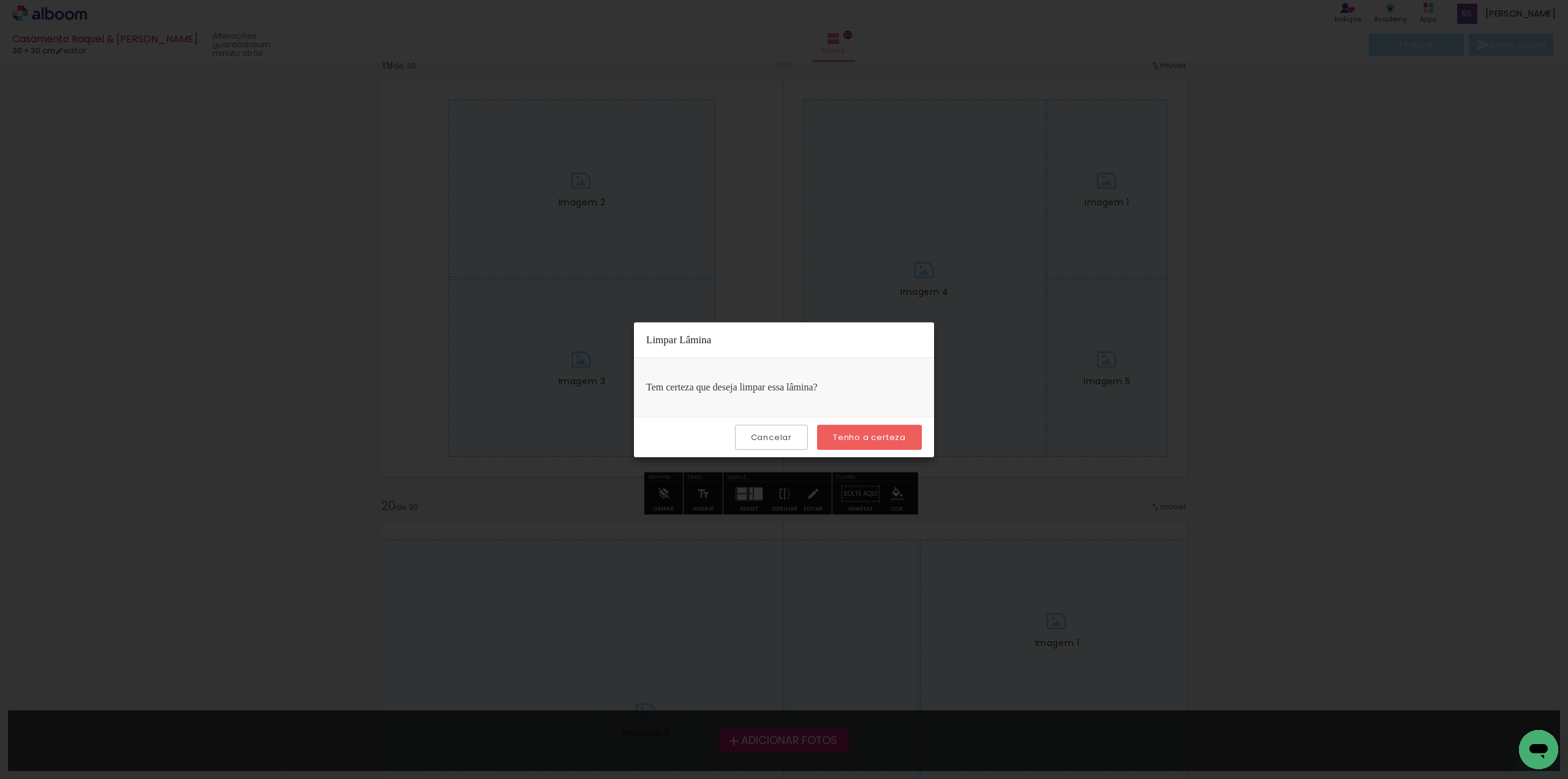
click at [850, 431] on paper-button "Tenho a certeza" at bounding box center [870, 436] width 105 height 25
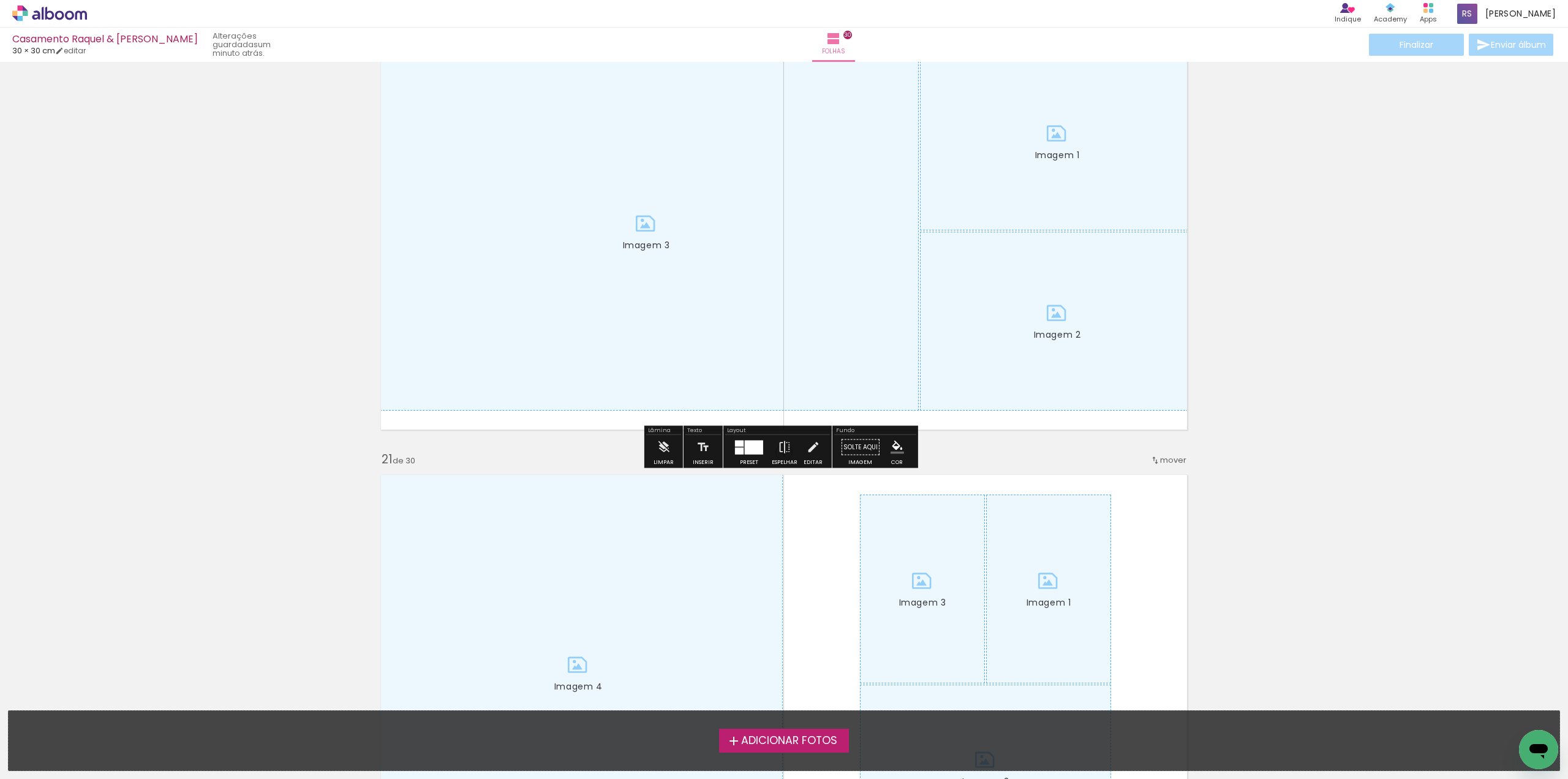
scroll to position [8455, 0]
drag, startPoint x: 664, startPoint y: 444, endPoint x: 732, endPoint y: 430, distance: 69.4
click at [667, 442] on iron-icon at bounding box center [664, 444] width 14 height 25
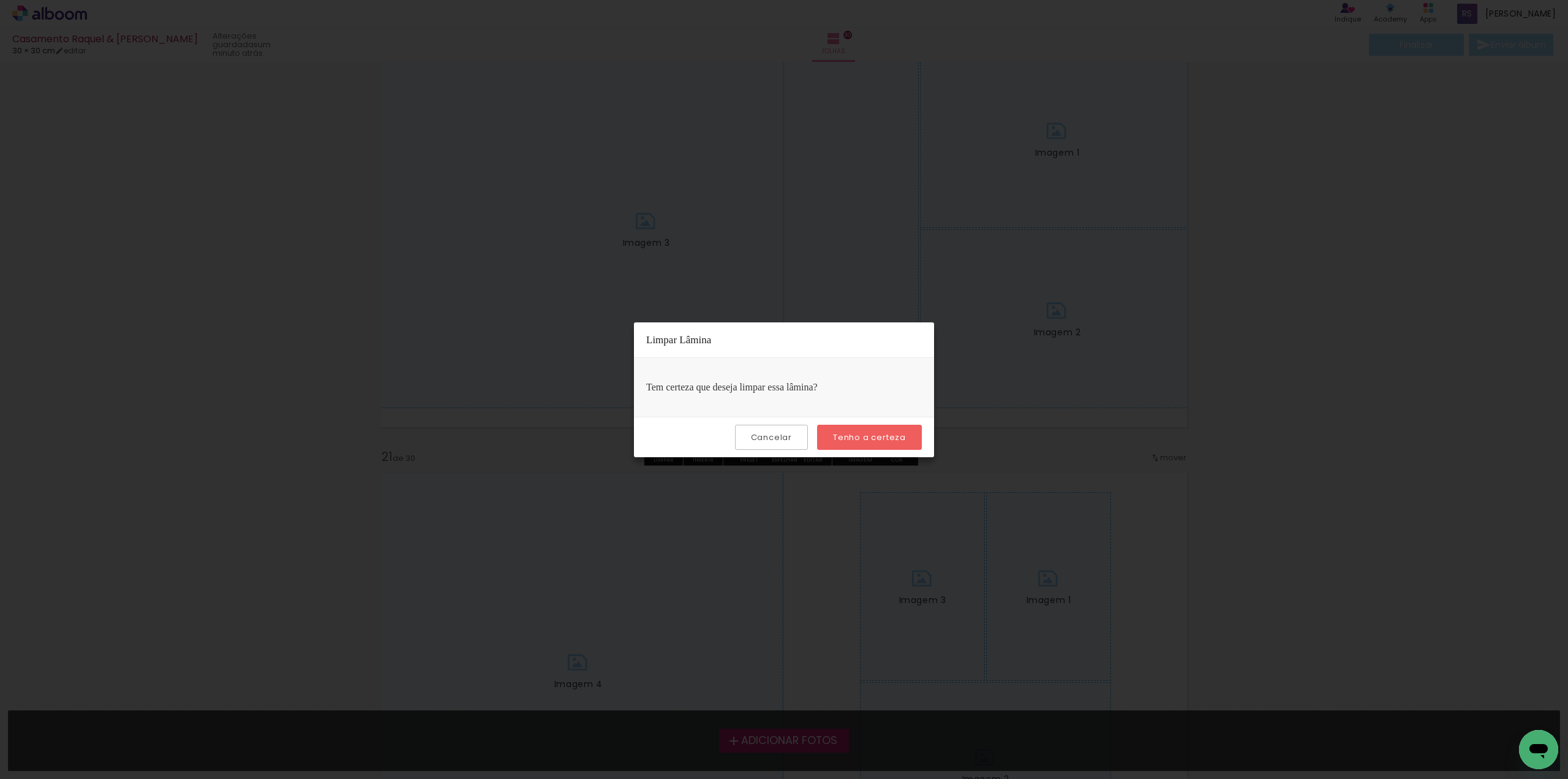
click at [0, 0] on slot "Tenho a certeza" at bounding box center [0, 0] width 0 height 0
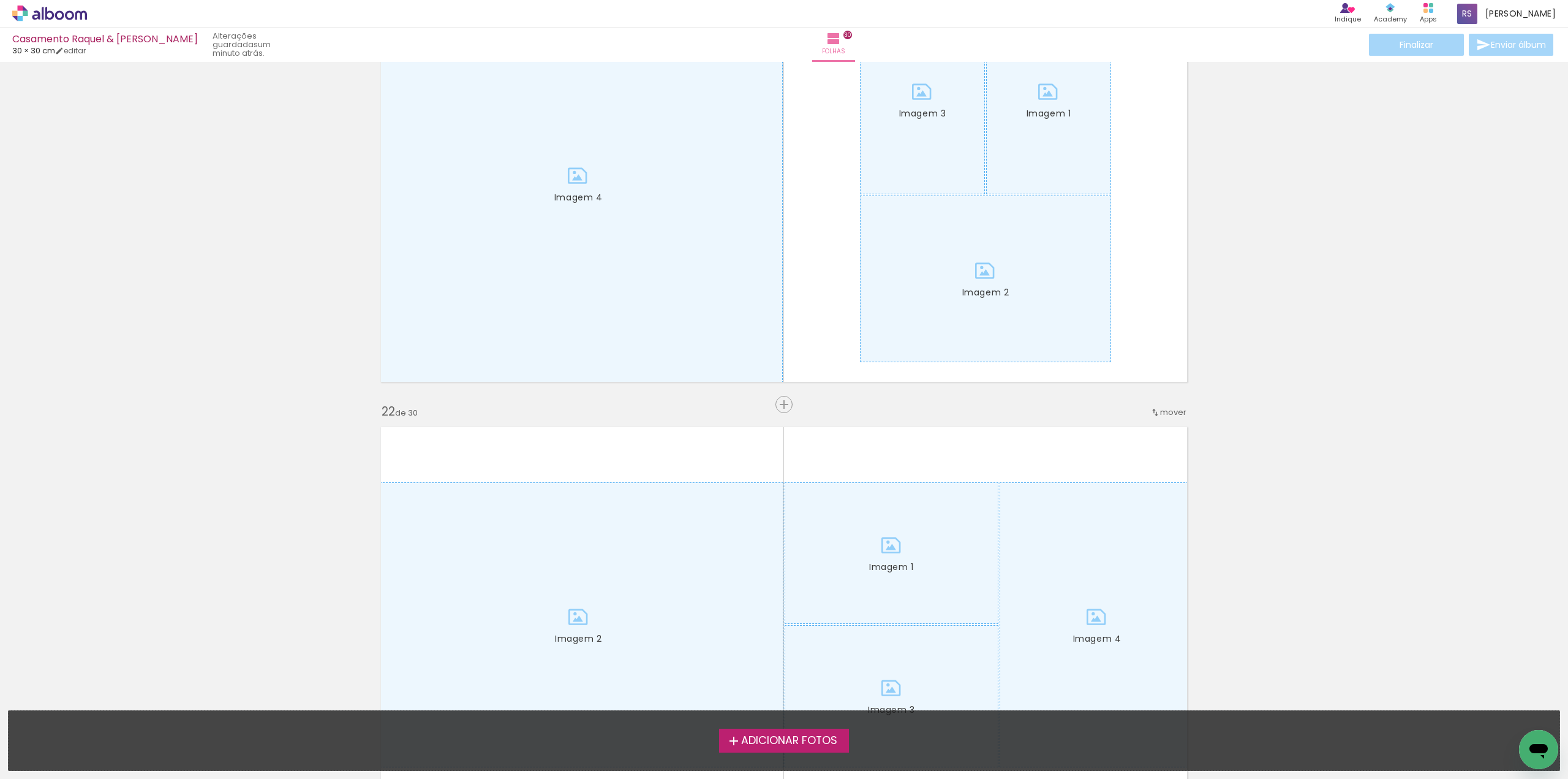
scroll to position [8946, 0]
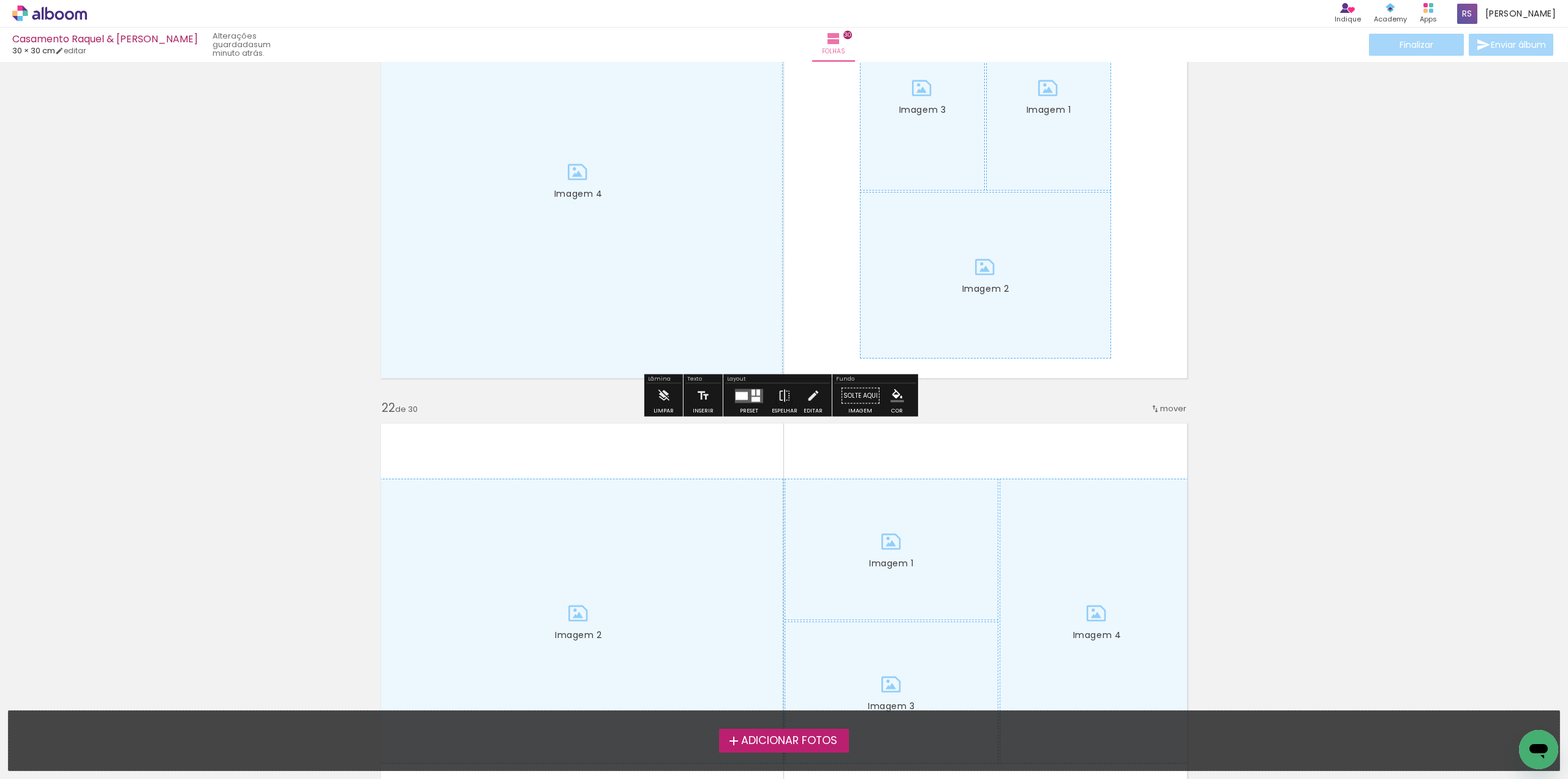
drag, startPoint x: 663, startPoint y: 392, endPoint x: 725, endPoint y: 385, distance: 62.4
click at [664, 392] on iron-icon at bounding box center [664, 395] width 14 height 25
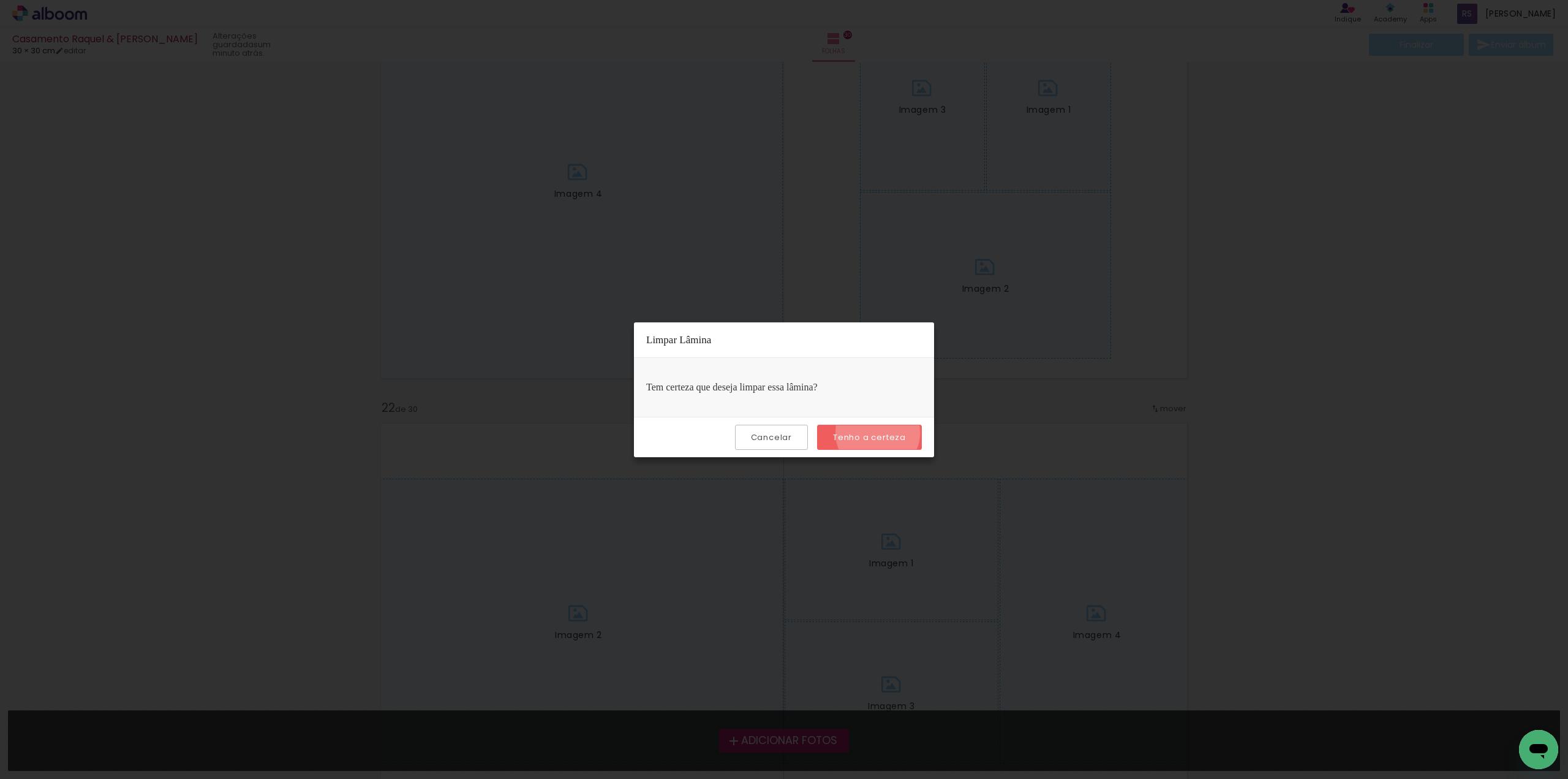
click at [0, 0] on slot "Tenho a certeza" at bounding box center [0, 0] width 0 height 0
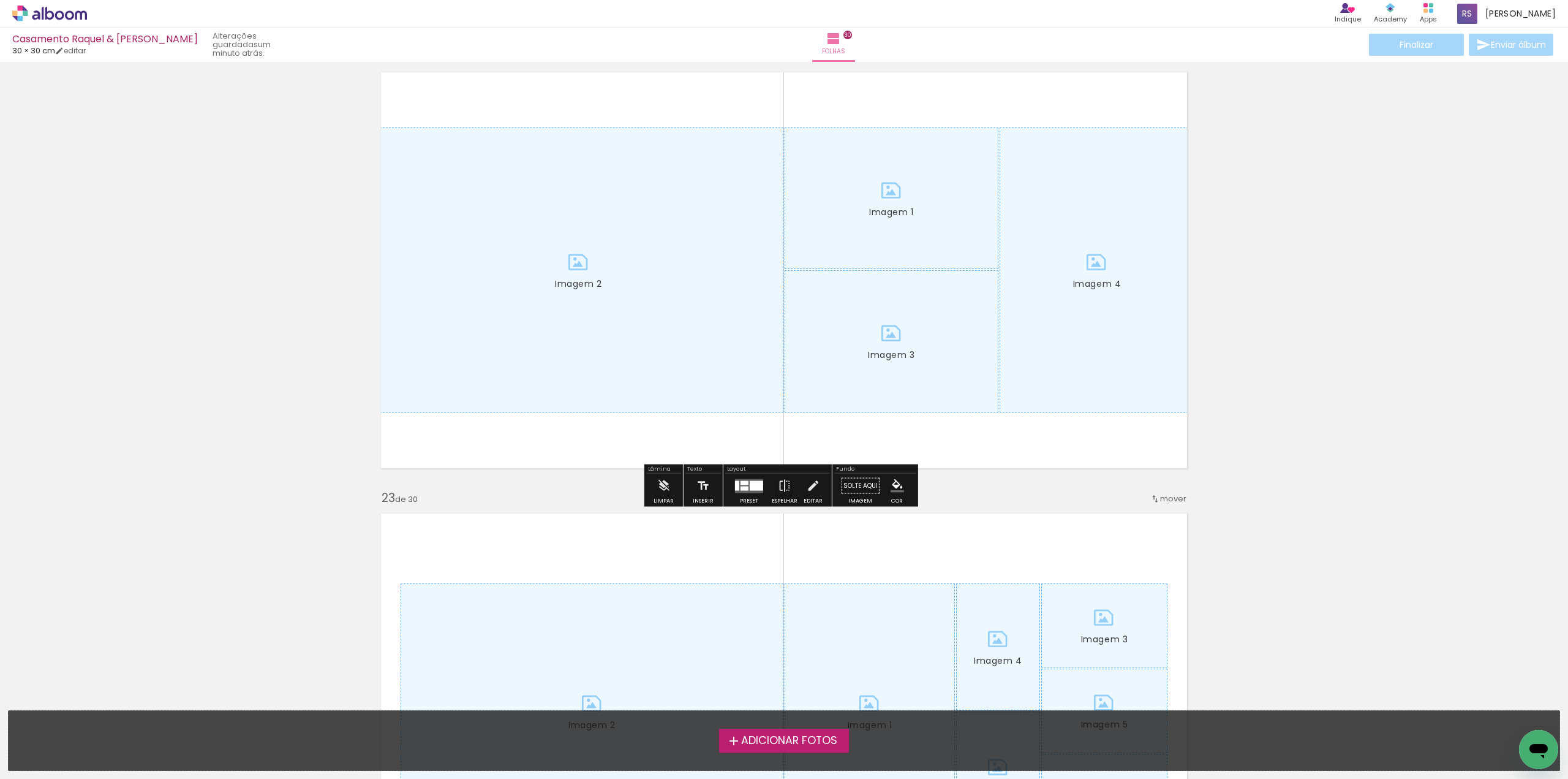
scroll to position [9374, 0]
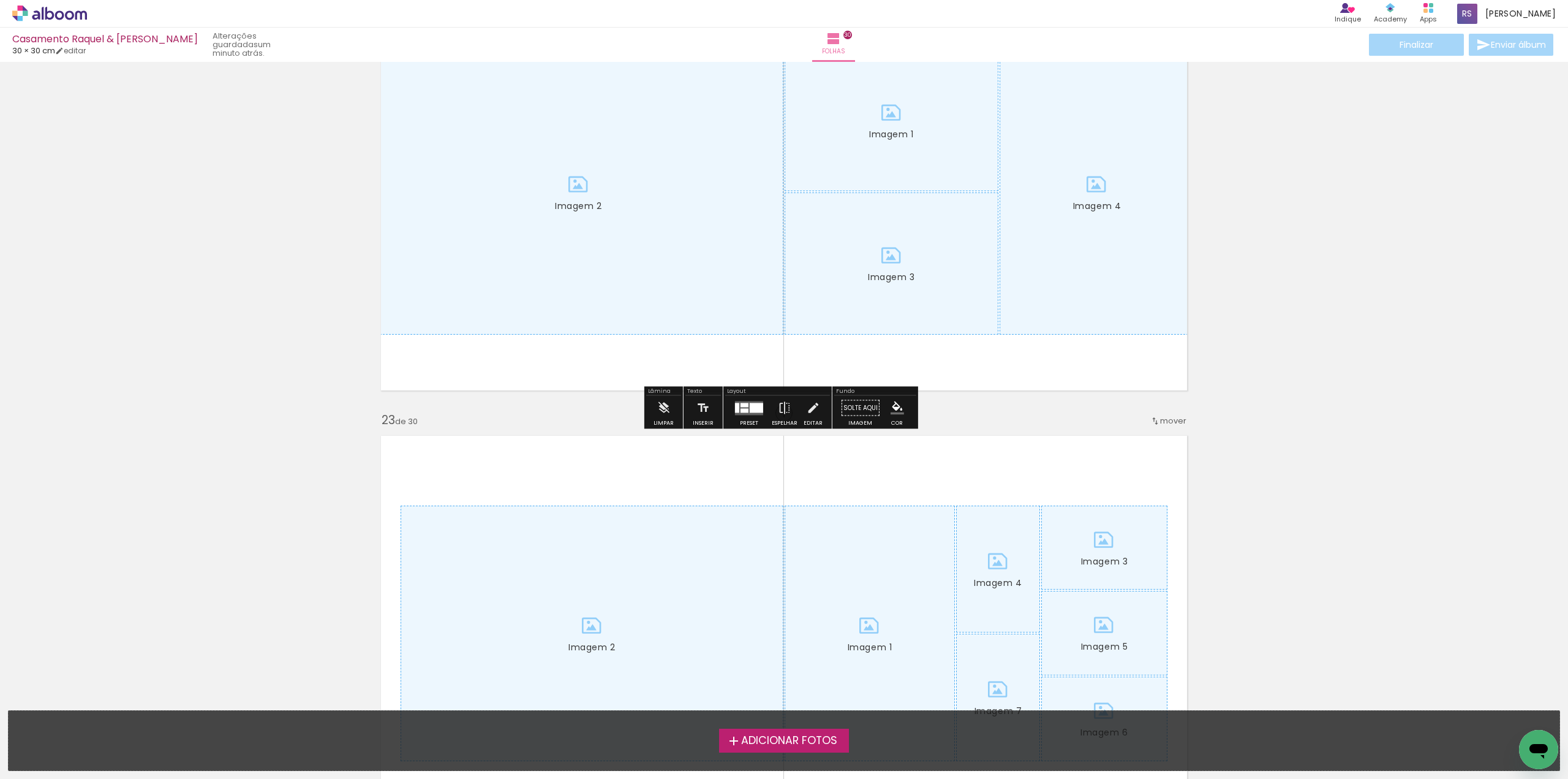
click at [660, 410] on iron-icon at bounding box center [664, 407] width 14 height 25
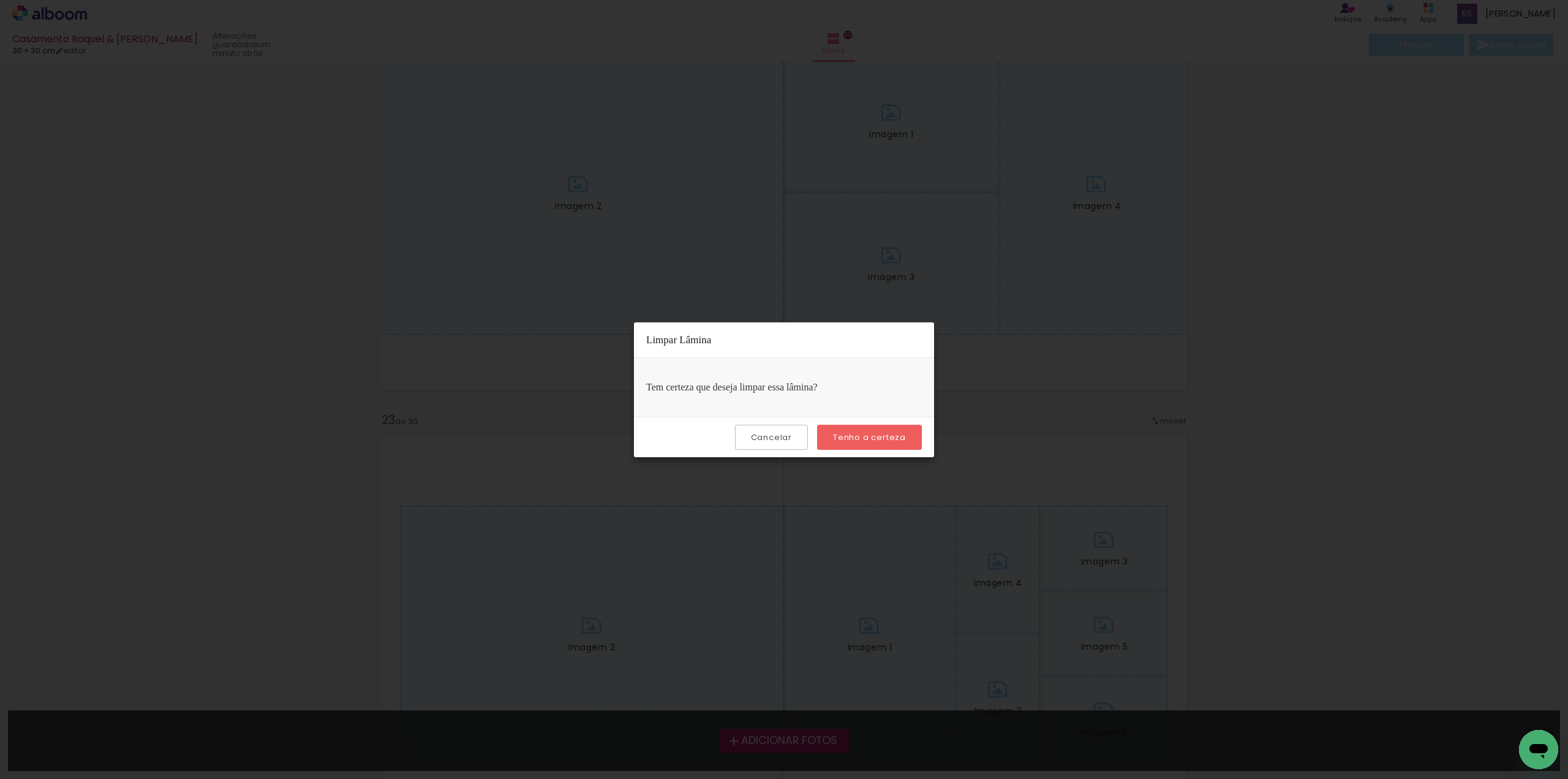
click at [0, 0] on slot "Tenho a certeza" at bounding box center [0, 0] width 0 height 0
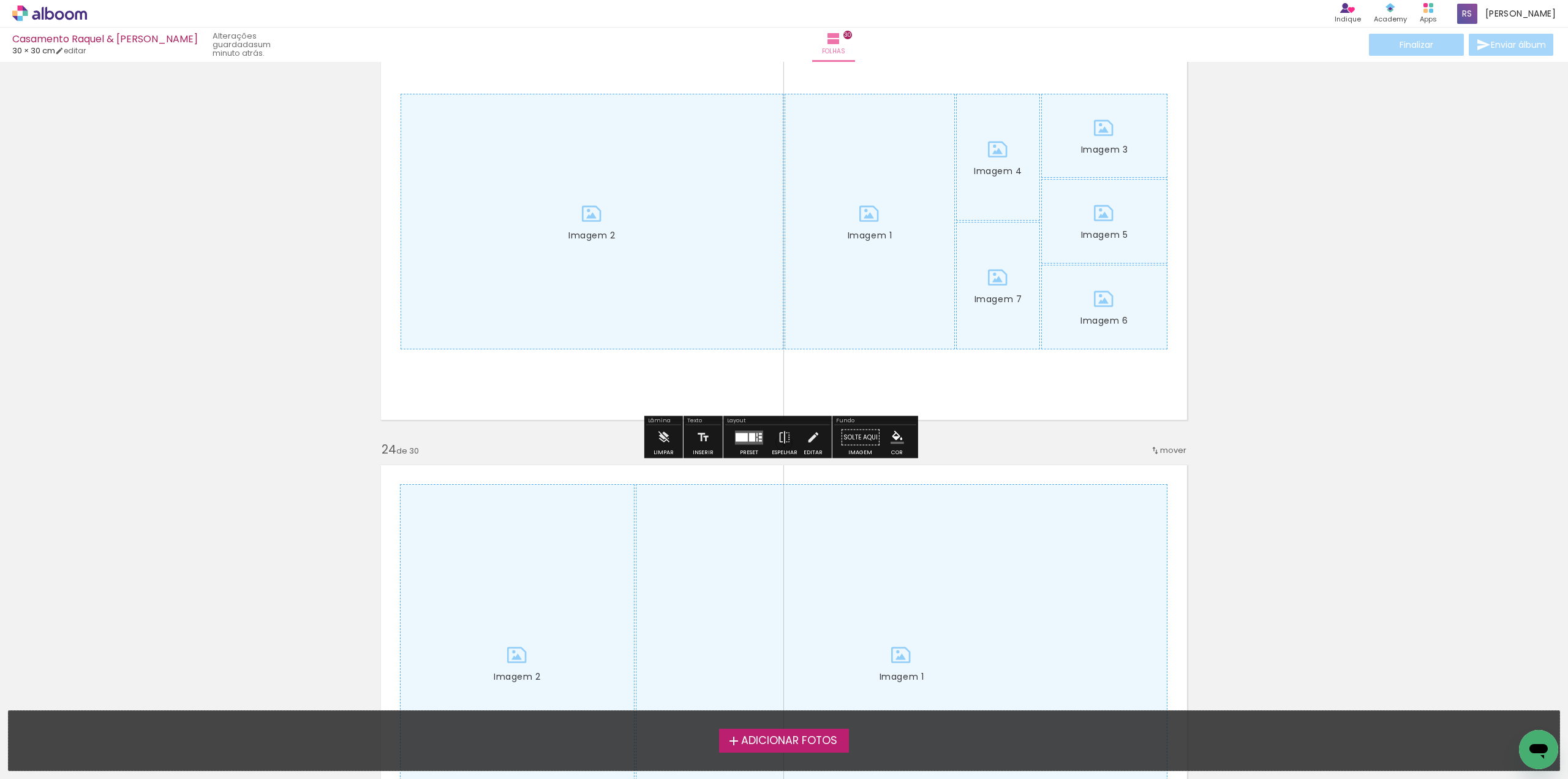
scroll to position [9803, 0]
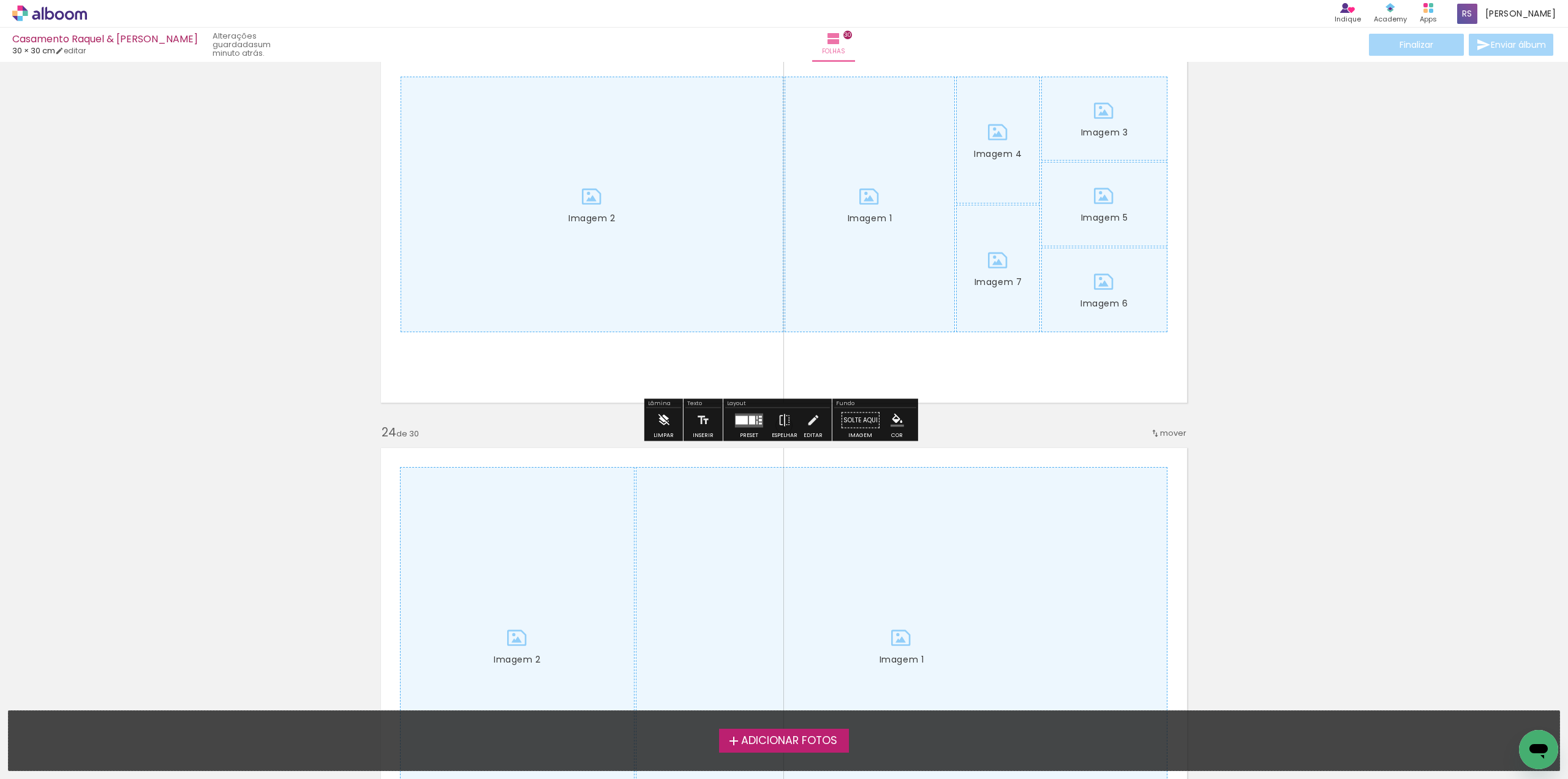
drag, startPoint x: 662, startPoint y: 411, endPoint x: 668, endPoint y: 410, distance: 6.1
click at [663, 411] on iron-icon at bounding box center [664, 420] width 14 height 25
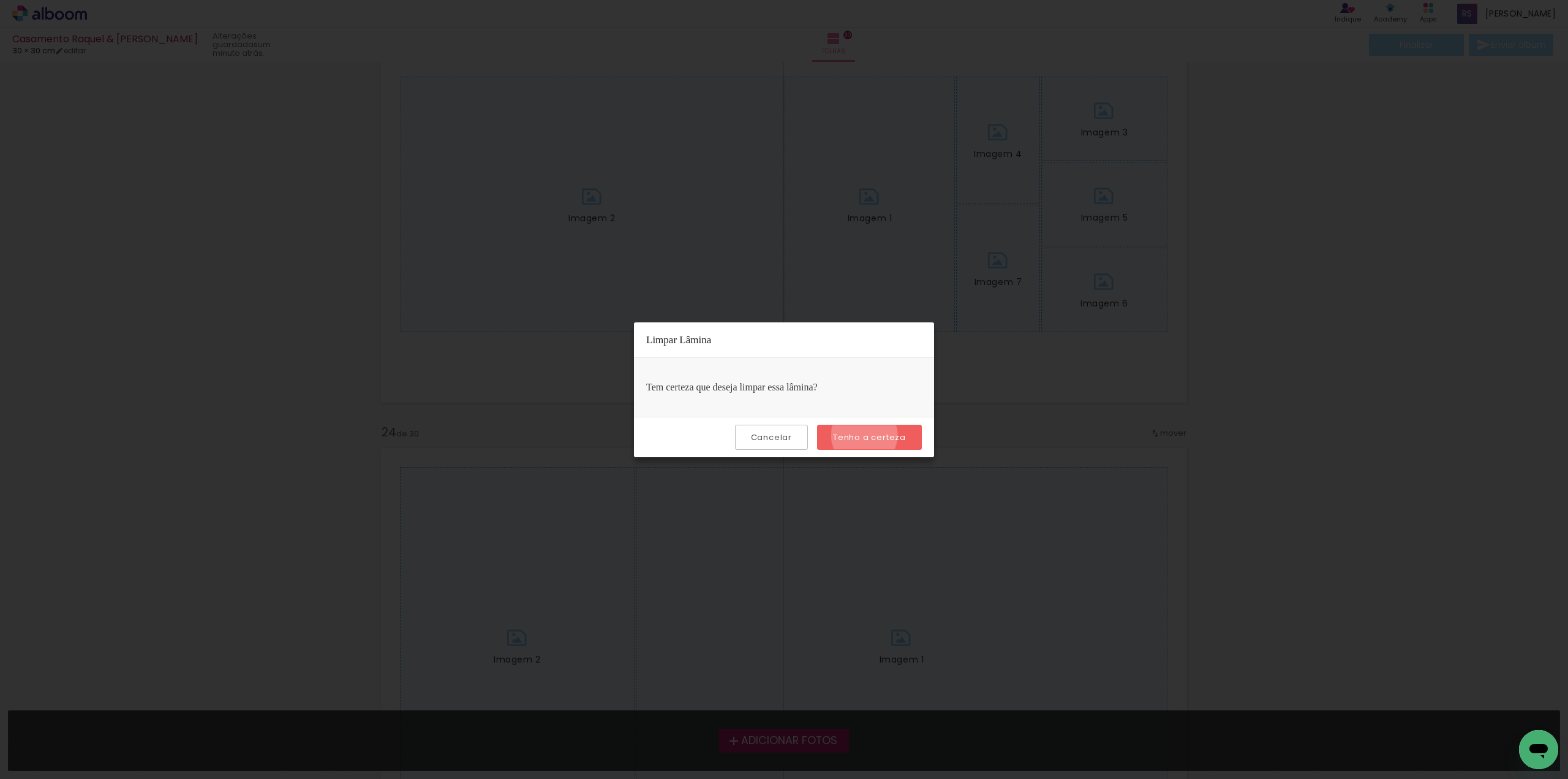
click at [0, 0] on slot "Tenho a certeza" at bounding box center [0, 0] width 0 height 0
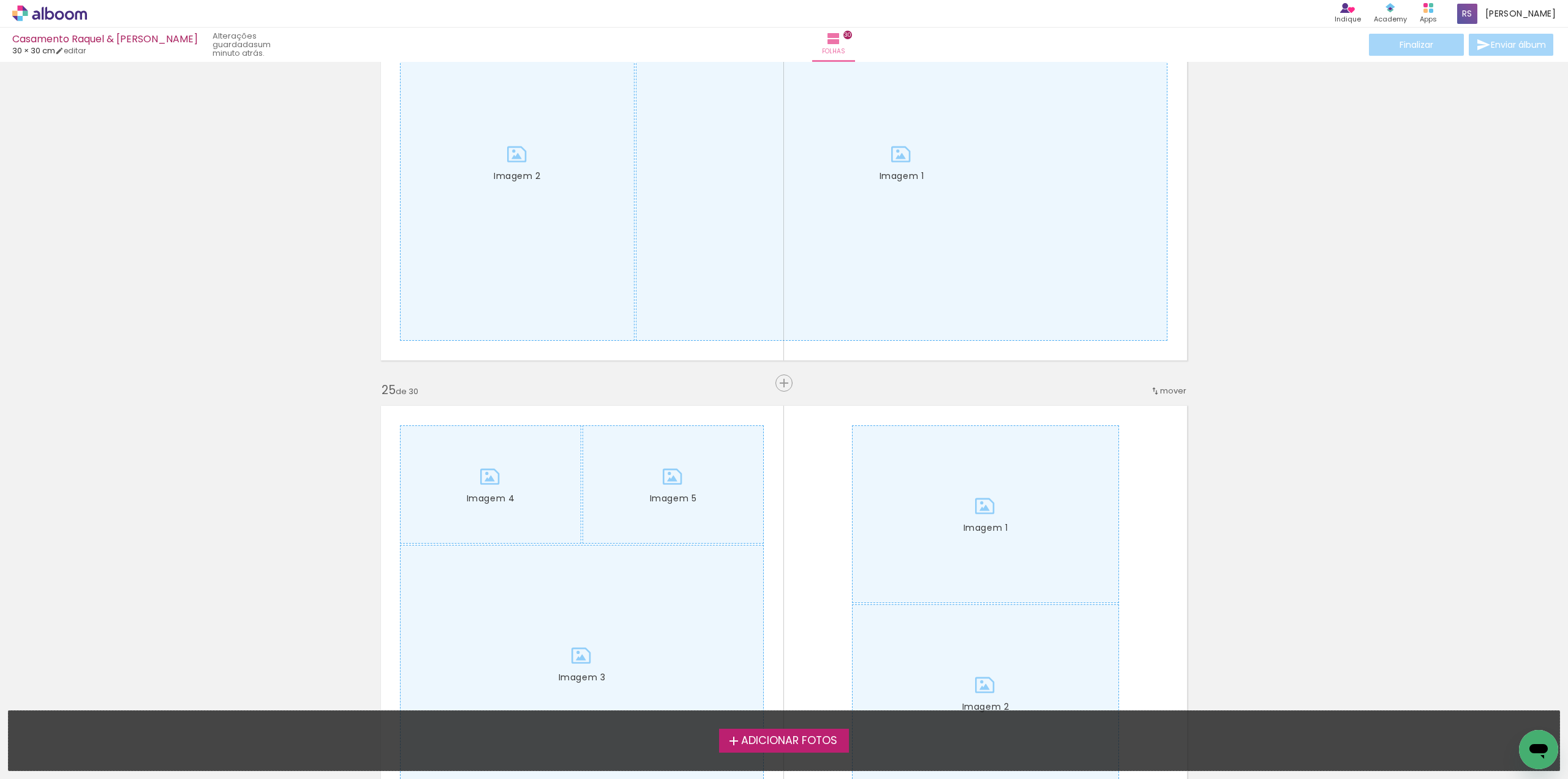
scroll to position [10294, 0]
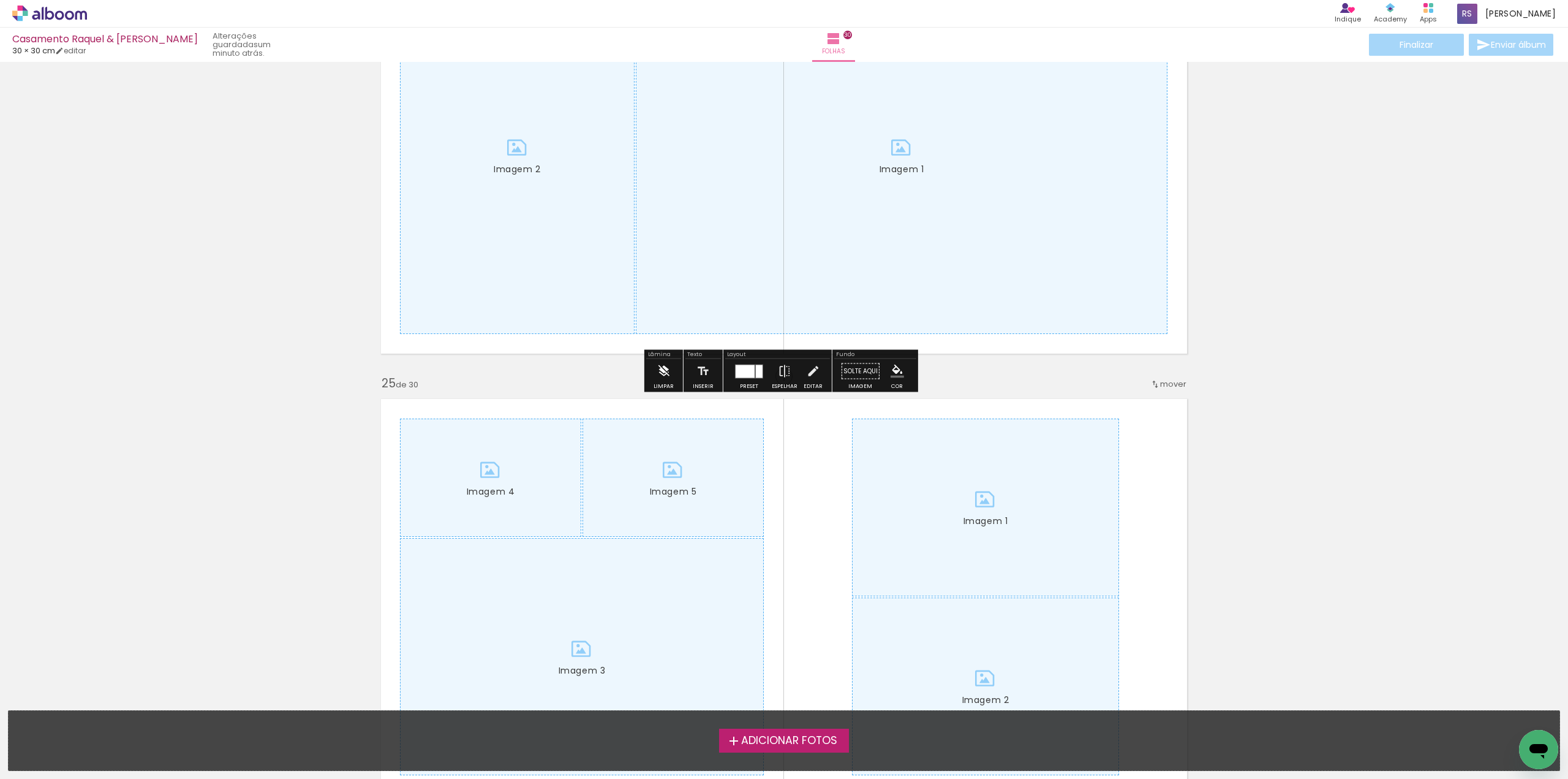
click at [664, 368] on iron-icon at bounding box center [664, 371] width 14 height 25
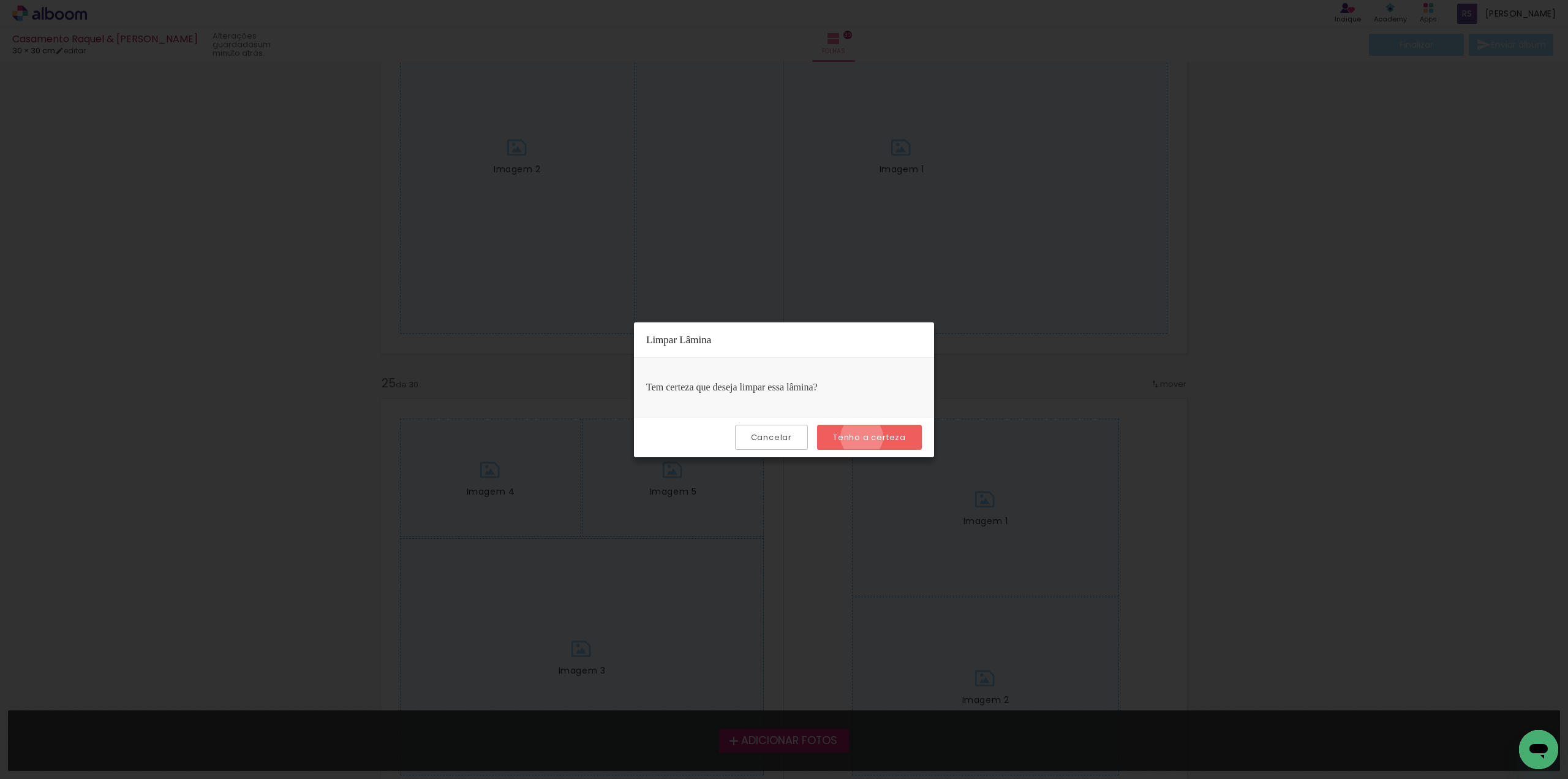
click at [0, 0] on slot "Tenho a certeza" at bounding box center [0, 0] width 0 height 0
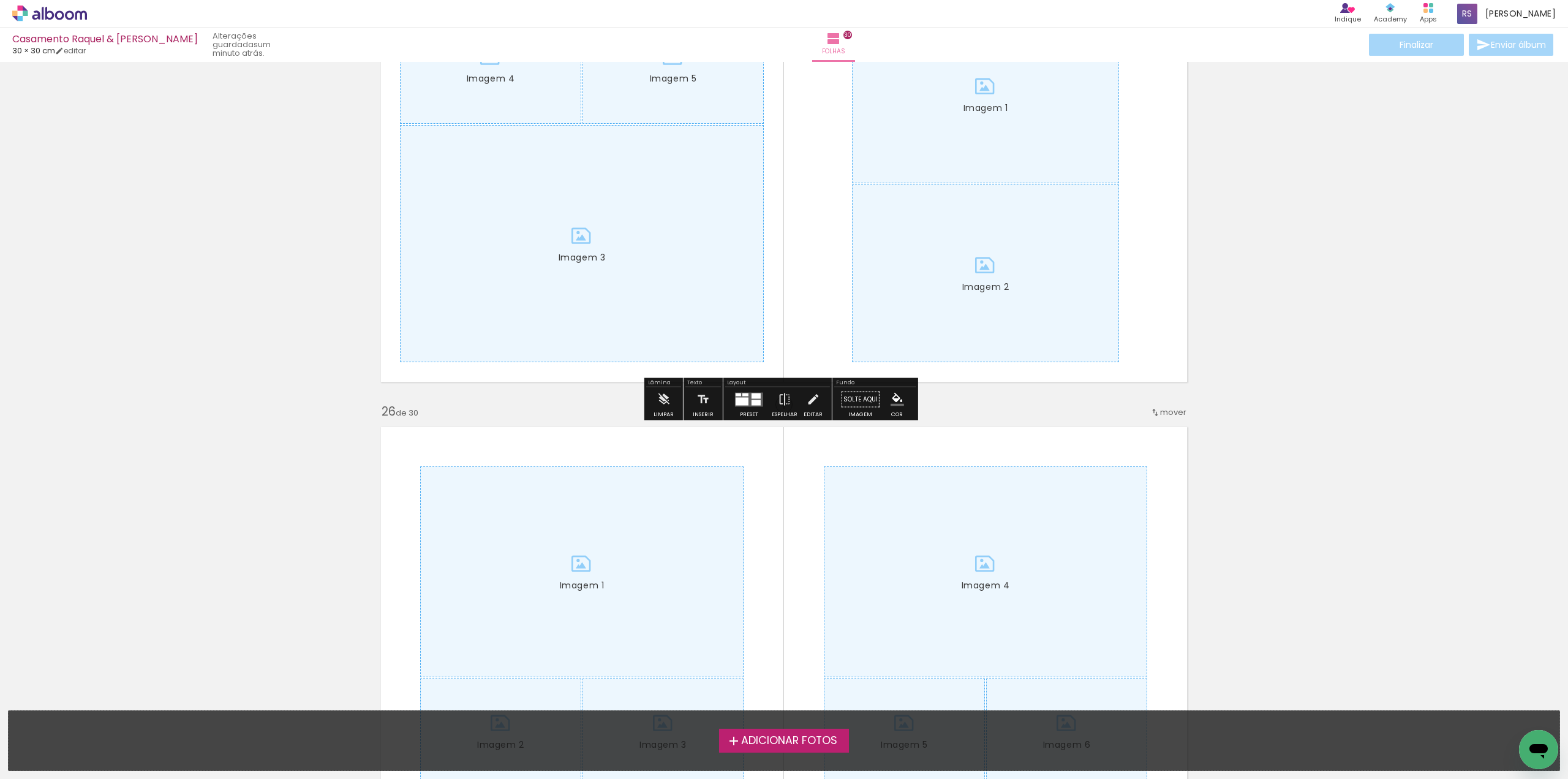
scroll to position [10722, 0]
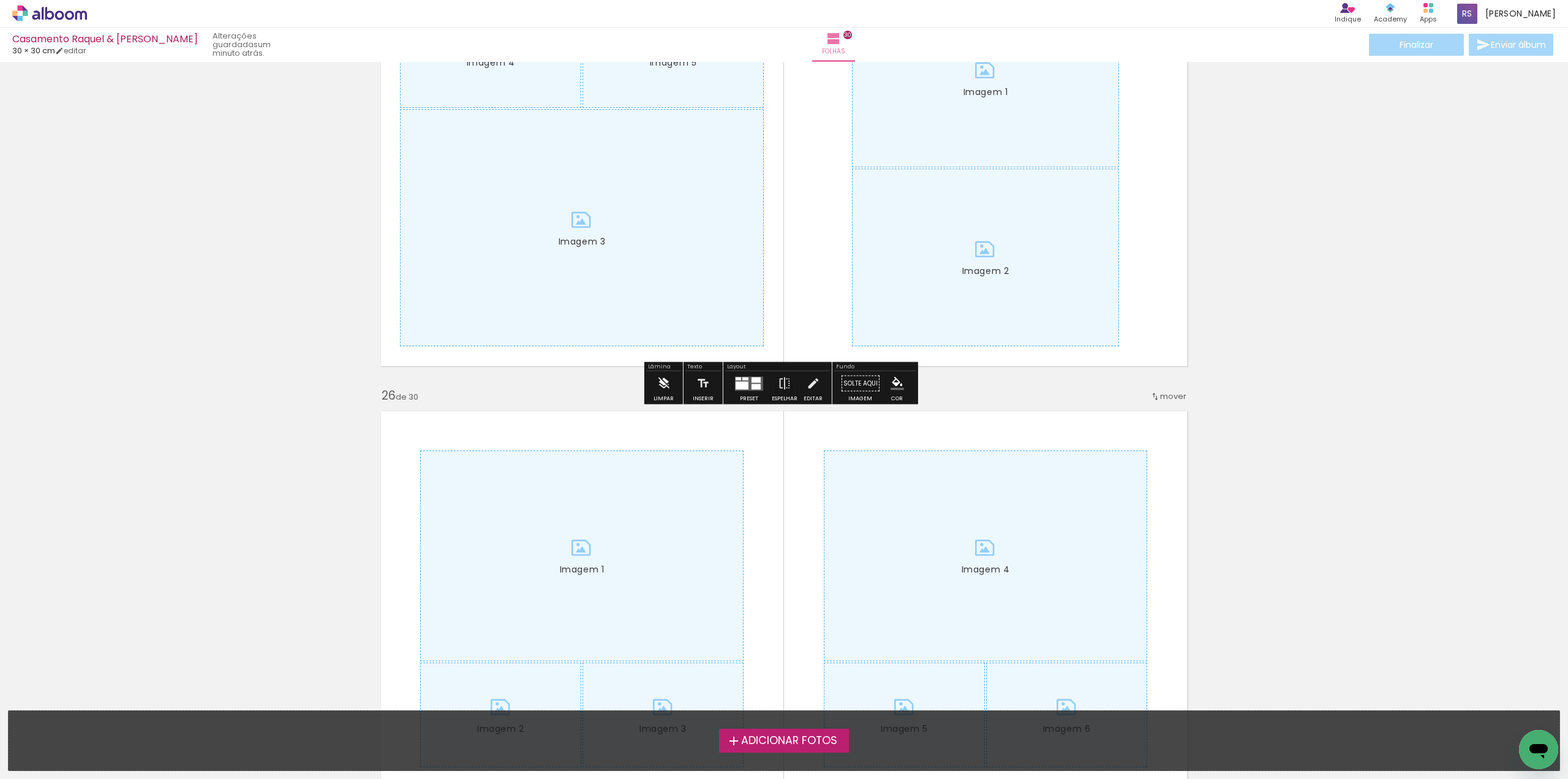
click at [661, 381] on iron-icon at bounding box center [664, 384] width 14 height 25
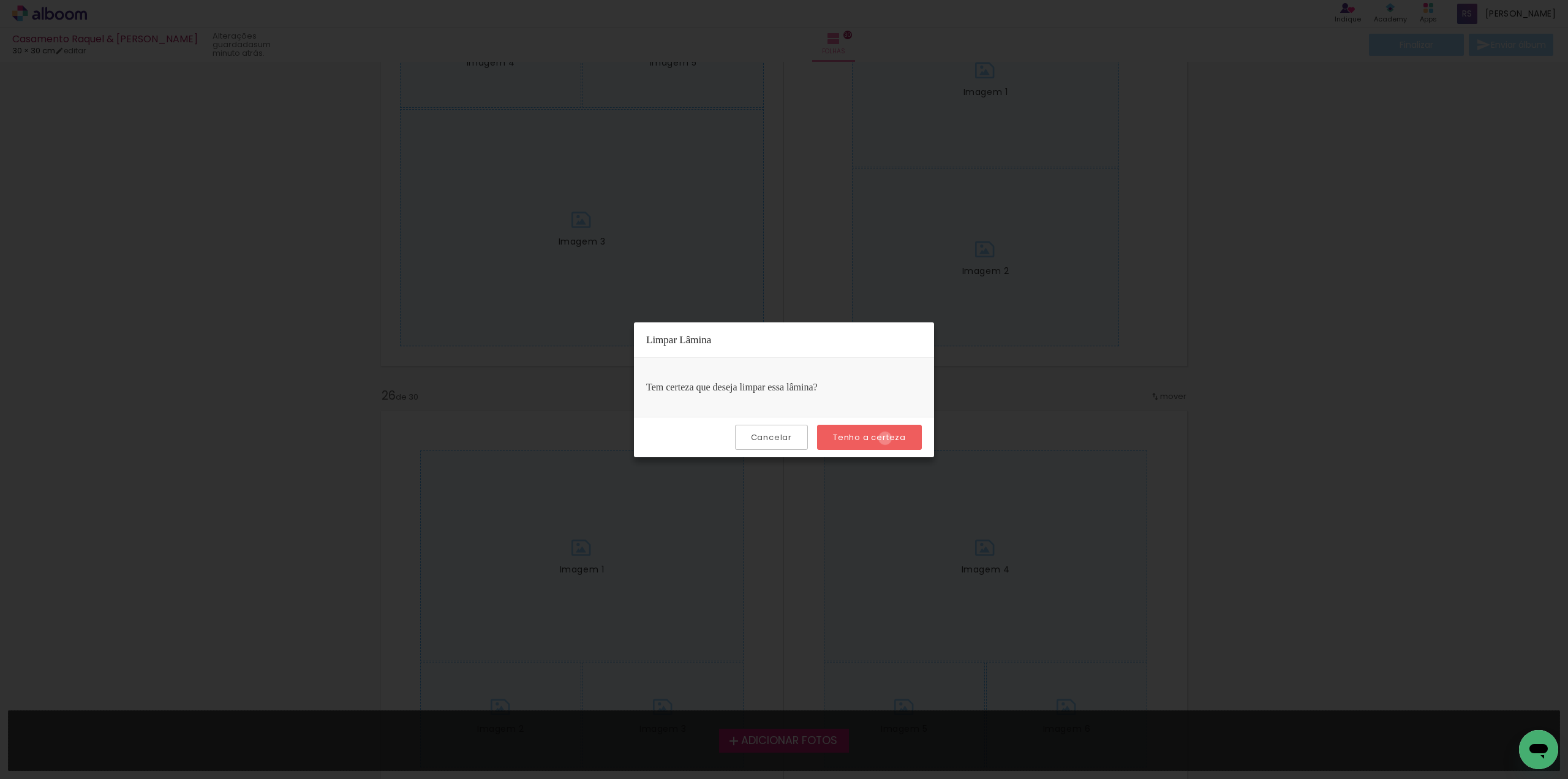
click at [0, 0] on slot "Tenho a certeza" at bounding box center [0, 0] width 0 height 0
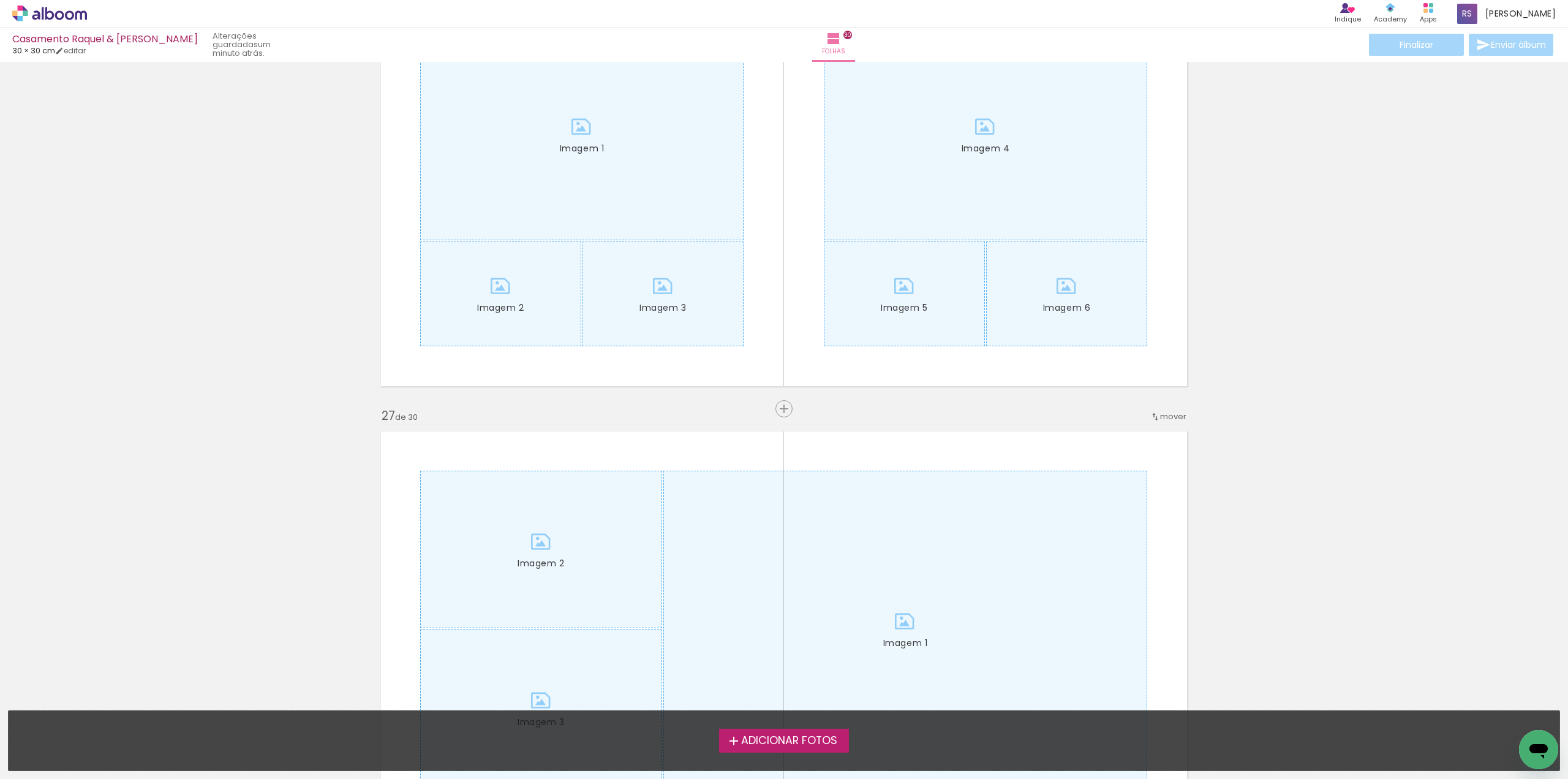
scroll to position [11151, 0]
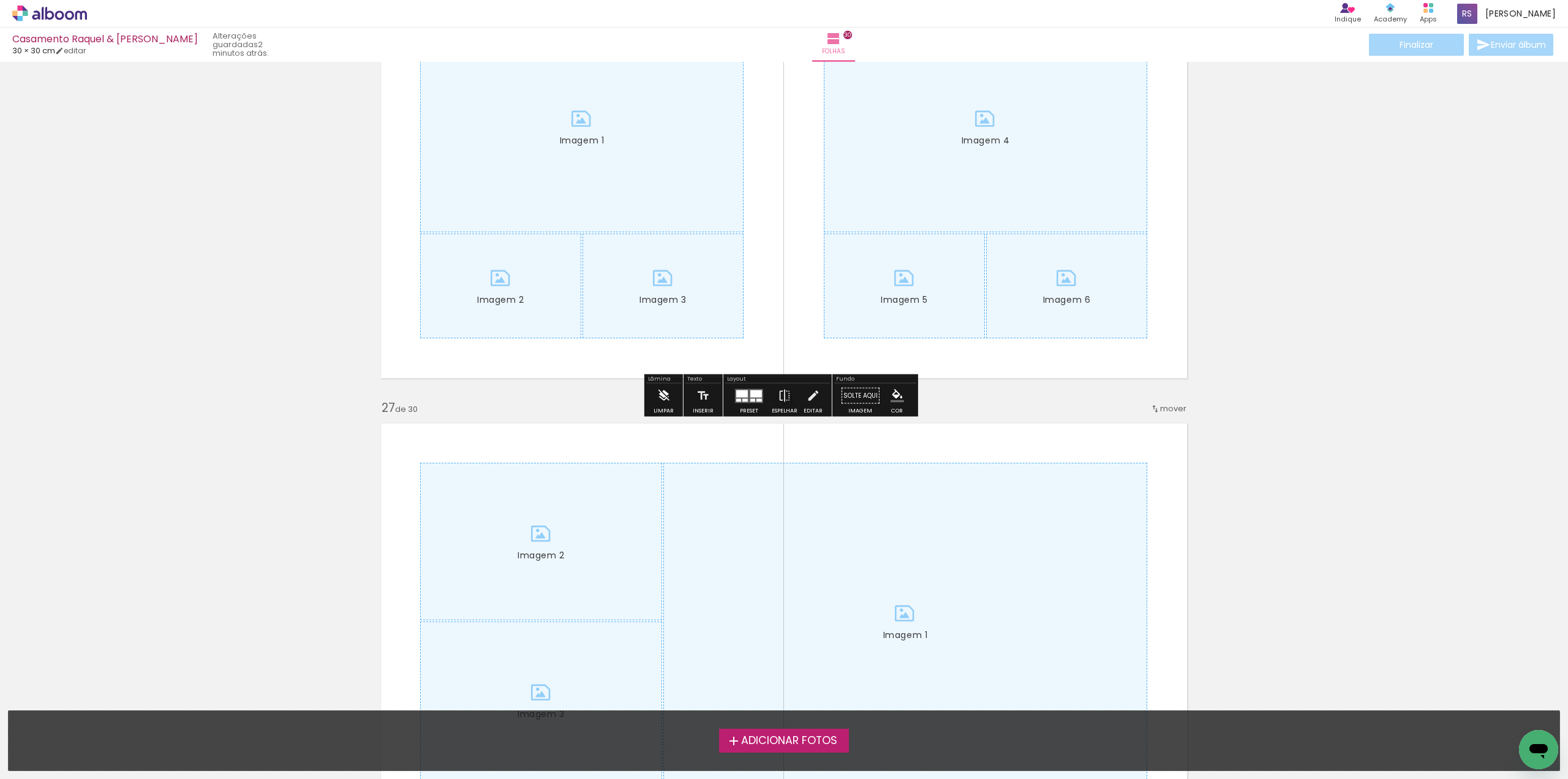
click at [664, 392] on iron-icon at bounding box center [664, 395] width 14 height 25
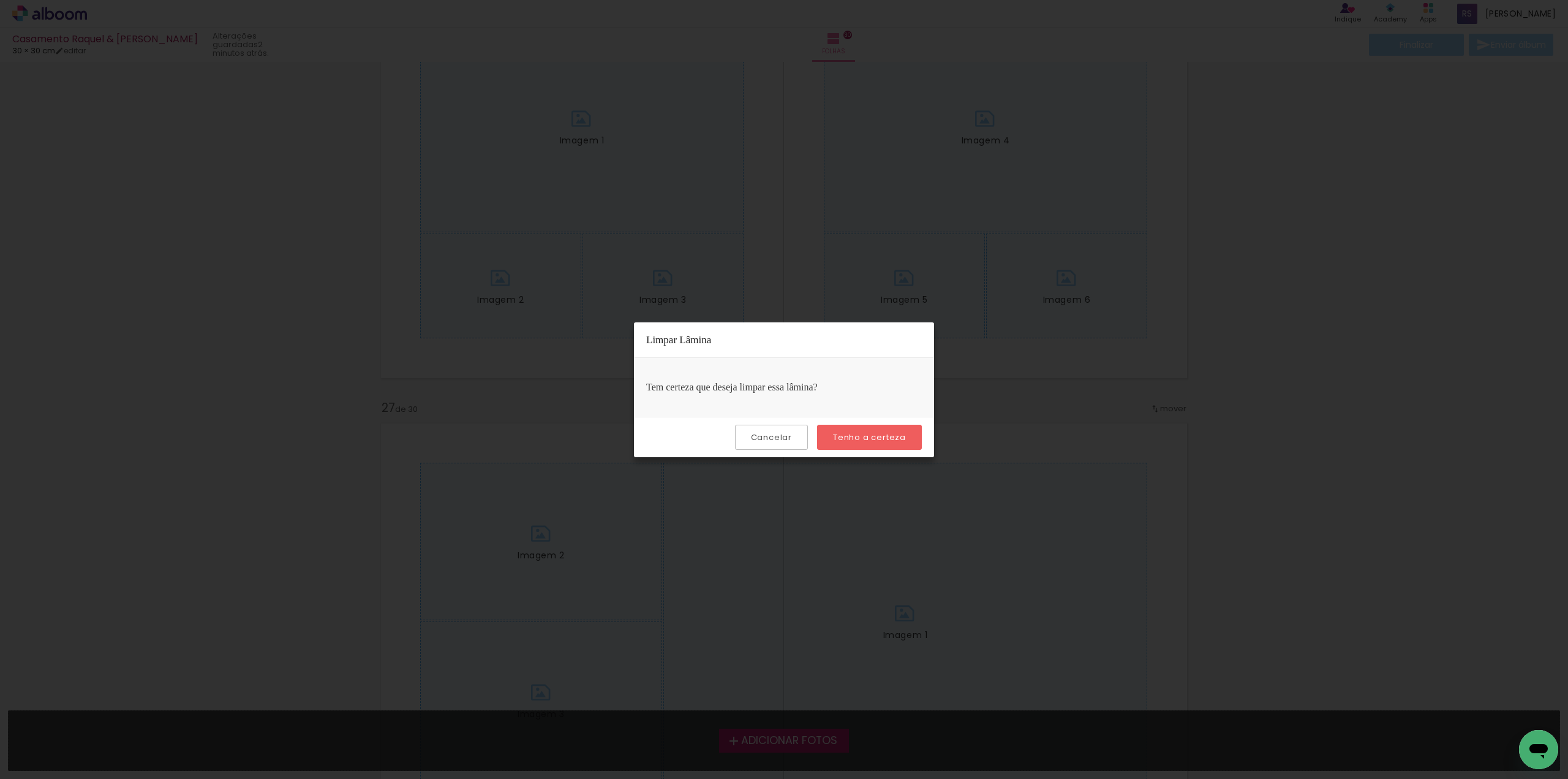
click at [0, 0] on slot "Tenho a certeza" at bounding box center [0, 0] width 0 height 0
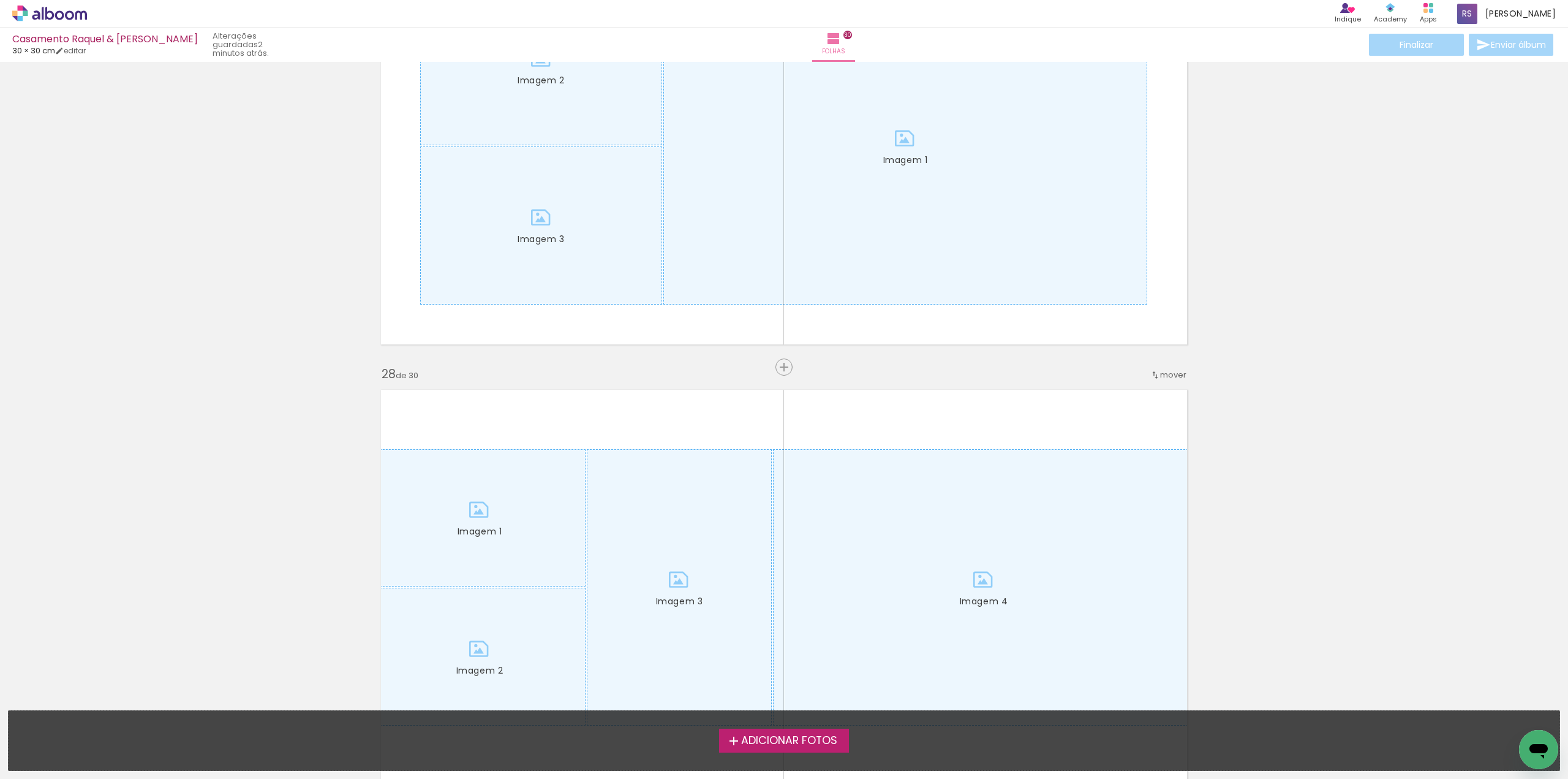
scroll to position [11641, 0]
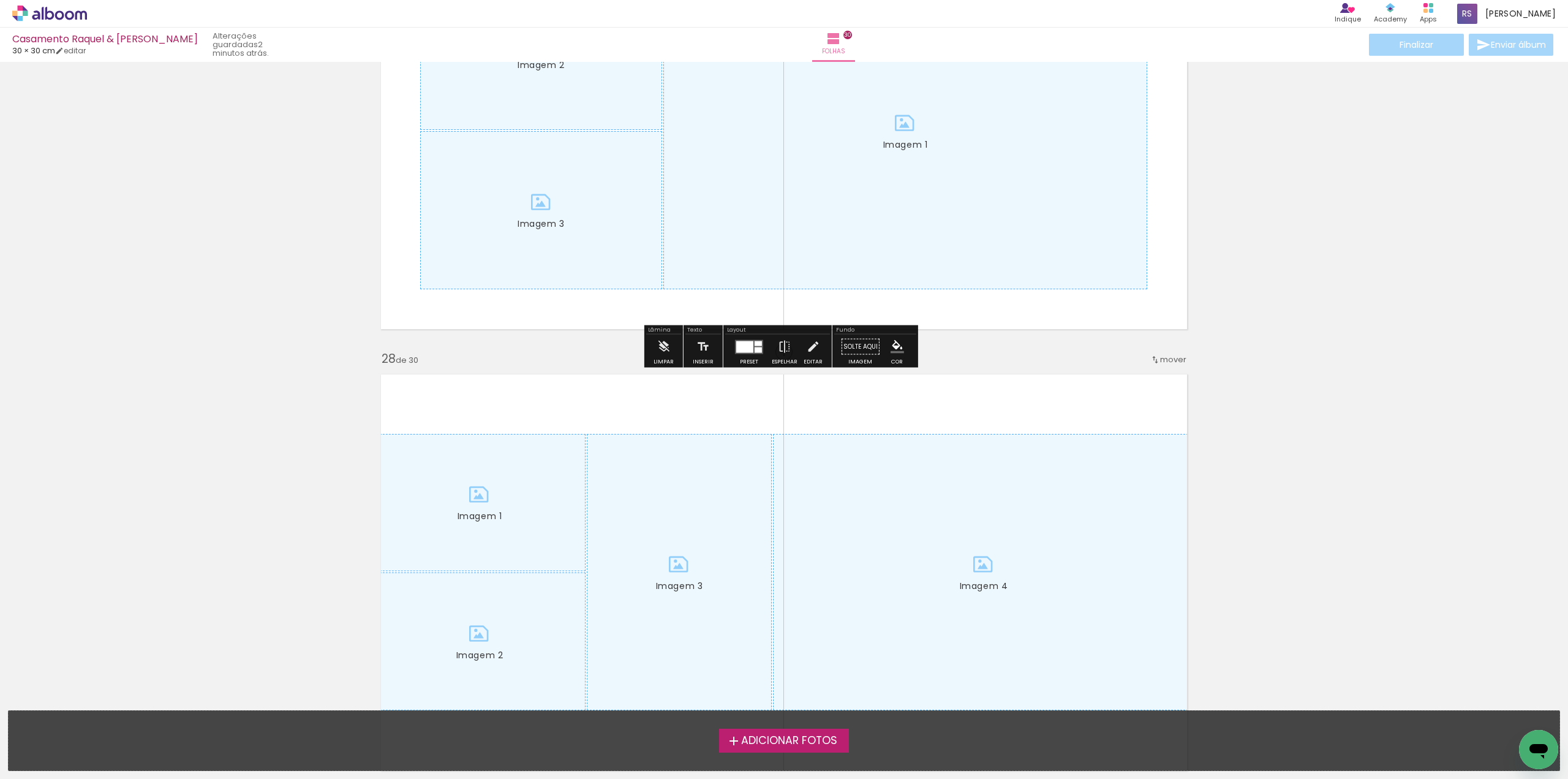
click at [662, 349] on iron-icon at bounding box center [664, 347] width 14 height 25
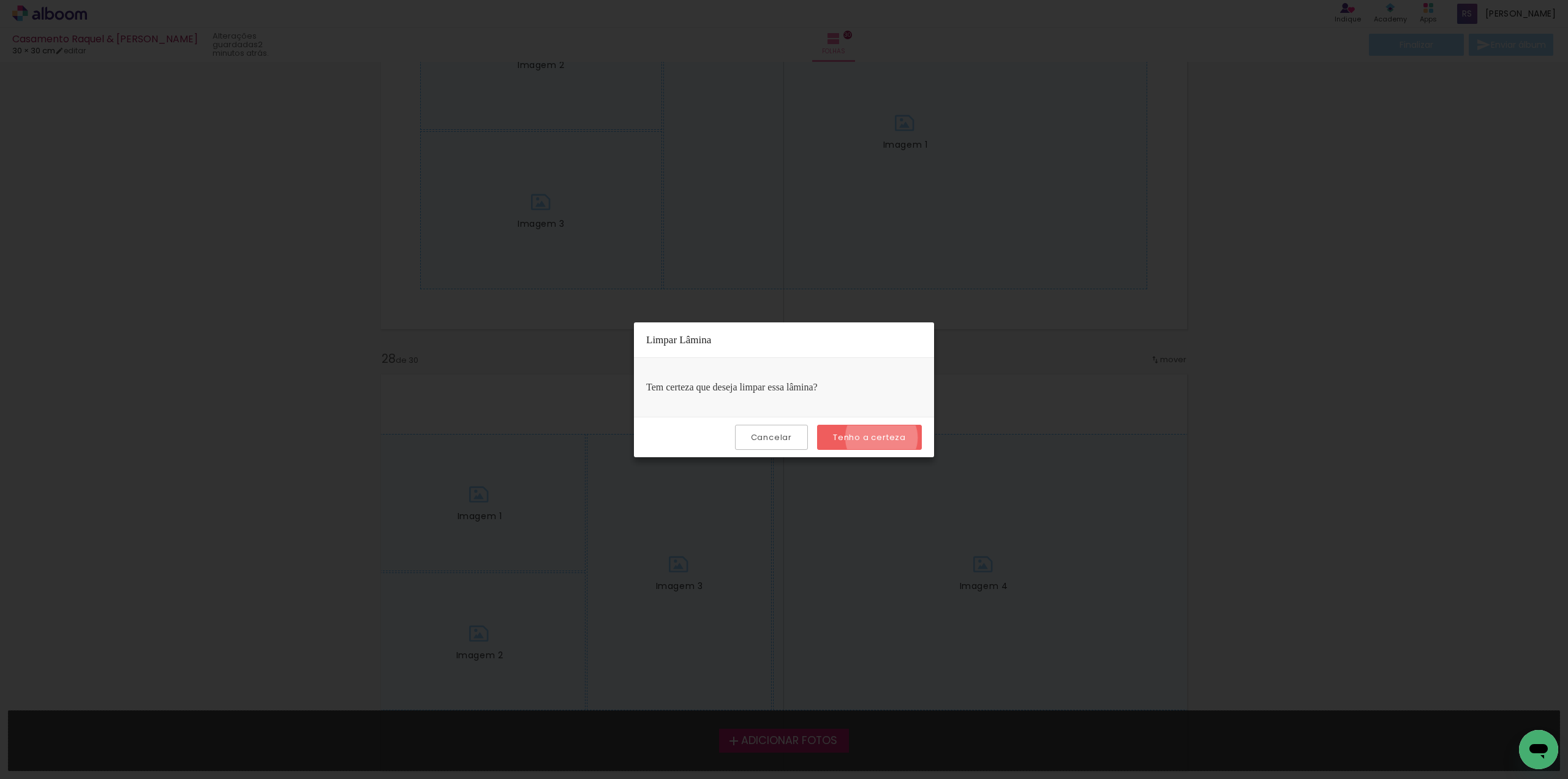
click at [0, 0] on slot "Tenho a certeza" at bounding box center [0, 0] width 0 height 0
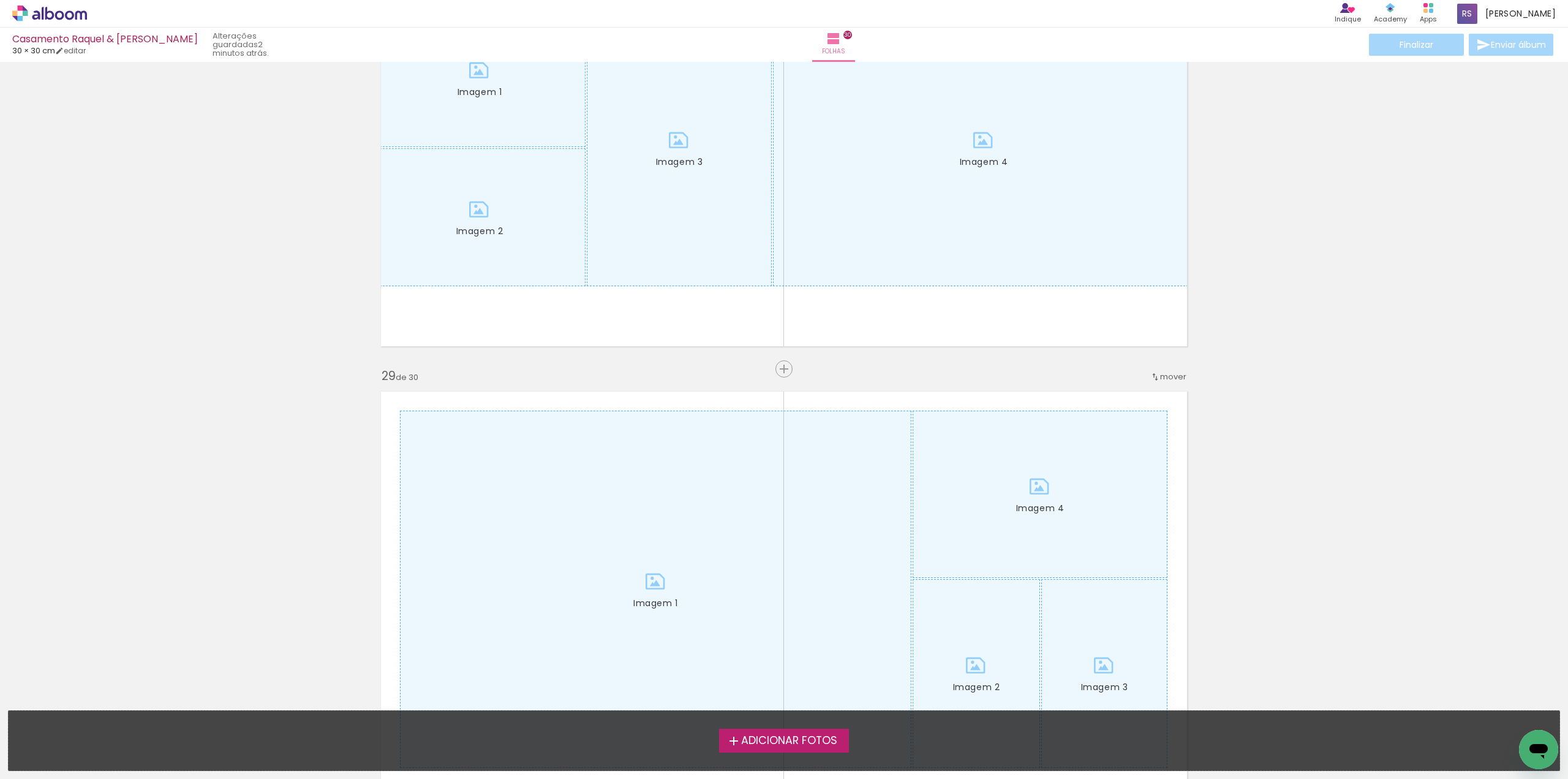
scroll to position [12071, 0]
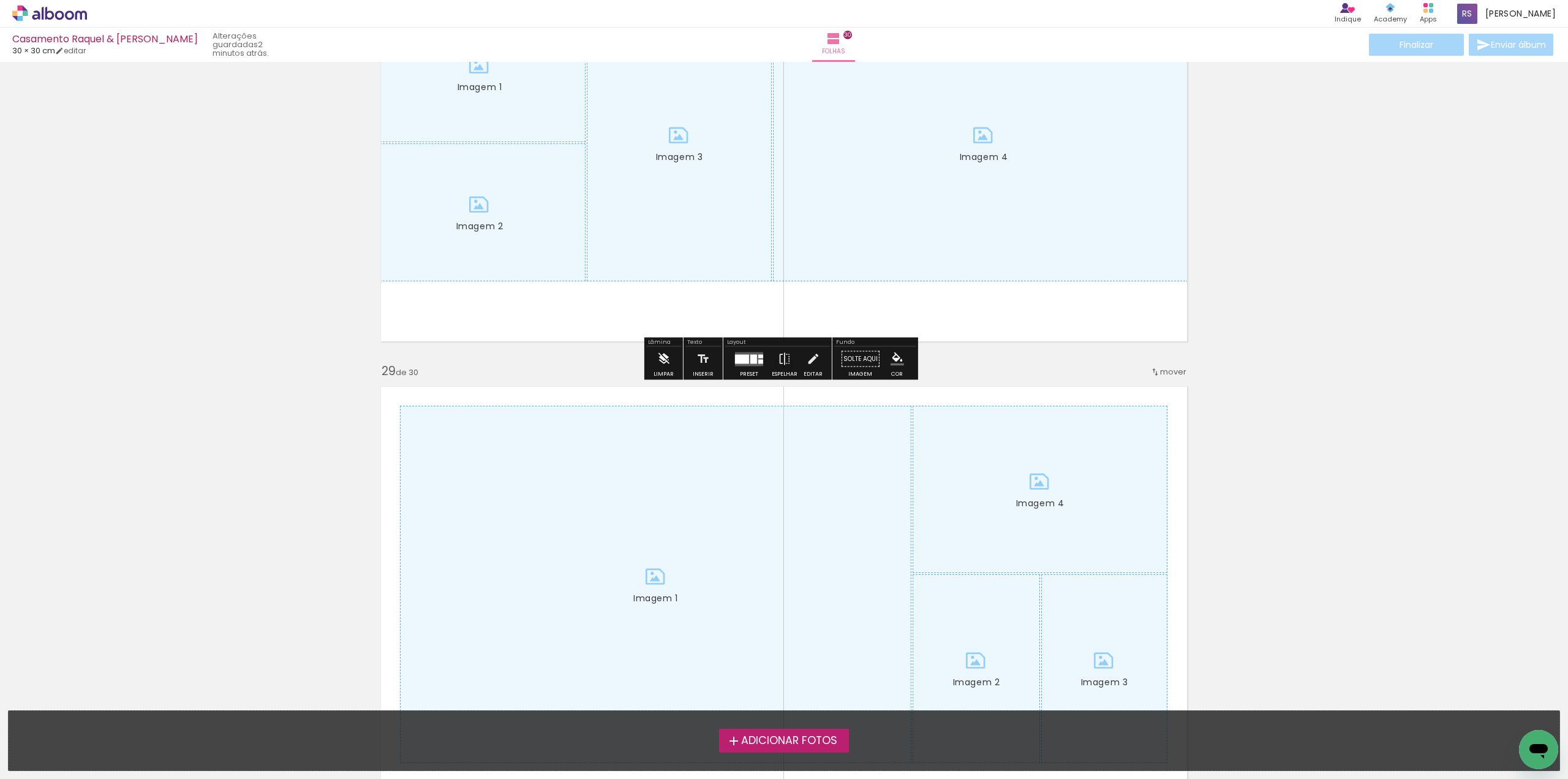
click at [662, 358] on iron-icon at bounding box center [664, 359] width 14 height 25
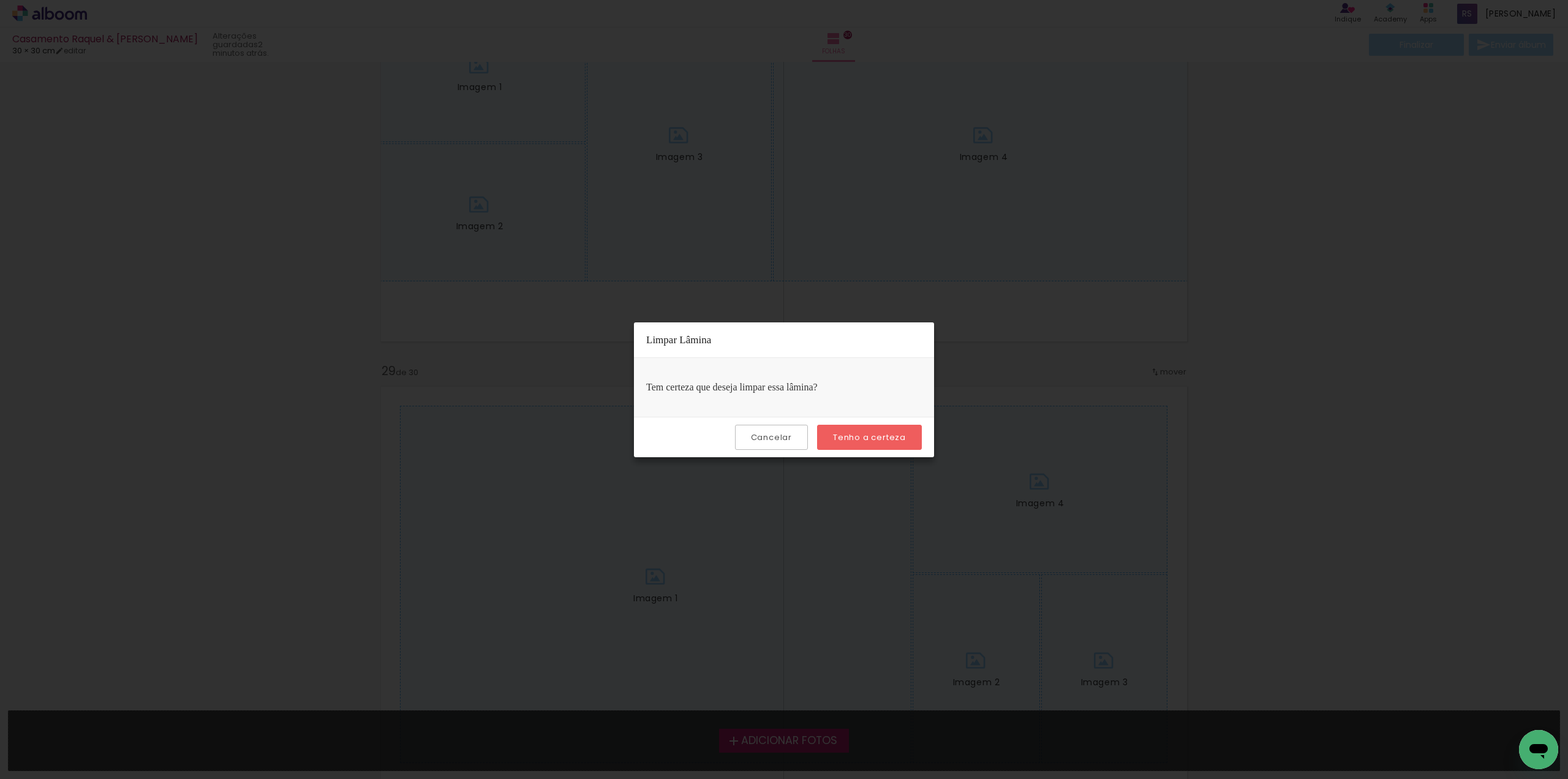
click at [0, 0] on slot "Tenho a certeza" at bounding box center [0, 0] width 0 height 0
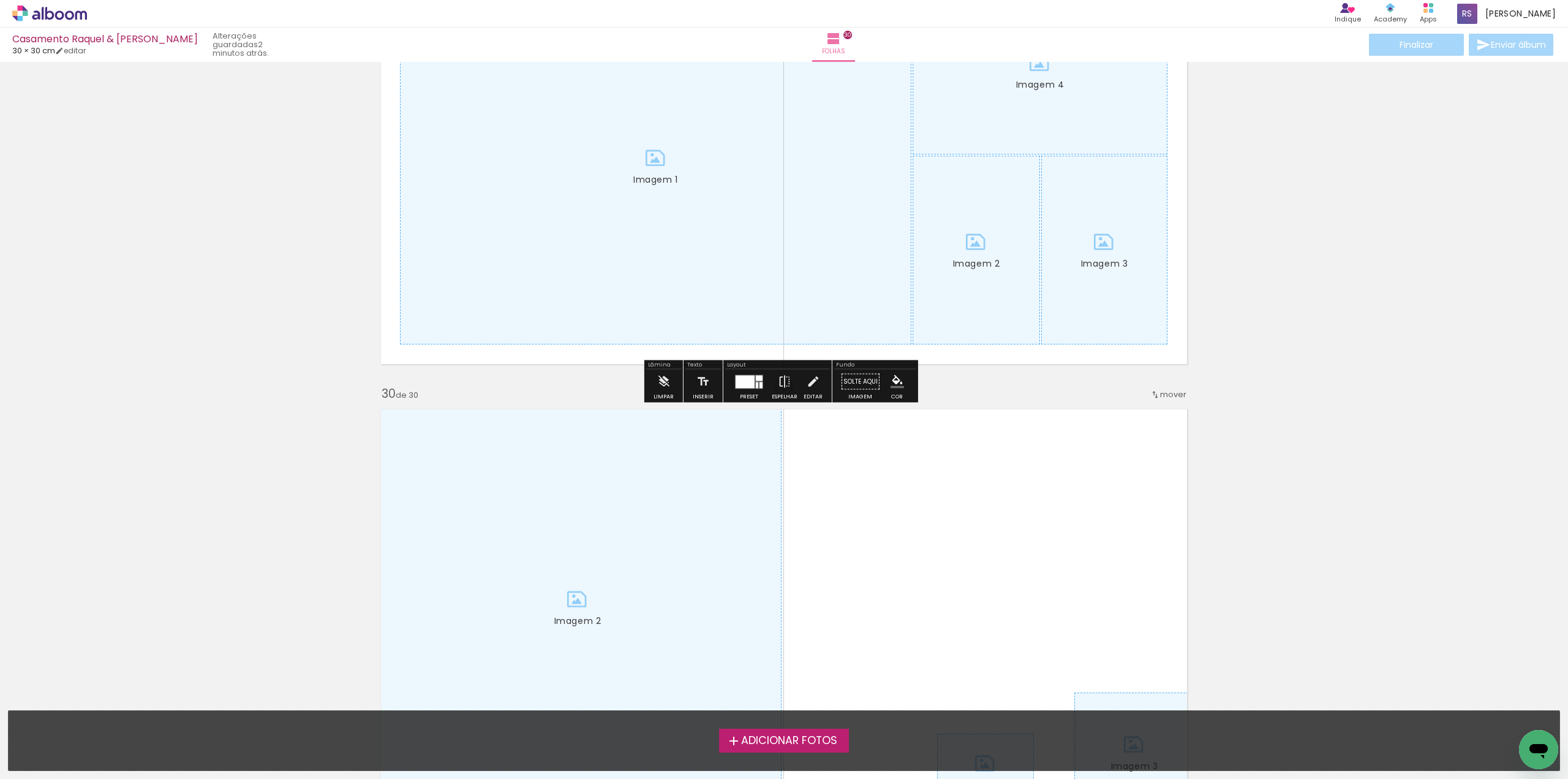
scroll to position [12499, 0]
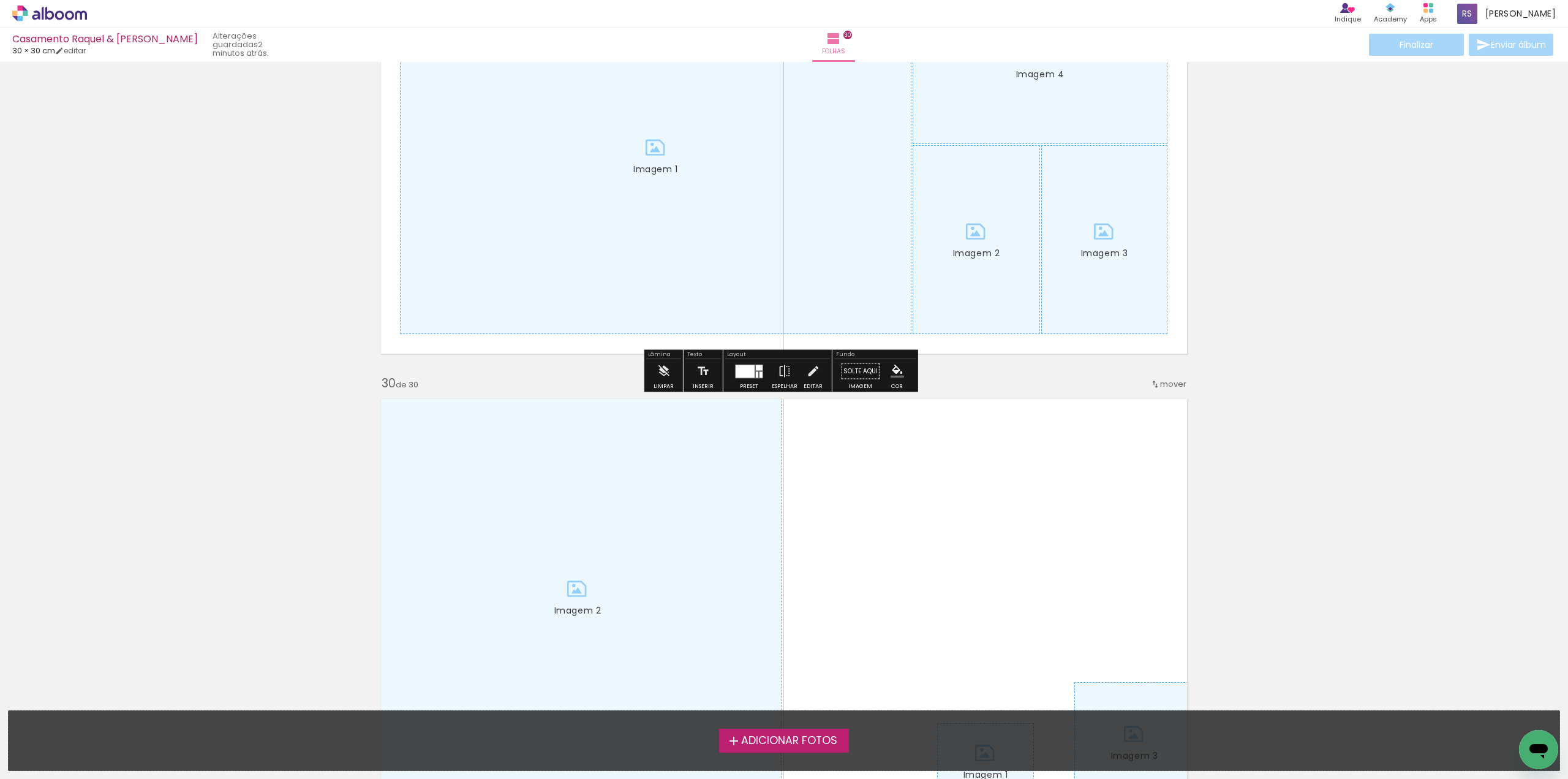
drag, startPoint x: 665, startPoint y: 374, endPoint x: 756, endPoint y: 372, distance: 91.0
click at [665, 372] on iron-icon at bounding box center [664, 371] width 14 height 25
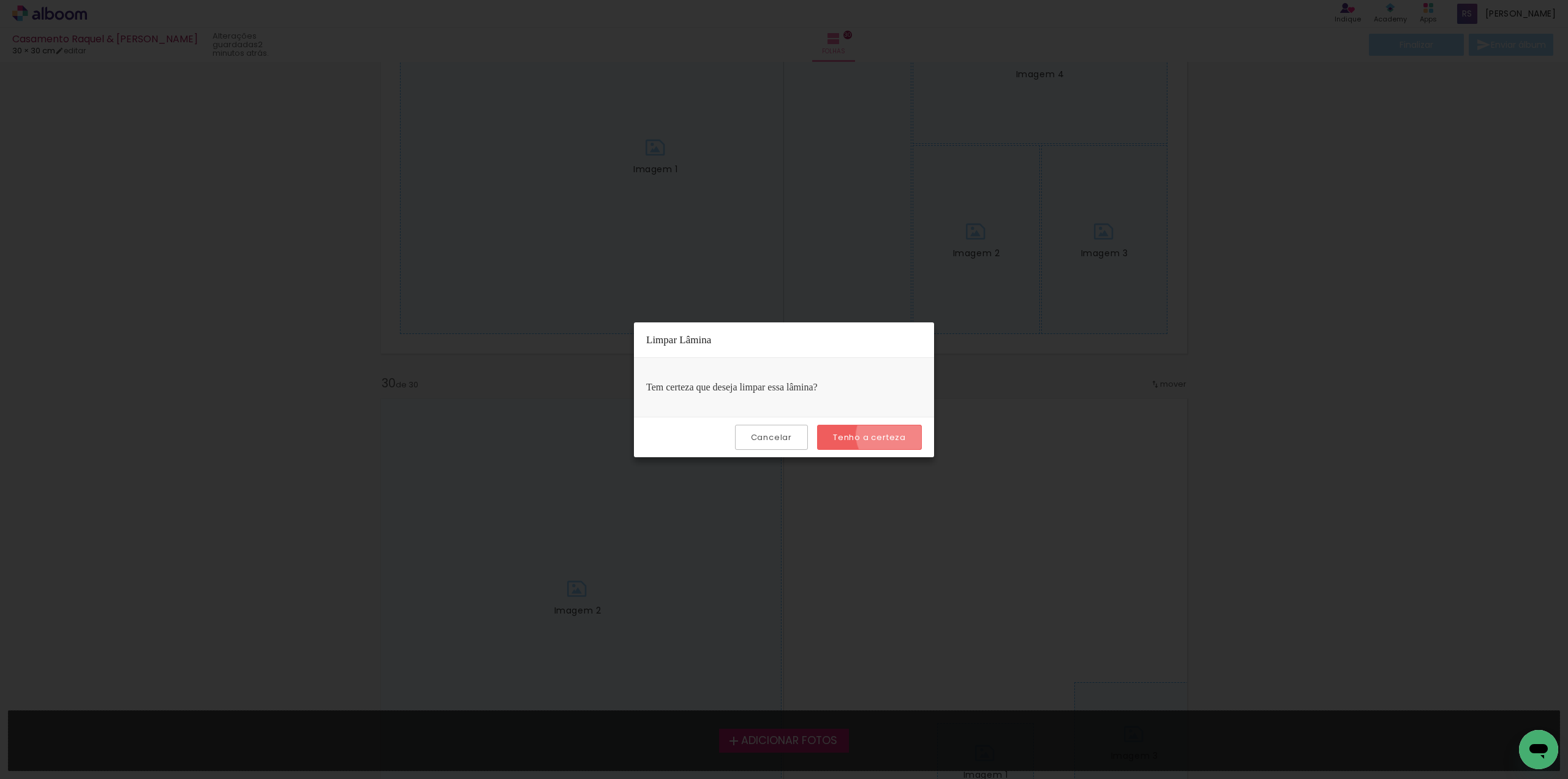
click at [0, 0] on slot "Tenho a certeza" at bounding box center [0, 0] width 0 height 0
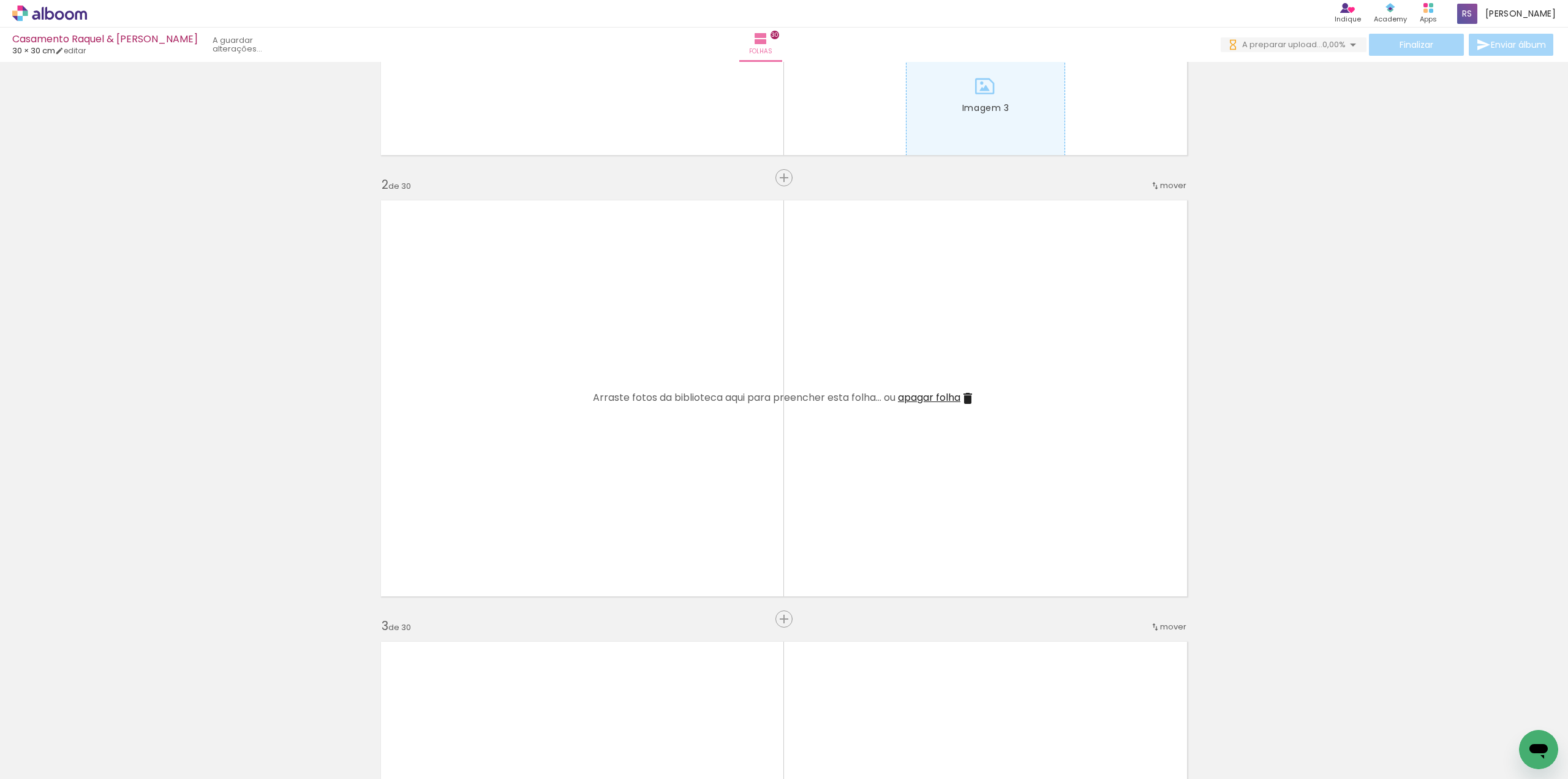
scroll to position [368, 0]
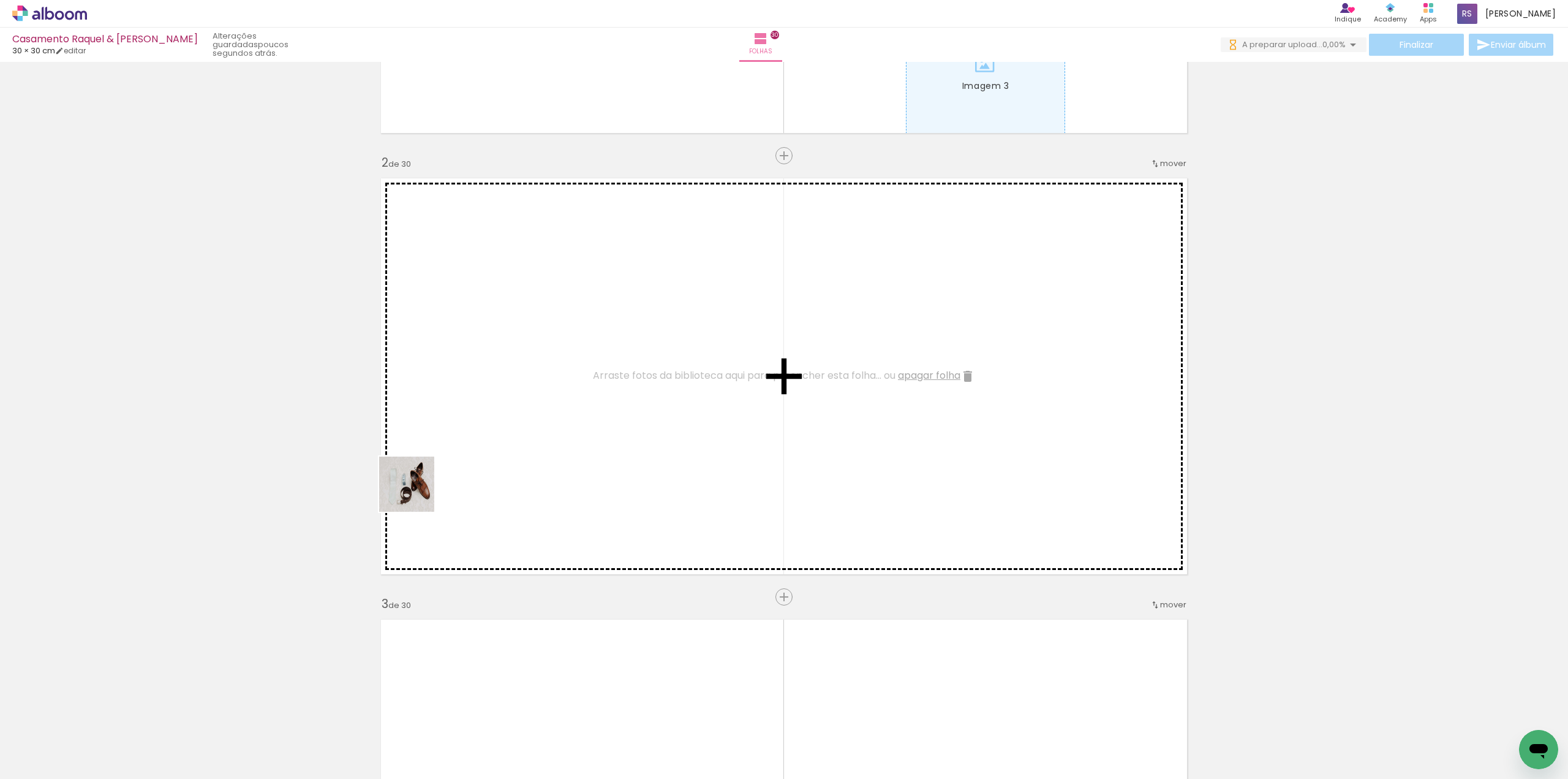
drag, startPoint x: 268, startPoint y: 619, endPoint x: 513, endPoint y: 413, distance: 320.1
click at [513, 413] on quentale-workspace at bounding box center [784, 390] width 1568 height 779
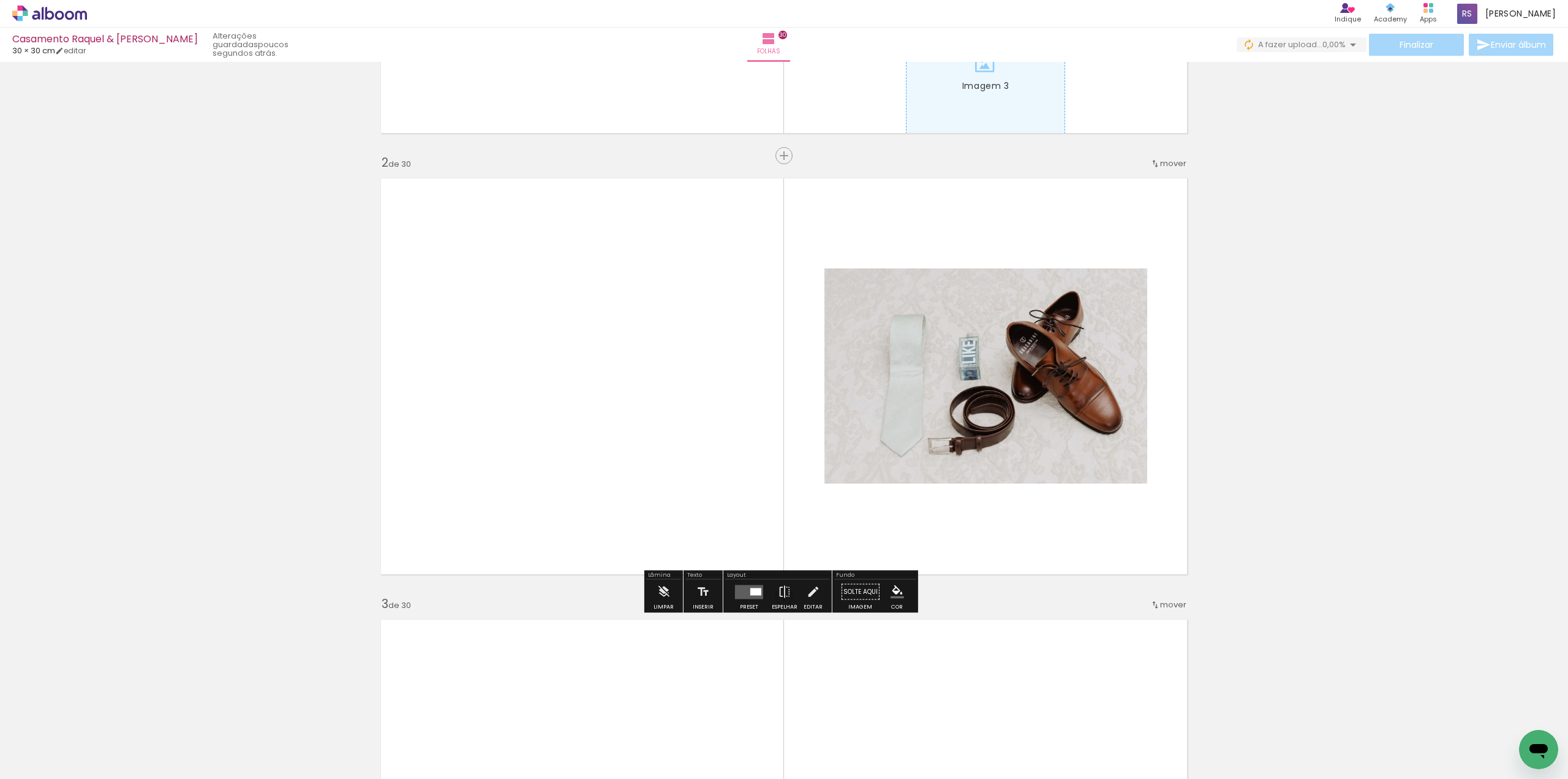
click at [62, 740] on div "Filtro Todas as fotos" at bounding box center [39, 741] width 56 height 11
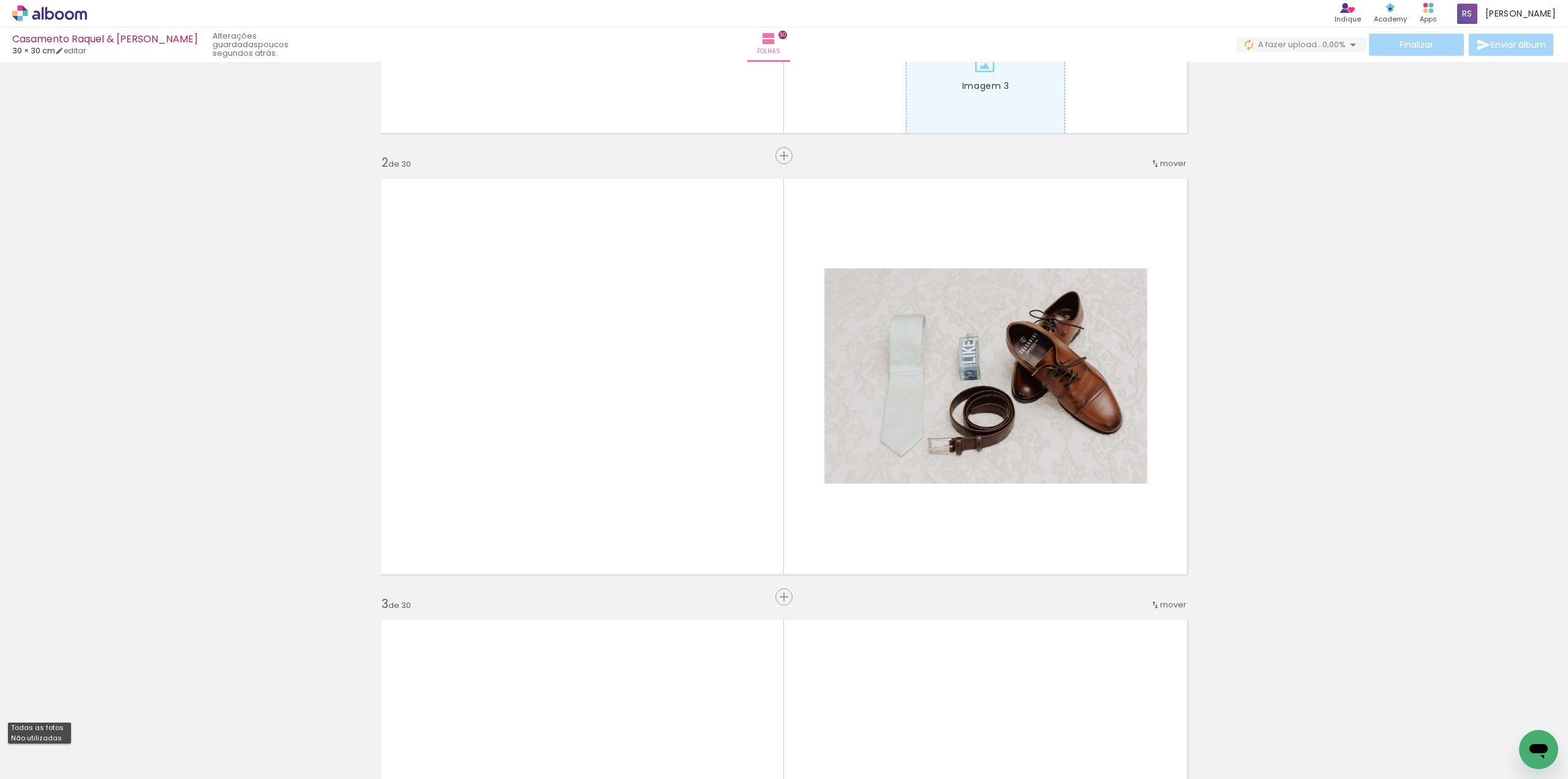
click at [60, 739] on paper-item "Não utilizadas" at bounding box center [40, 737] width 63 height 11
type input "Não utilizadas"
drag, startPoint x: 125, startPoint y: 732, endPoint x: 495, endPoint y: 436, distance: 473.8
click at [531, 400] on quentale-workspace at bounding box center [784, 390] width 1568 height 779
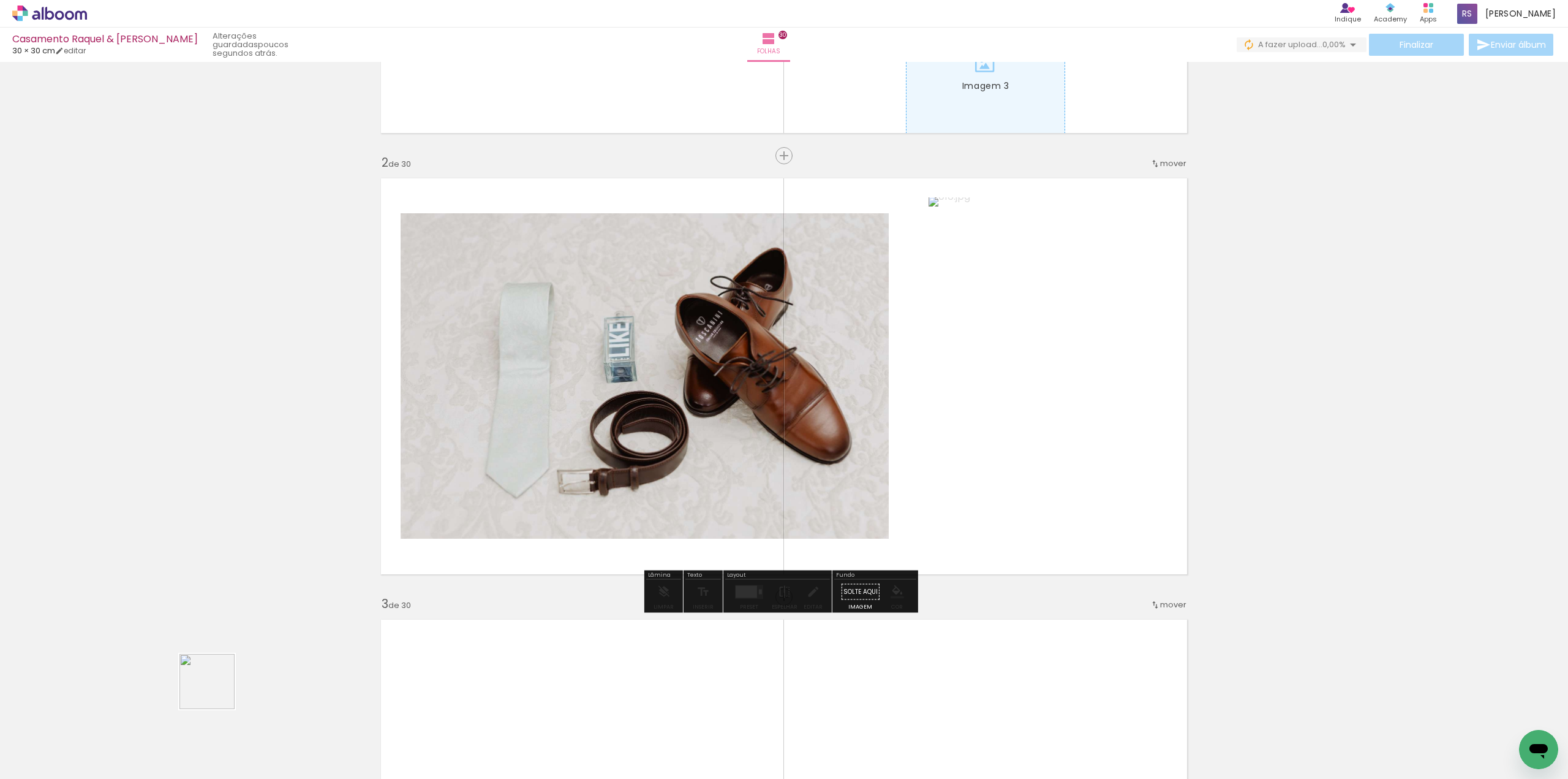
drag, startPoint x: 216, startPoint y: 691, endPoint x: 562, endPoint y: 470, distance: 410.6
click at [559, 476] on quentale-workspace at bounding box center [784, 390] width 1568 height 779
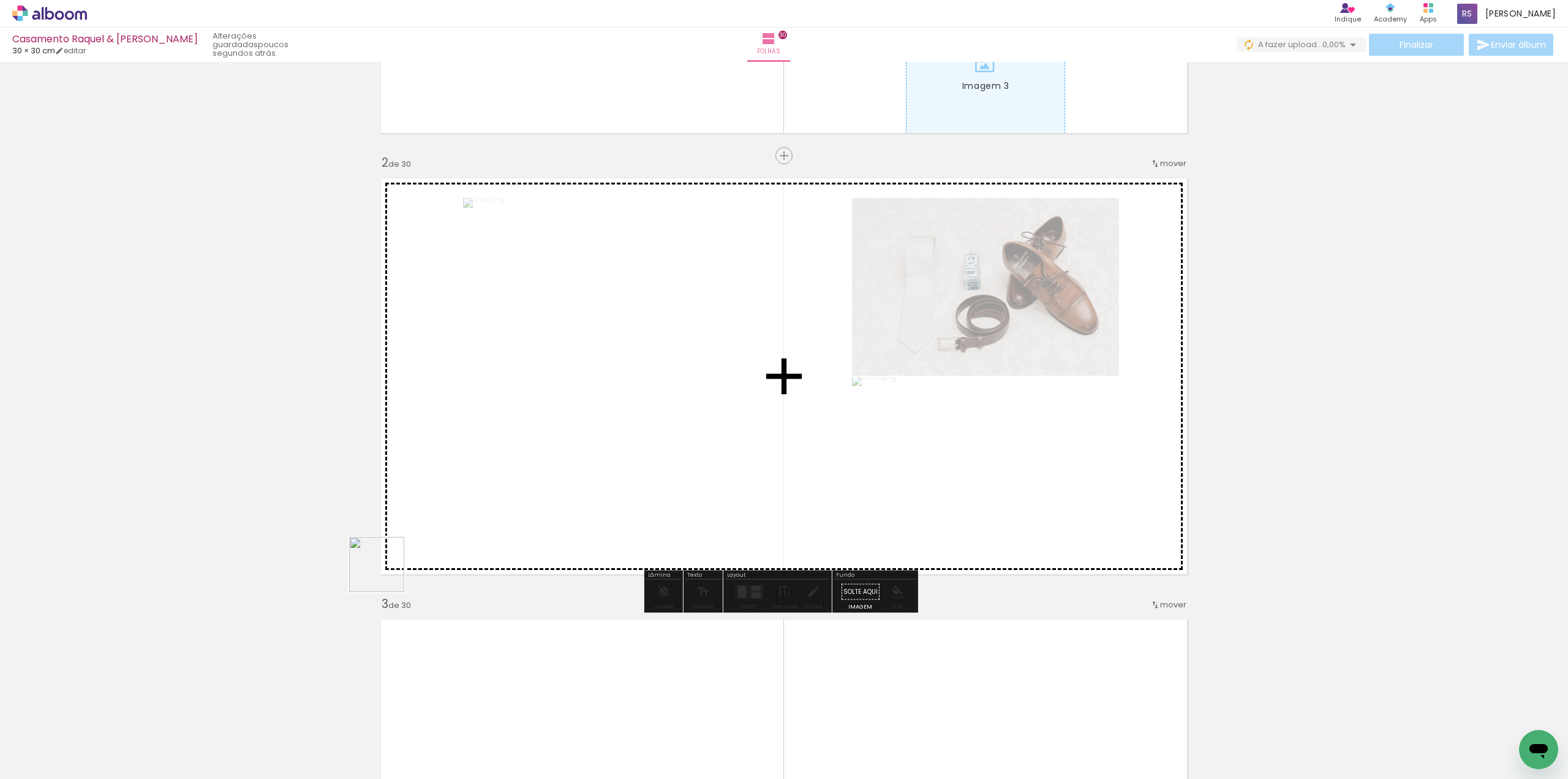
drag, startPoint x: 131, startPoint y: 732, endPoint x: 538, endPoint y: 465, distance: 486.8
click at [574, 443] on quentale-workspace at bounding box center [784, 390] width 1568 height 779
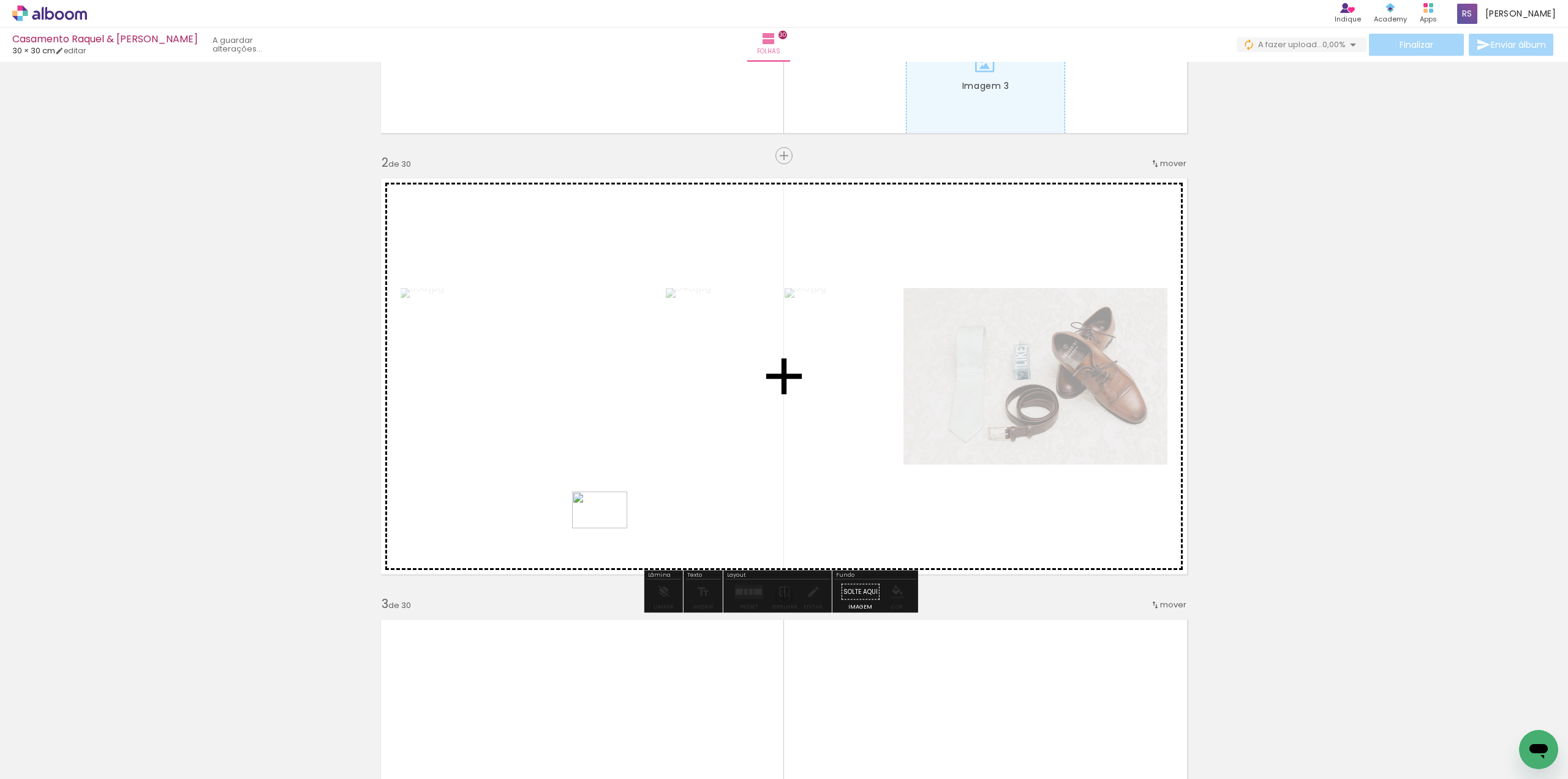
drag, startPoint x: 126, startPoint y: 736, endPoint x: 608, endPoint y: 528, distance: 525.0
click at [608, 528] on quentale-workspace at bounding box center [784, 390] width 1568 height 779
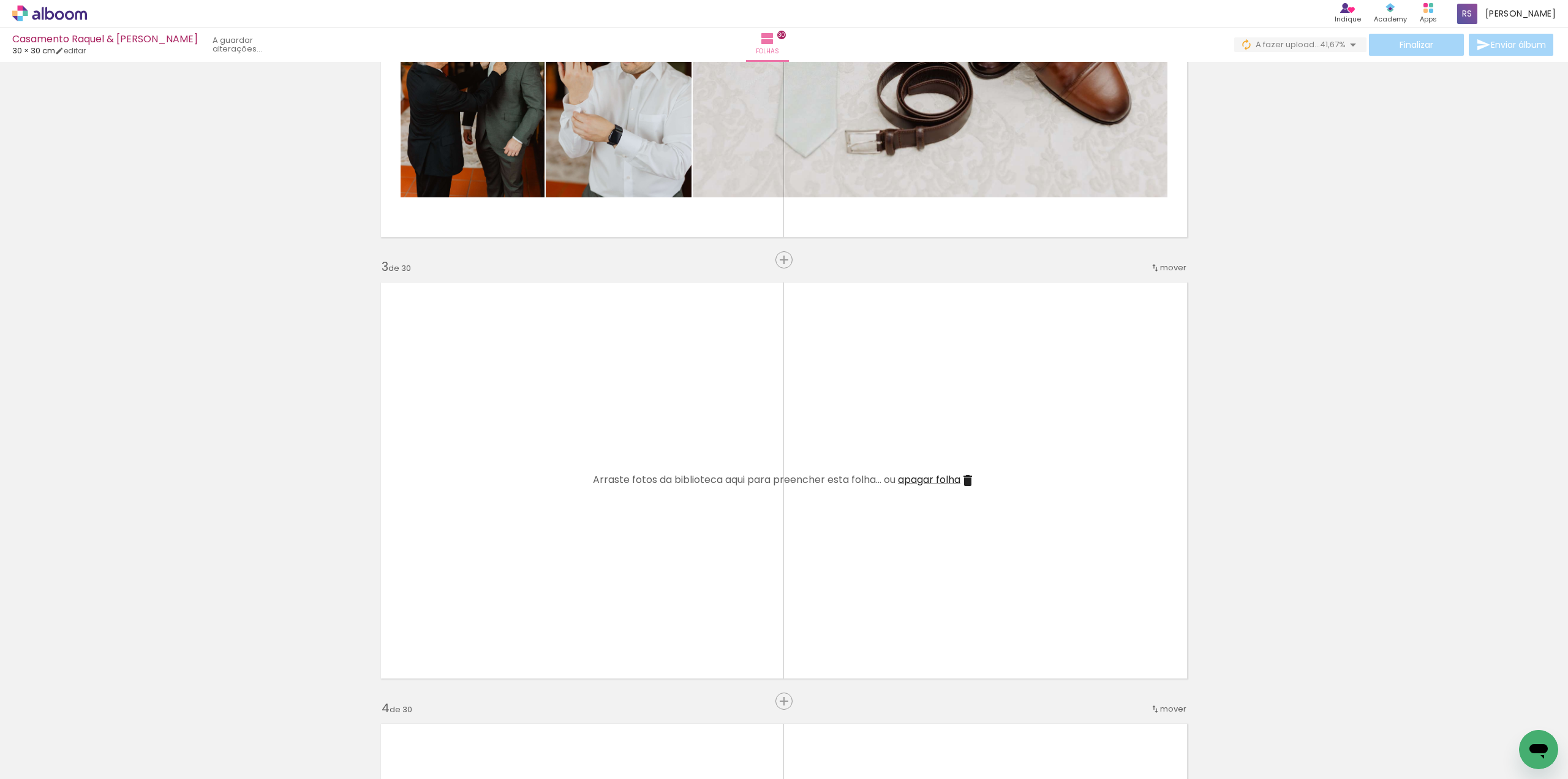
scroll to position [735, 0]
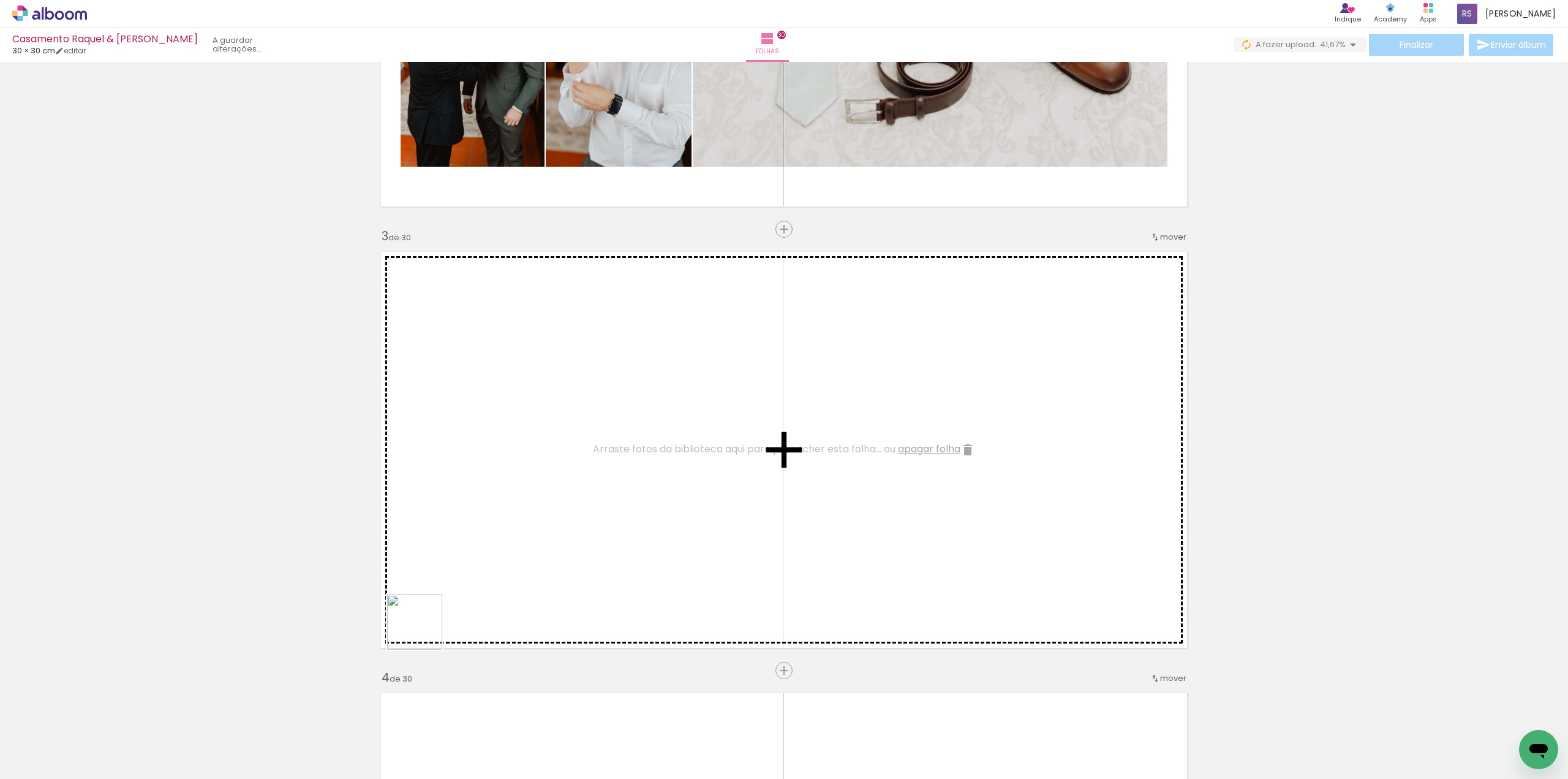
drag, startPoint x: 330, startPoint y: 747, endPoint x: 538, endPoint y: 496, distance: 326.0
click at [538, 496] on quentale-workspace at bounding box center [784, 390] width 1568 height 779
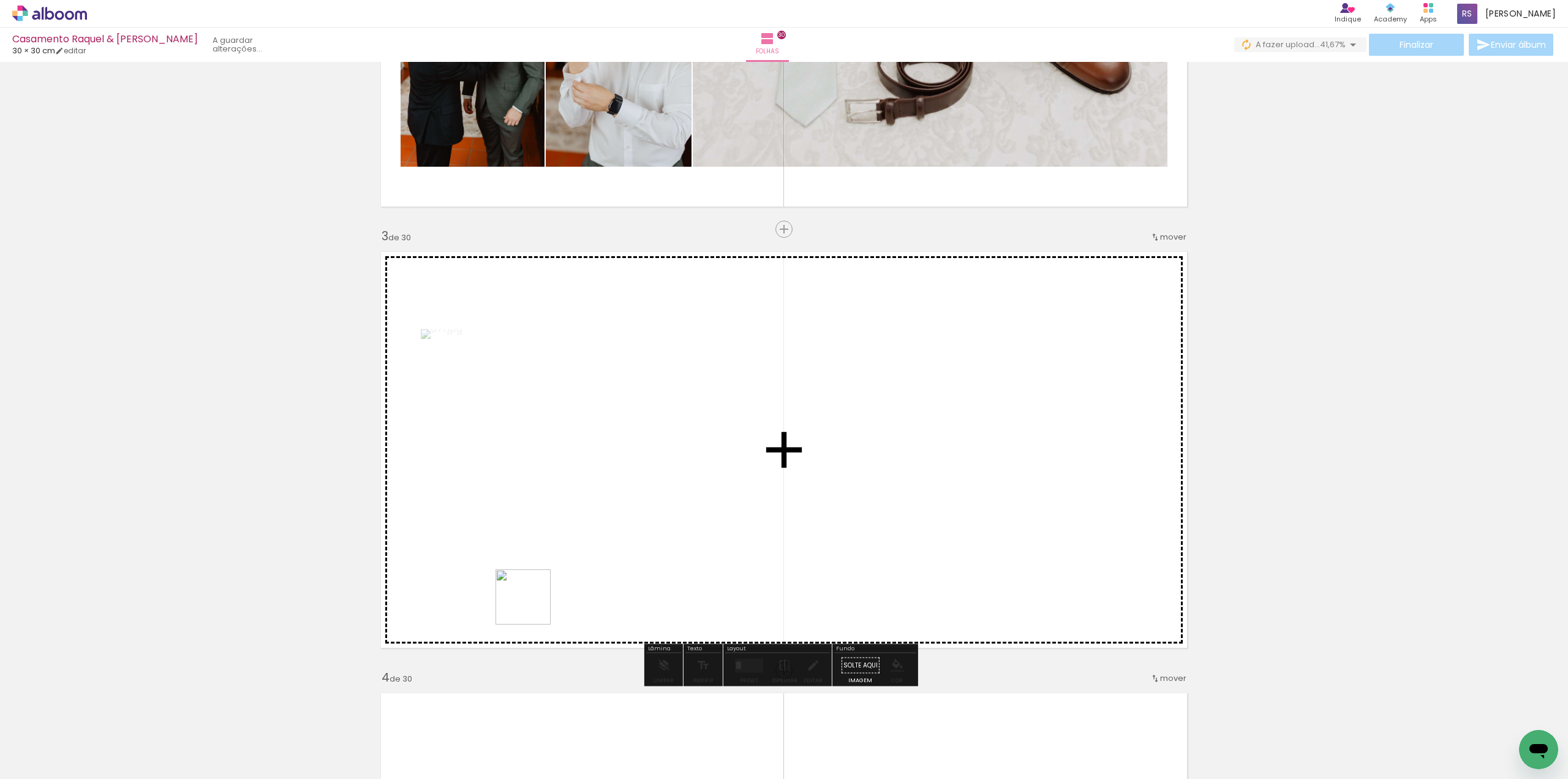
drag, startPoint x: 341, startPoint y: 752, endPoint x: 685, endPoint y: 519, distance: 415.5
click at [685, 519] on quentale-workspace at bounding box center [784, 390] width 1568 height 779
drag, startPoint x: 116, startPoint y: 742, endPoint x: 996, endPoint y: 449, distance: 927.5
click at [996, 449] on quentale-workspace at bounding box center [784, 390] width 1568 height 779
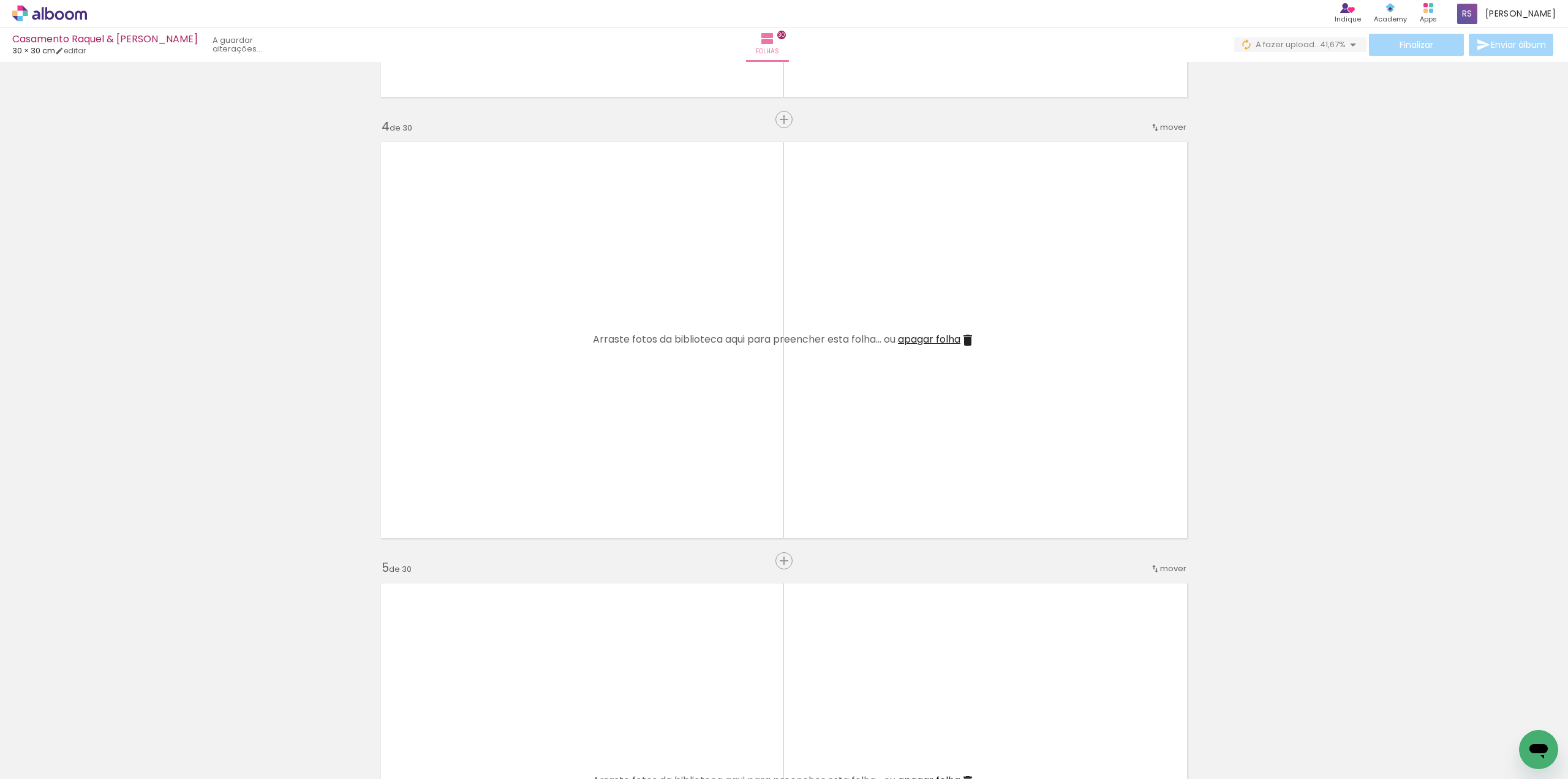
scroll to position [1286, 0]
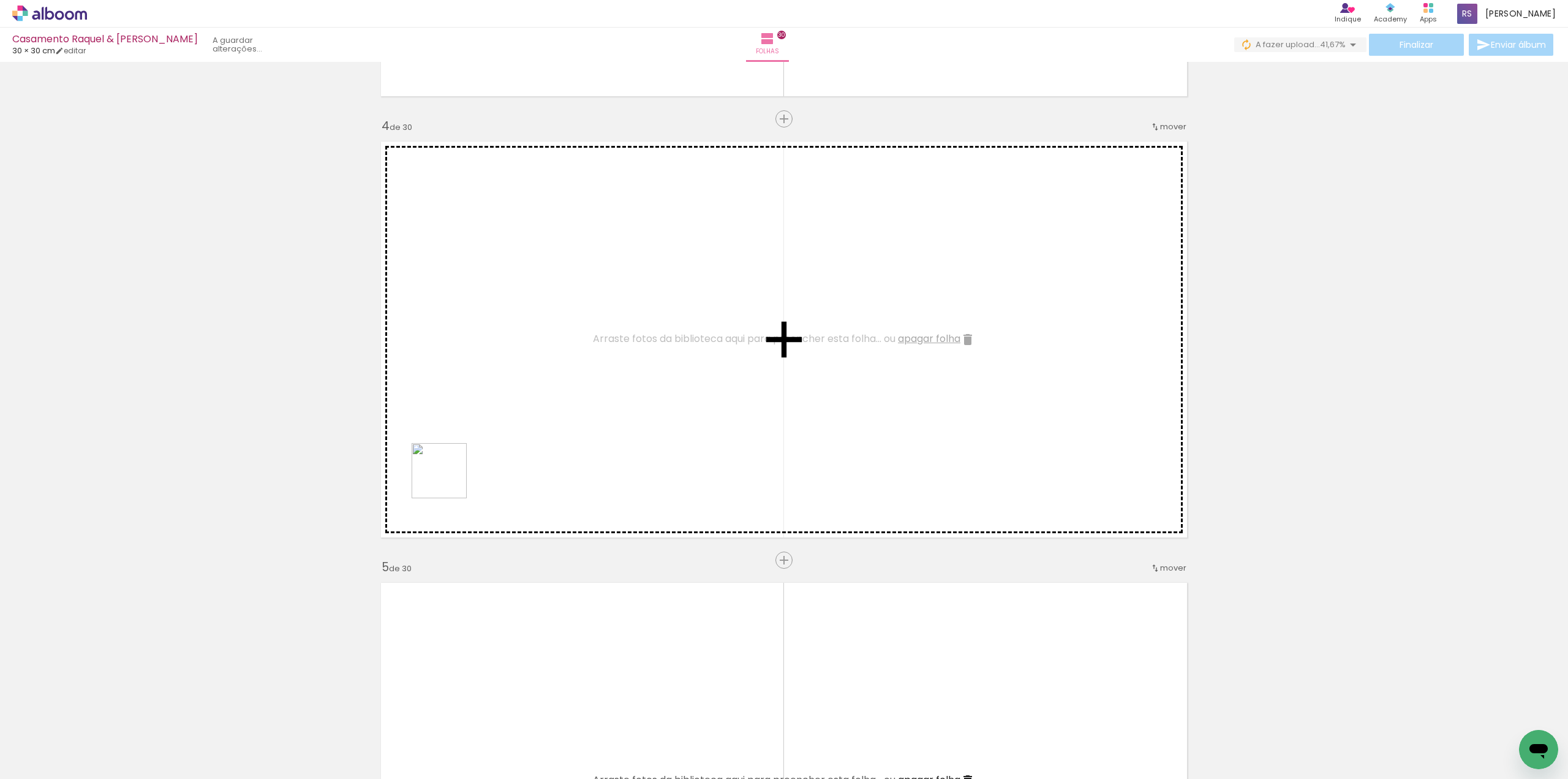
drag, startPoint x: 292, startPoint y: 604, endPoint x: 452, endPoint y: 476, distance: 204.9
click at [451, 478] on quentale-workspace at bounding box center [784, 390] width 1568 height 779
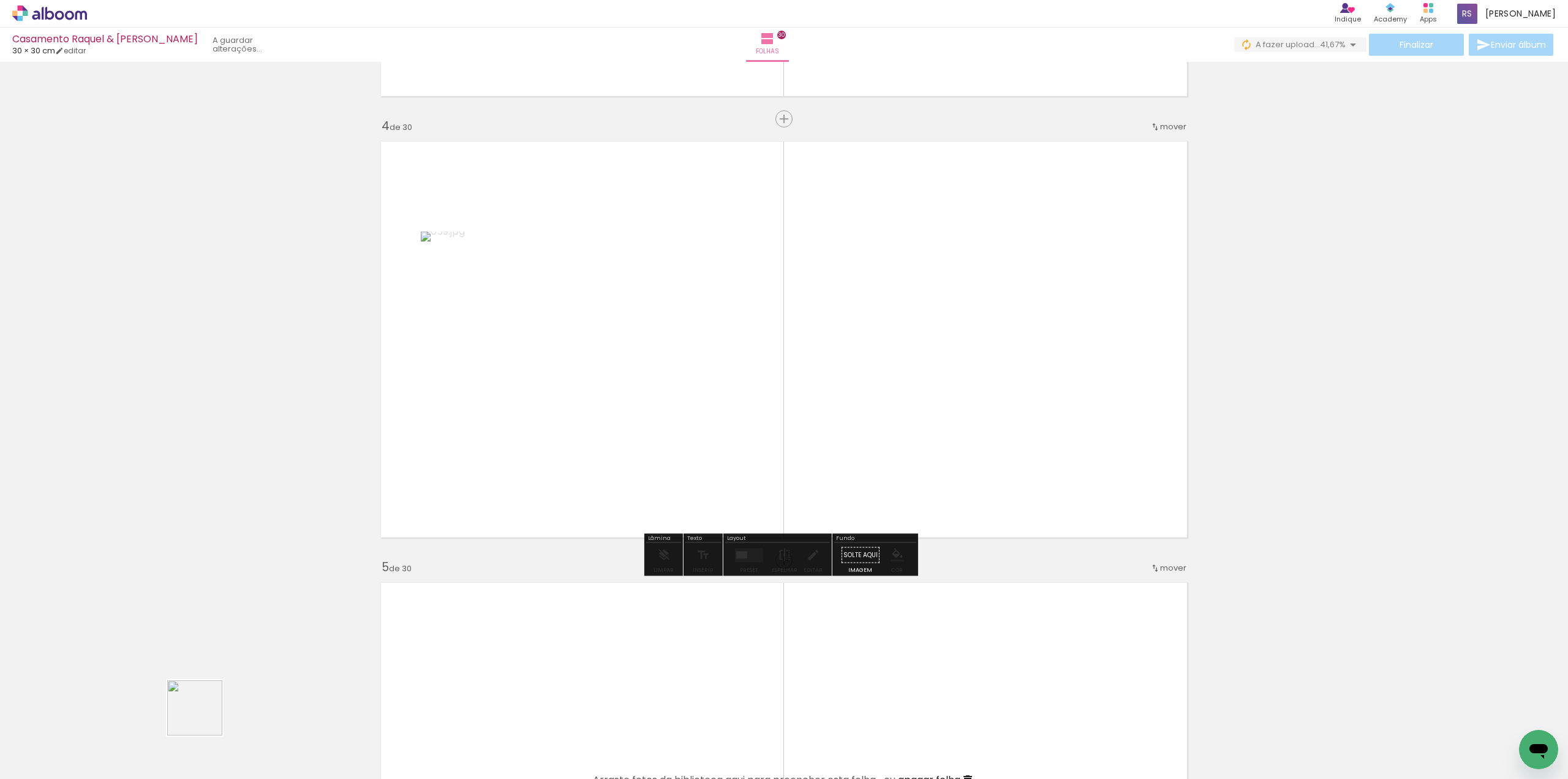
drag, startPoint x: 204, startPoint y: 717, endPoint x: 534, endPoint y: 504, distance: 392.8
click at [534, 504] on quentale-workspace at bounding box center [784, 390] width 1568 height 779
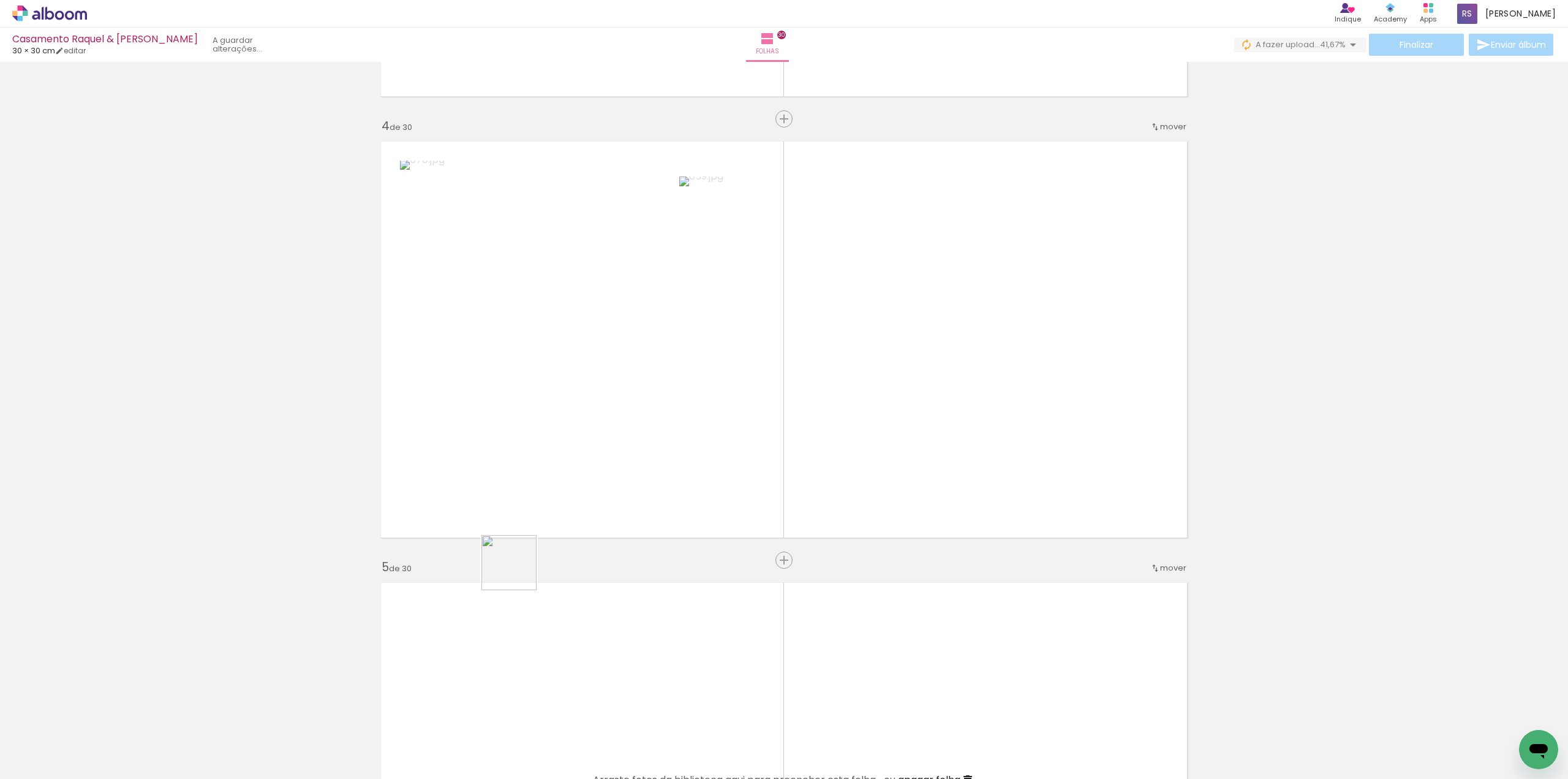
drag, startPoint x: 337, startPoint y: 655, endPoint x: 659, endPoint y: 520, distance: 349.2
click at [659, 519] on quentale-workspace at bounding box center [784, 390] width 1568 height 779
drag, startPoint x: 126, startPoint y: 730, endPoint x: 746, endPoint y: 390, distance: 707.1
click at [742, 393] on quentale-workspace at bounding box center [784, 390] width 1568 height 779
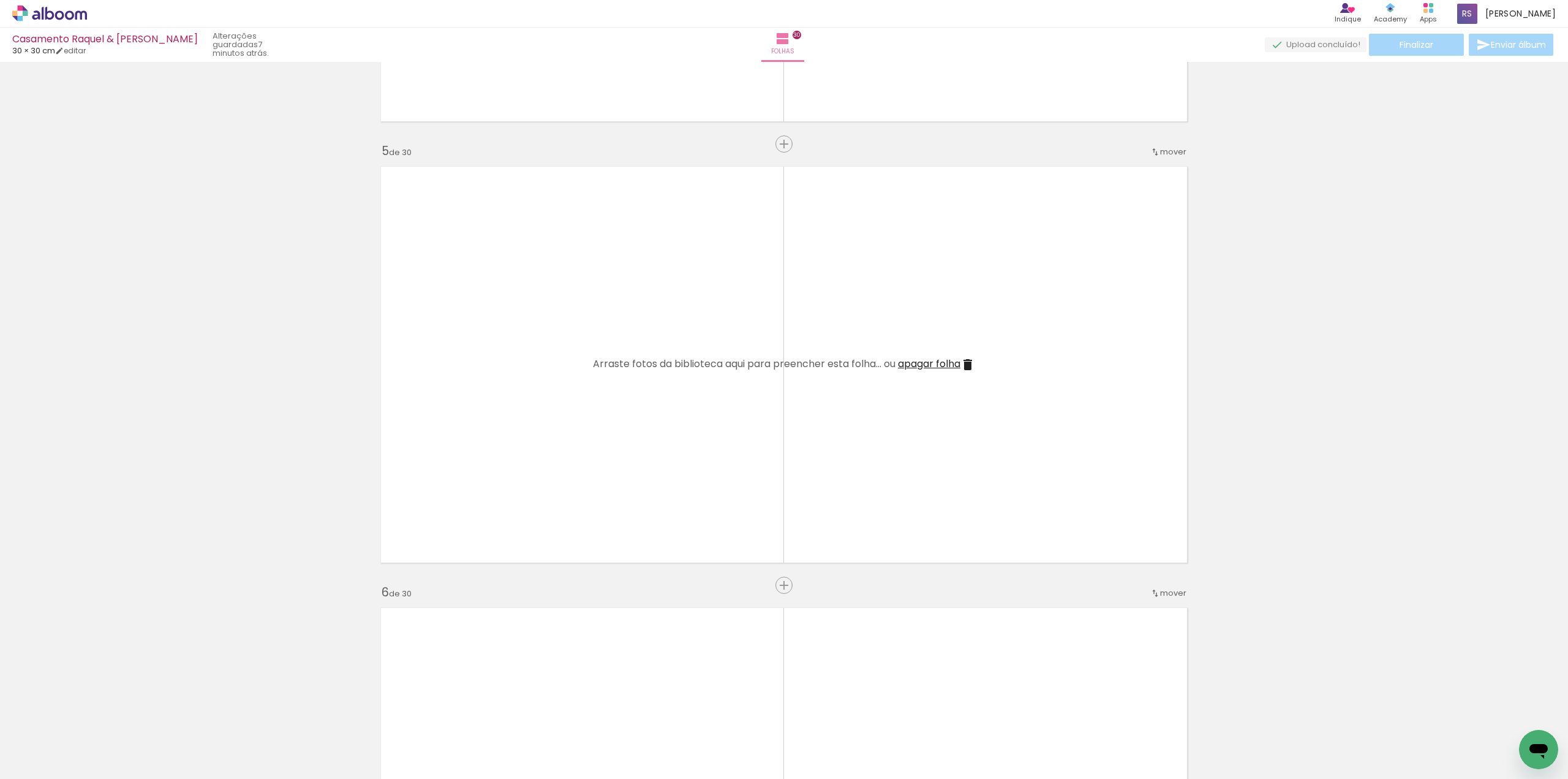
scroll to position [1716, 0]
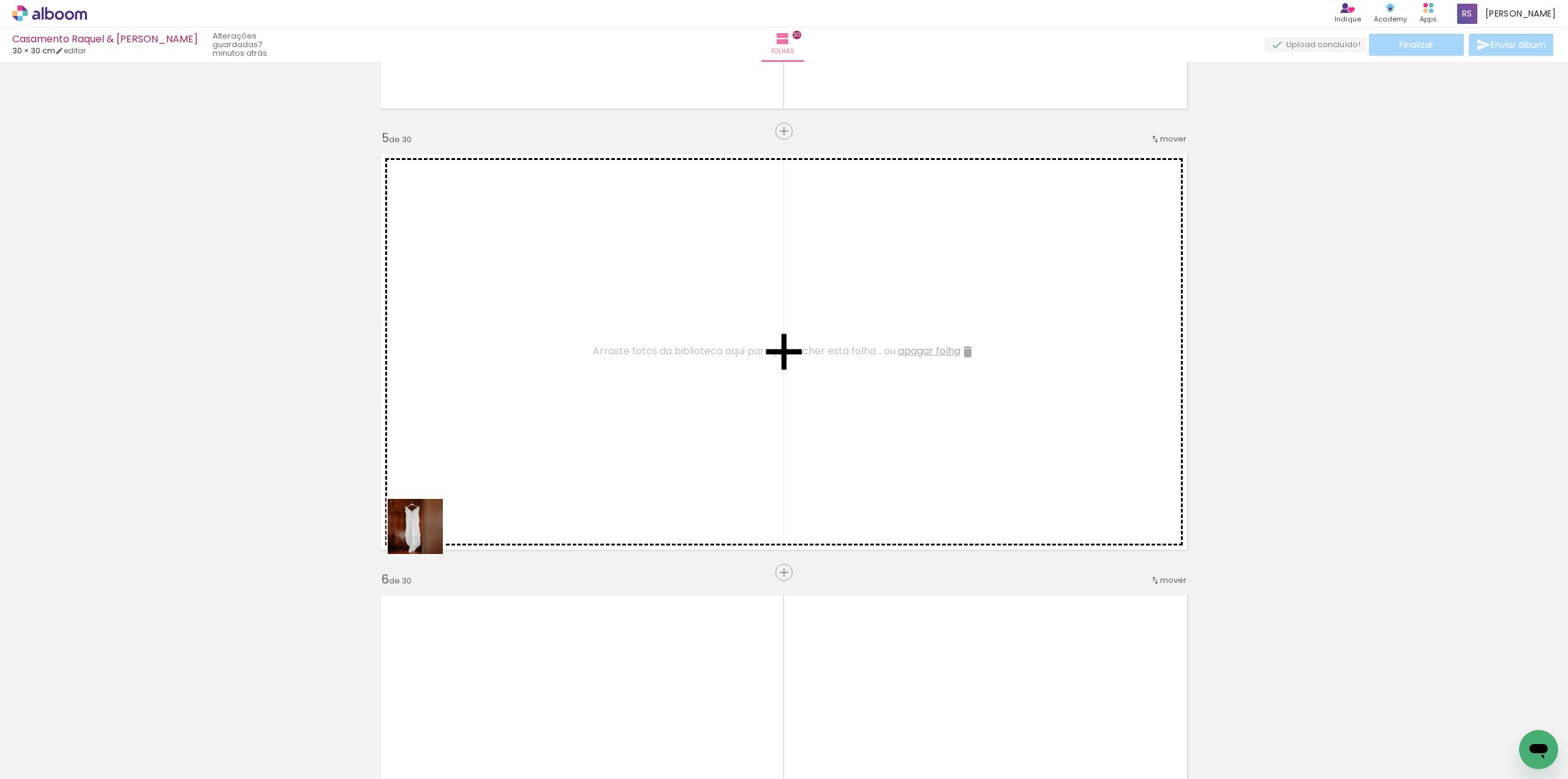
drag, startPoint x: 137, startPoint y: 736, endPoint x: 504, endPoint y: 497, distance: 438.0
click at [538, 457] on quentale-workspace at bounding box center [784, 390] width 1568 height 779
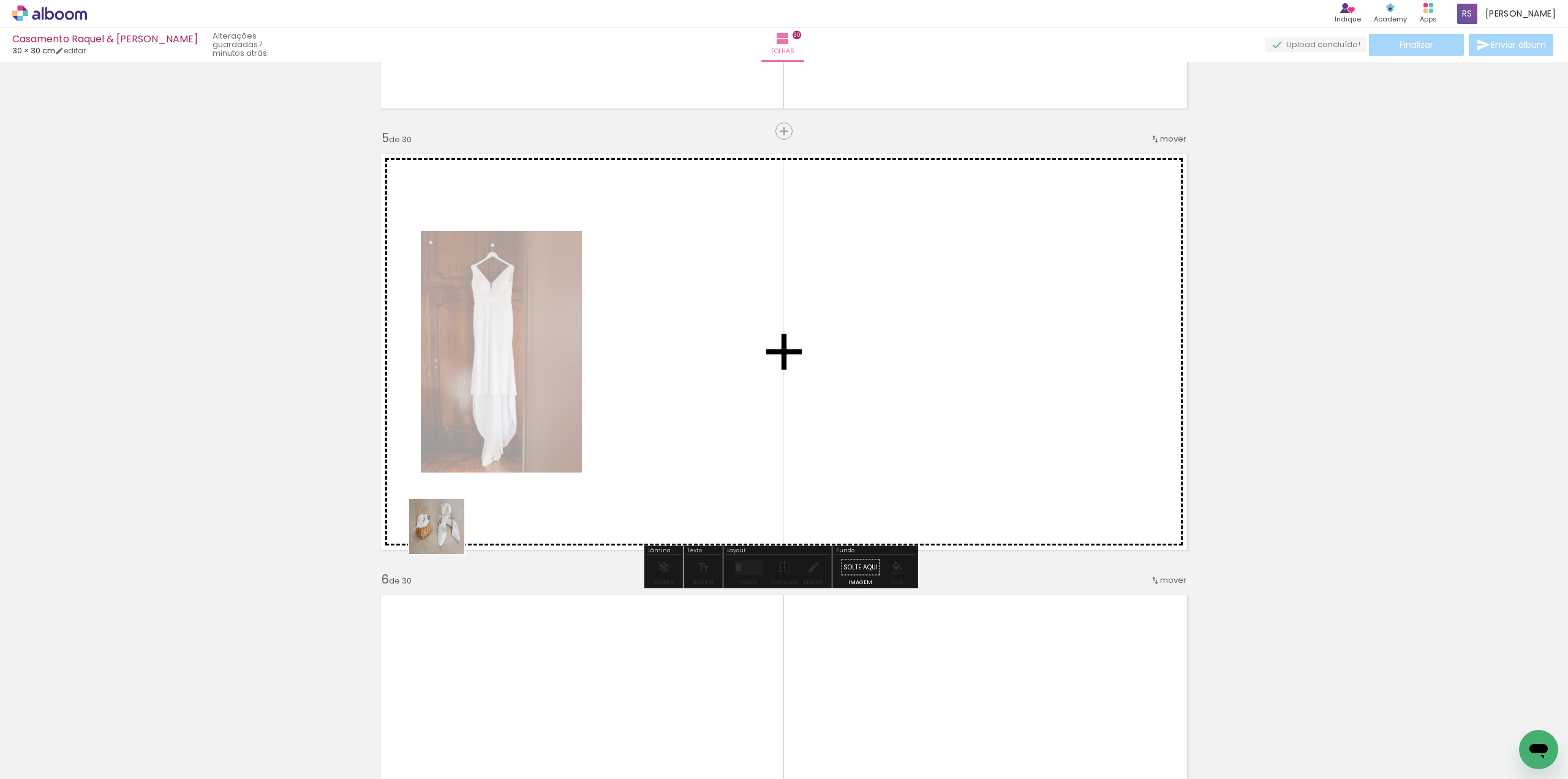
drag, startPoint x: 258, startPoint y: 645, endPoint x: 470, endPoint y: 504, distance: 254.6
click at [469, 509] on quentale-workspace at bounding box center [784, 390] width 1568 height 779
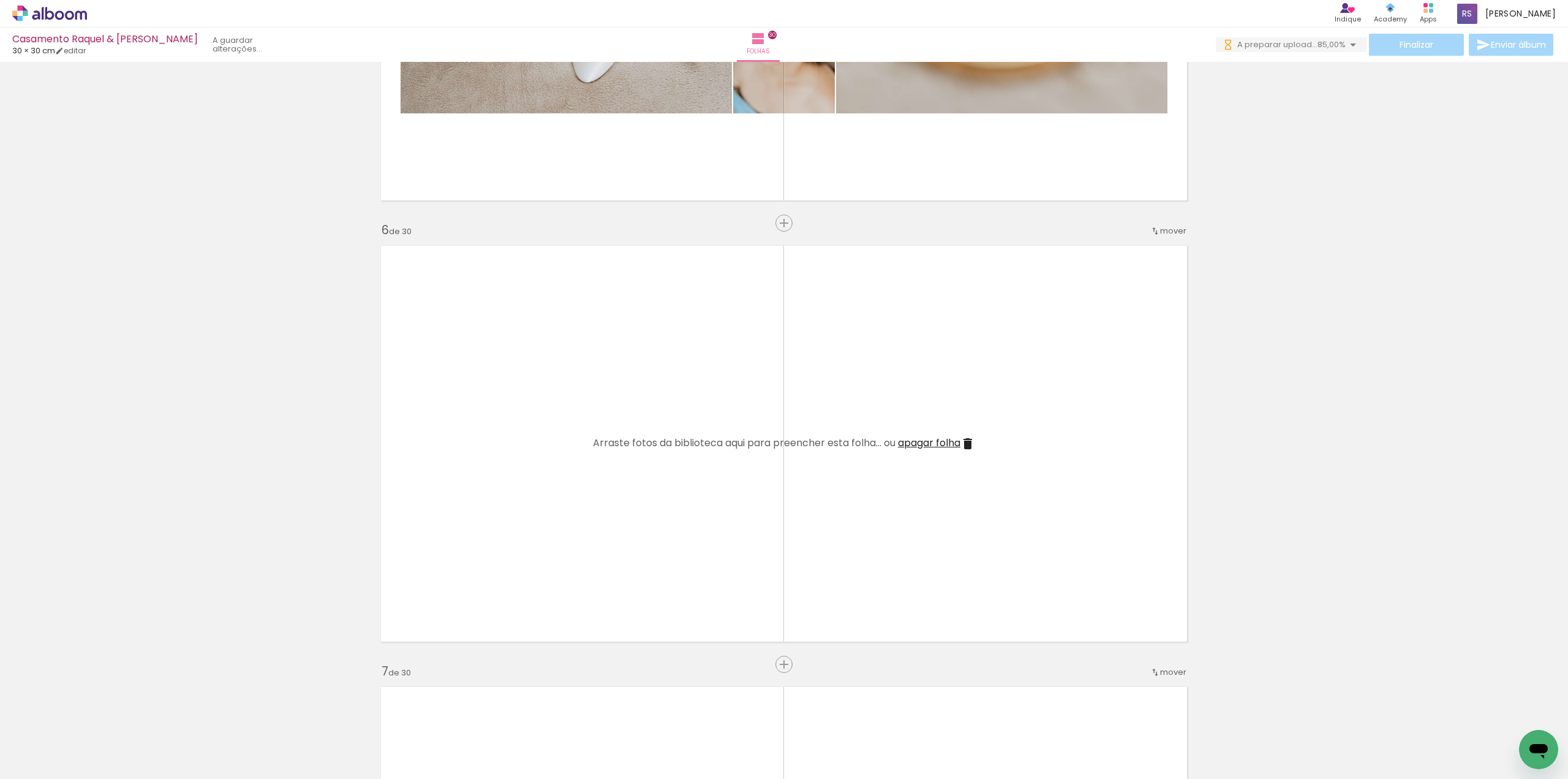
scroll to position [2083, 0]
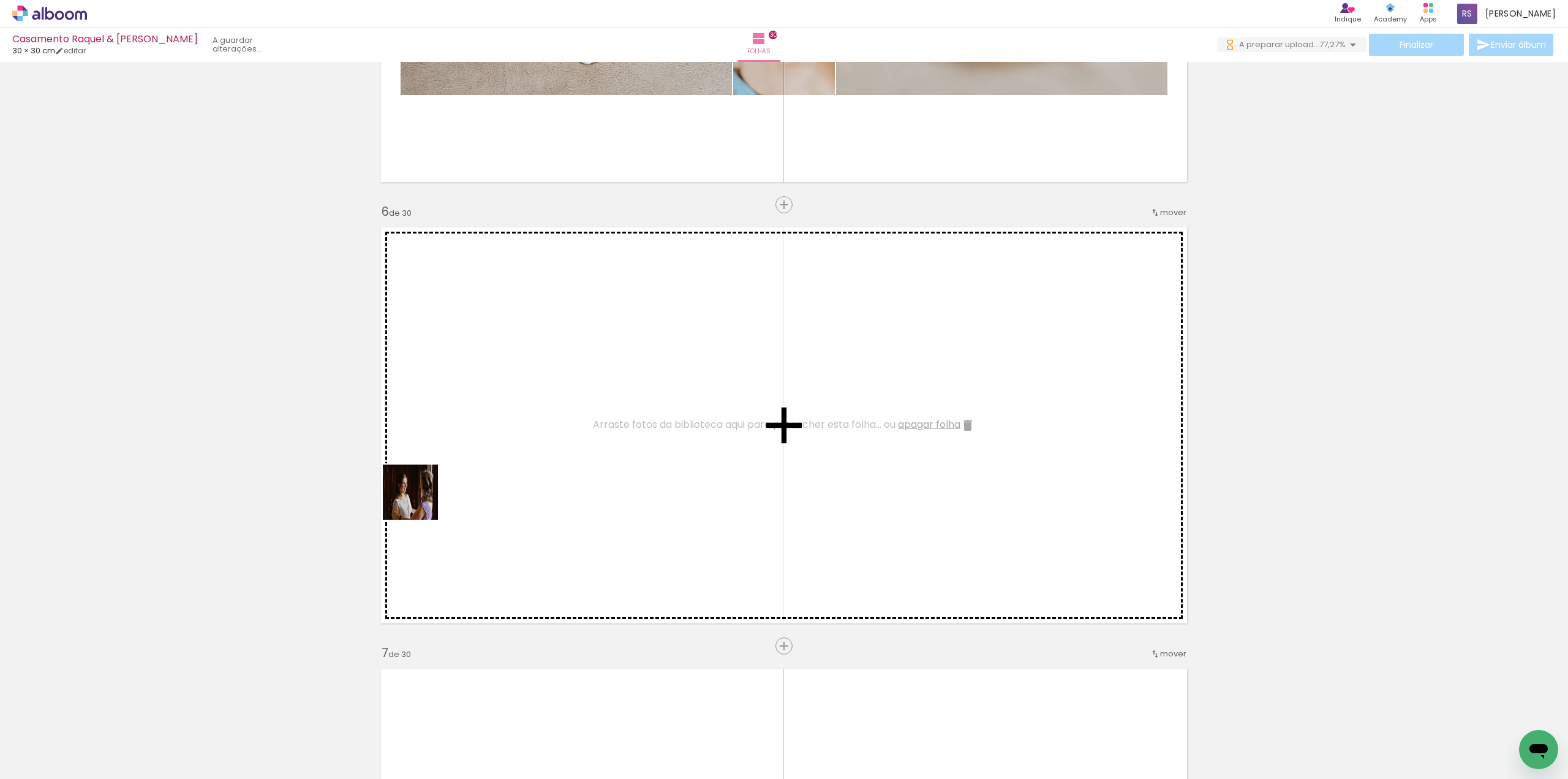
drag, startPoint x: 419, startPoint y: 501, endPoint x: 463, endPoint y: 470, distance: 53.8
click at [463, 470] on quentale-workspace at bounding box center [784, 390] width 1568 height 779
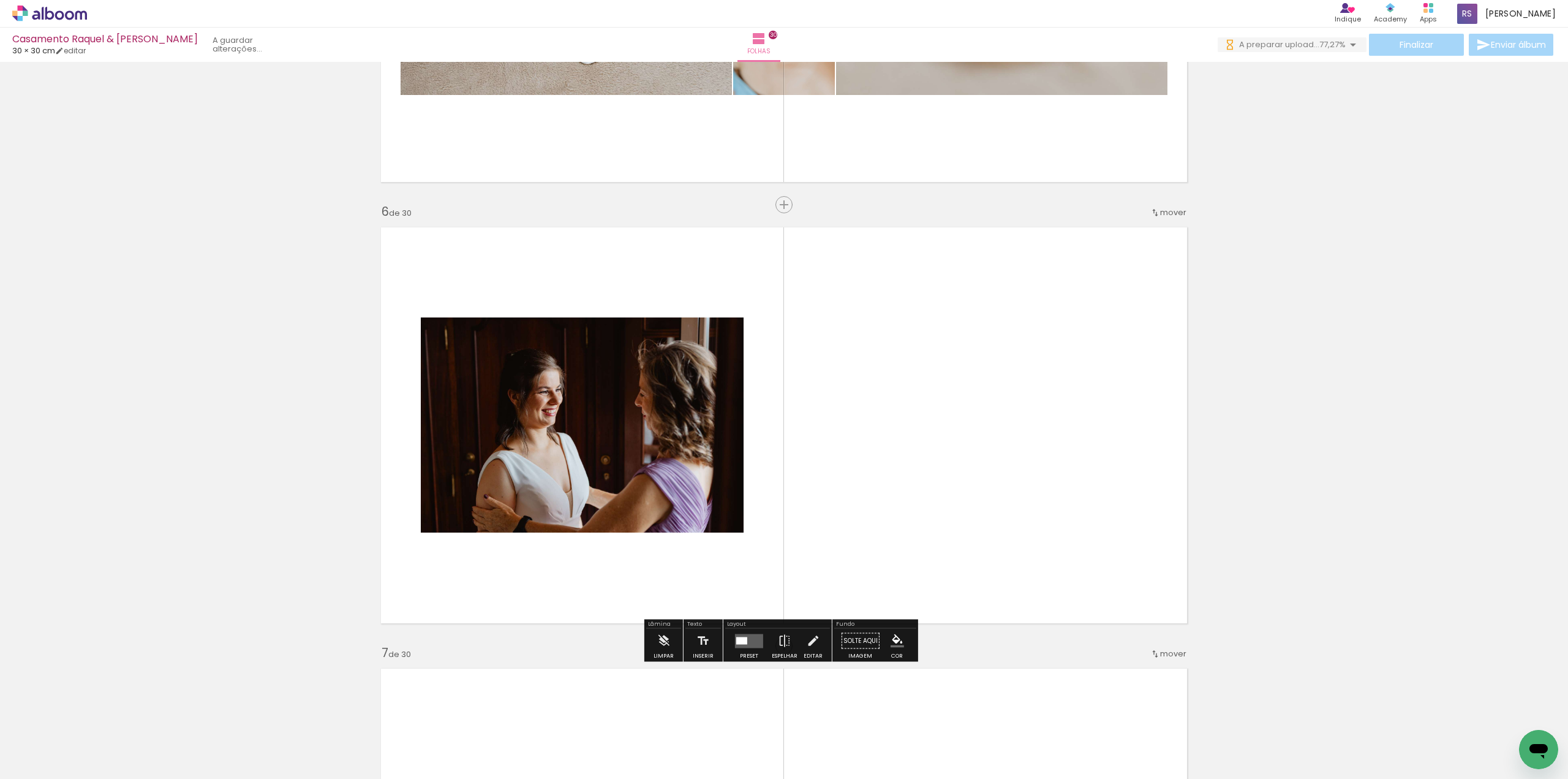
drag, startPoint x: 146, startPoint y: 740, endPoint x: 484, endPoint y: 497, distance: 416.3
click at [456, 512] on quentale-workspace at bounding box center [784, 390] width 1568 height 779
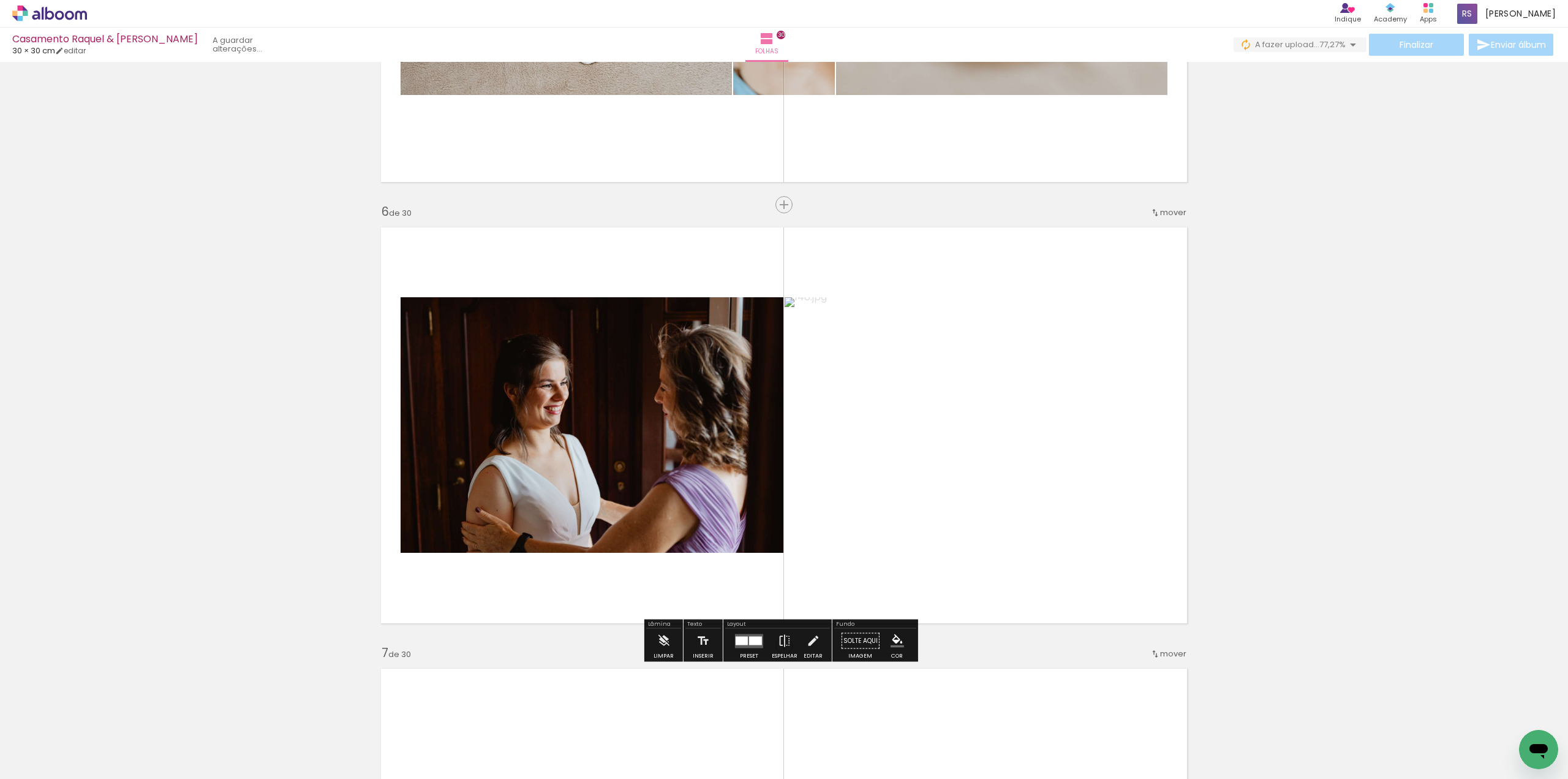
drag, startPoint x: 137, startPoint y: 743, endPoint x: 490, endPoint y: 535, distance: 409.7
click at [455, 563] on quentale-workspace at bounding box center [784, 390] width 1568 height 779
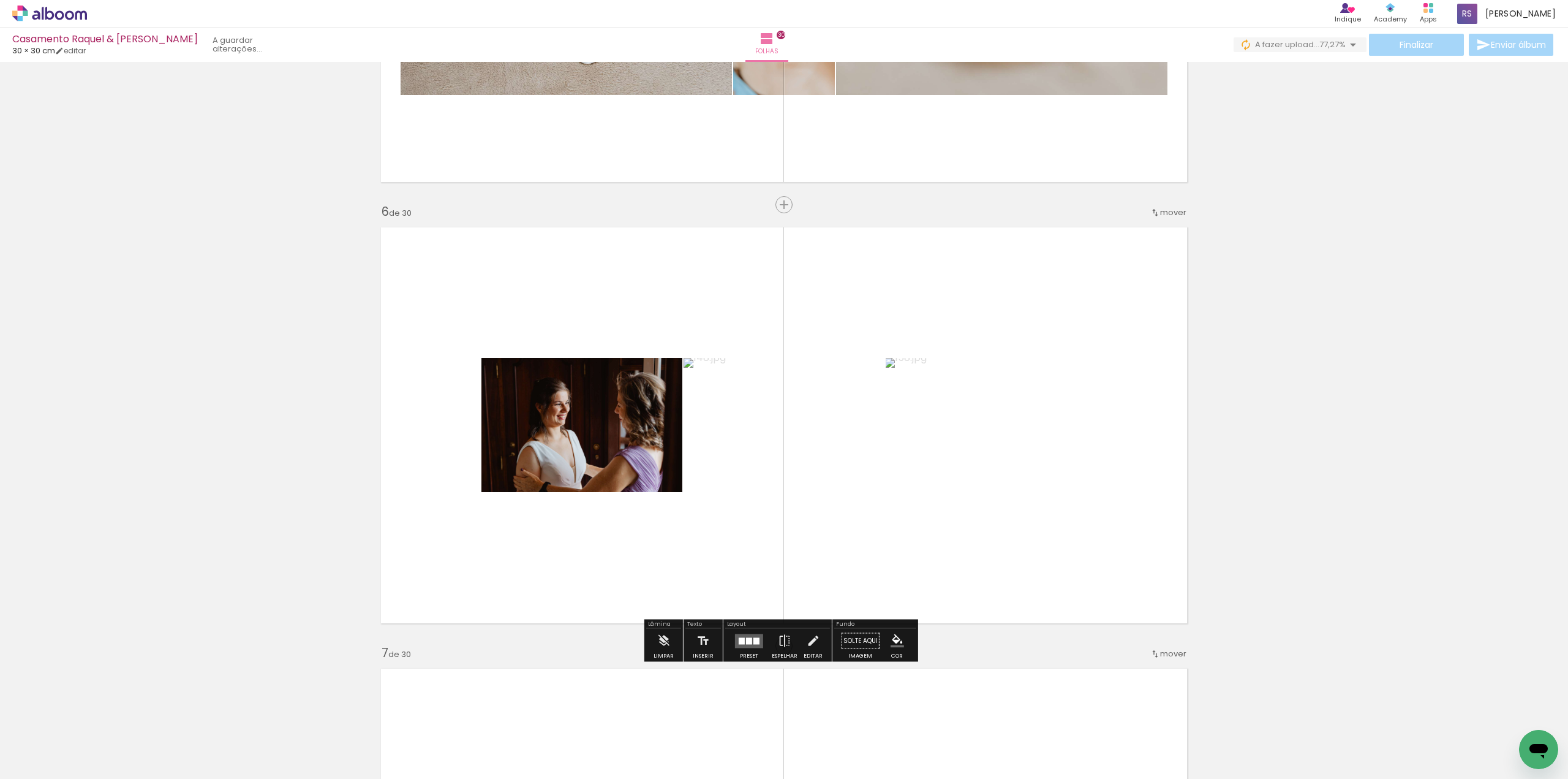
drag, startPoint x: 480, startPoint y: 594, endPoint x: 584, endPoint y: 562, distance: 108.8
click at [682, 507] on quentale-workspace at bounding box center [784, 390] width 1568 height 779
